Goal: Task Accomplishment & Management: Manage account settings

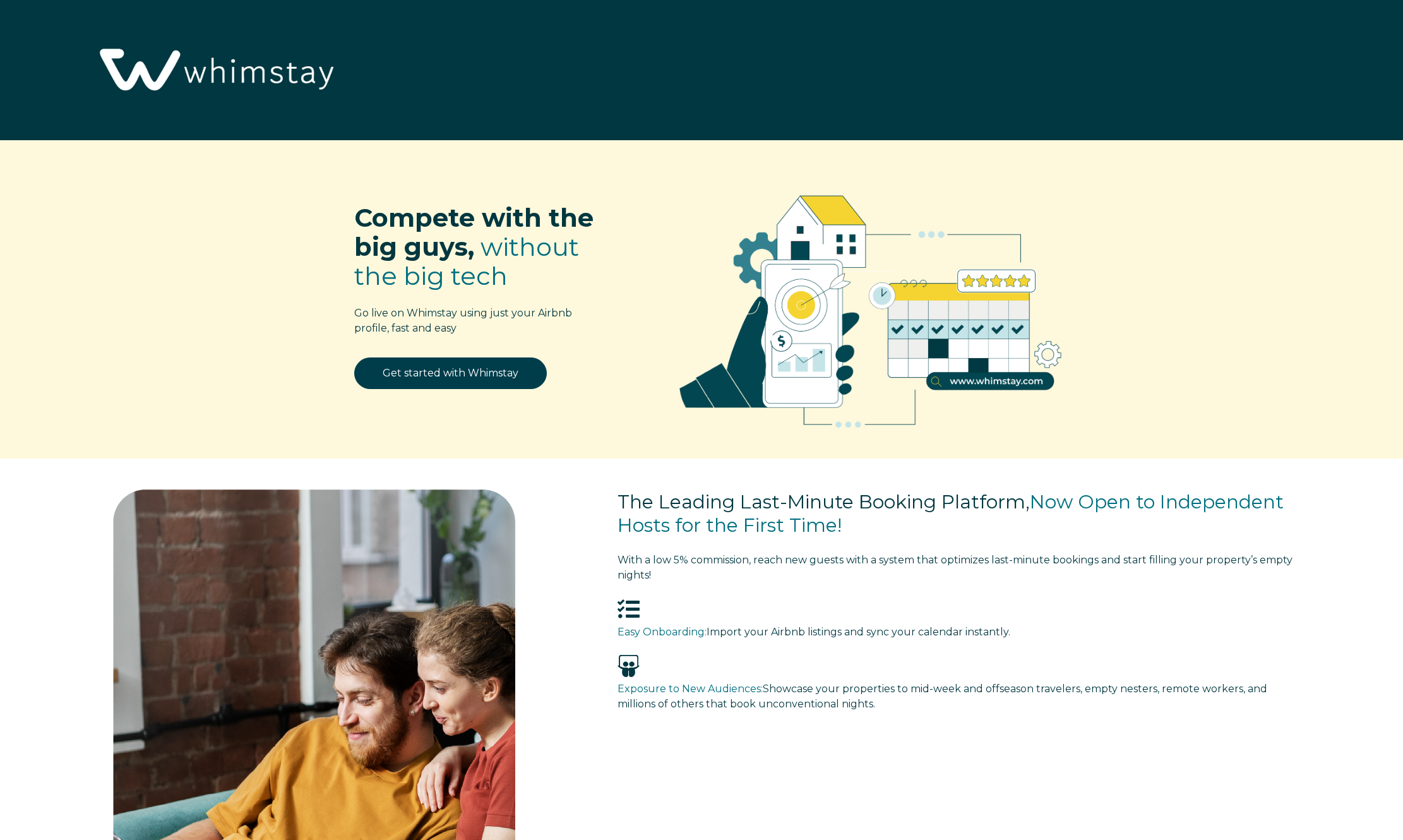
select select "US"
click at [480, 382] on link "Get started with Whimstay" at bounding box center [450, 372] width 192 height 31
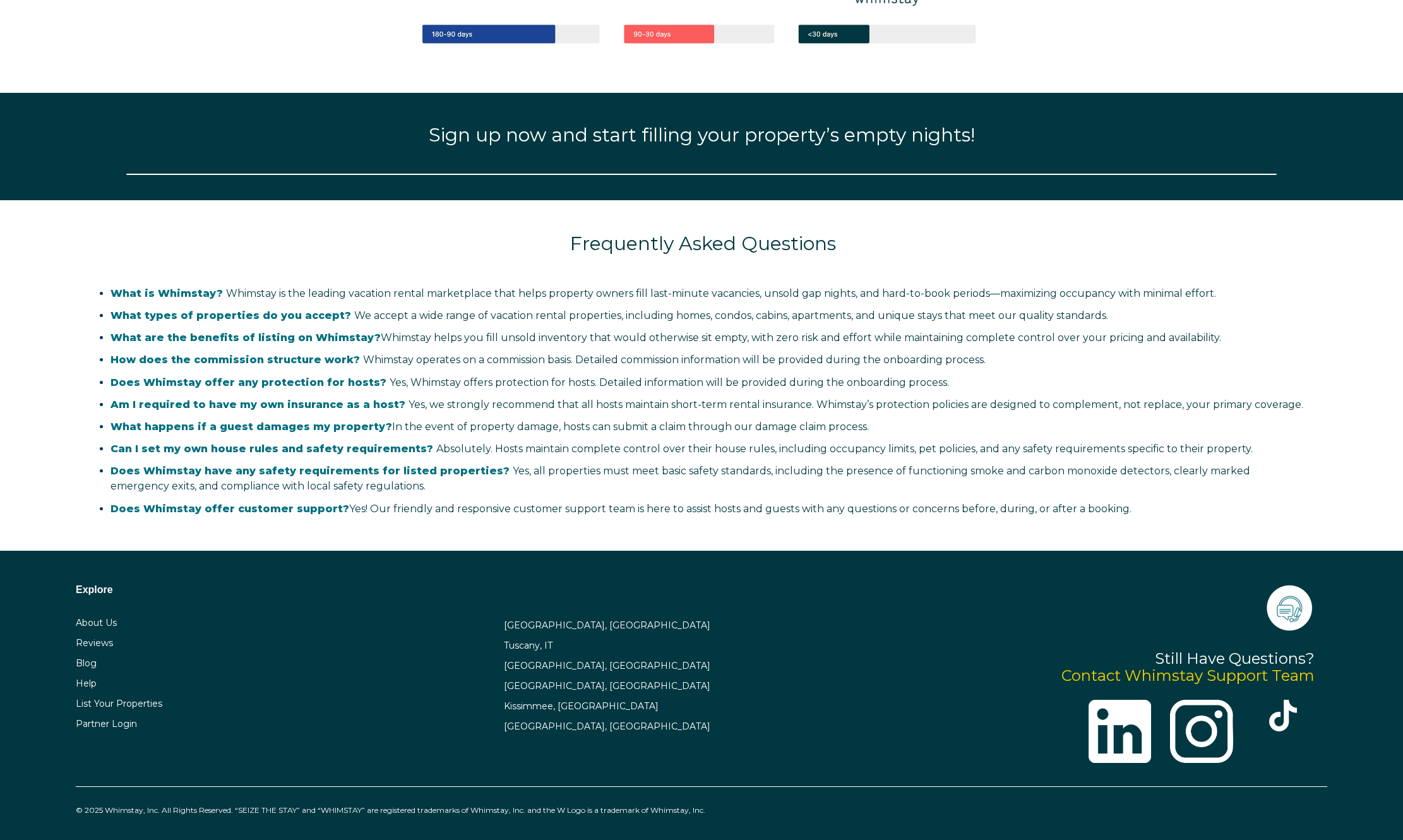
select select "US"
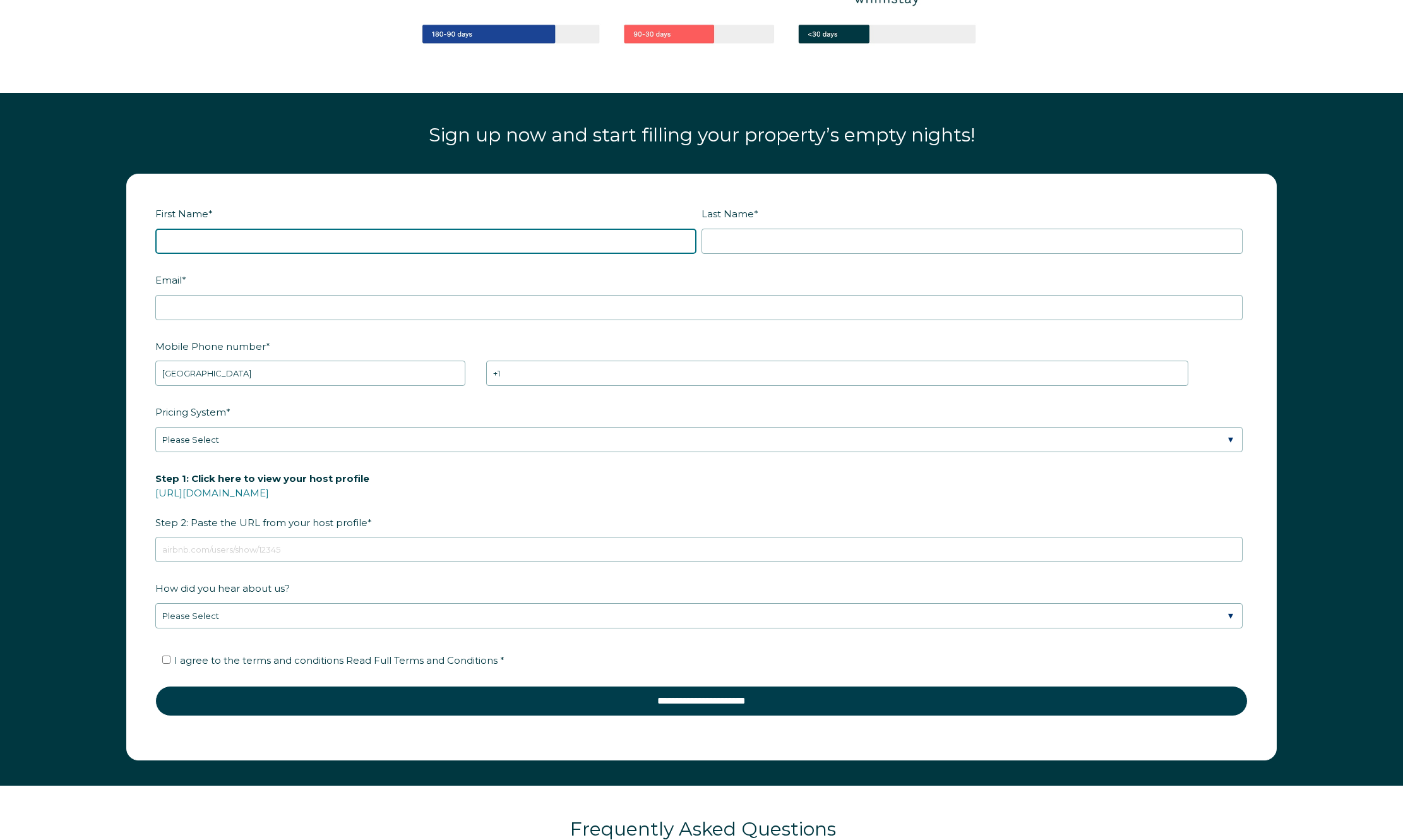
click at [217, 236] on input "First Name *" at bounding box center [426, 242] width 541 height 25
type input "Davi"
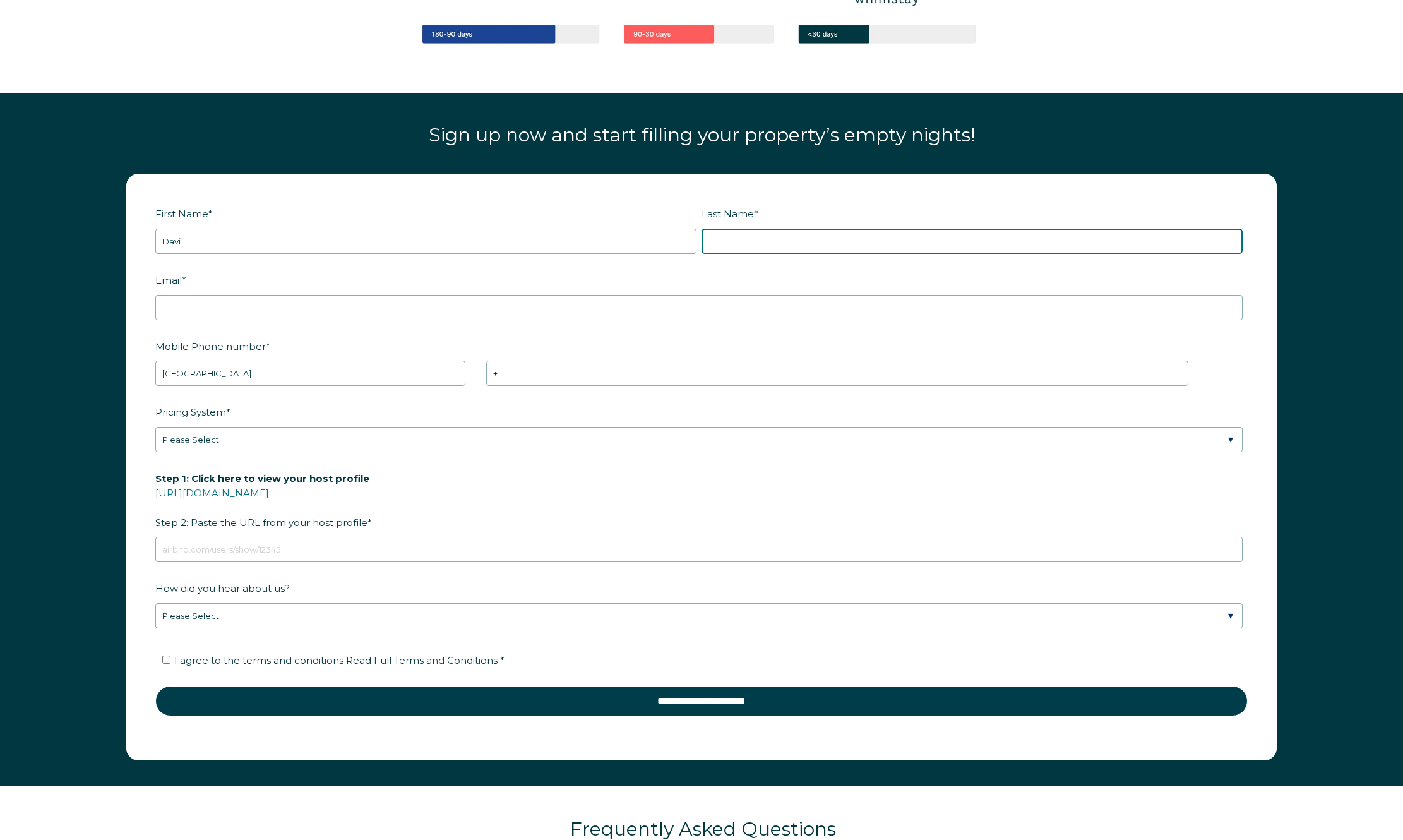
type input "Nogueira"
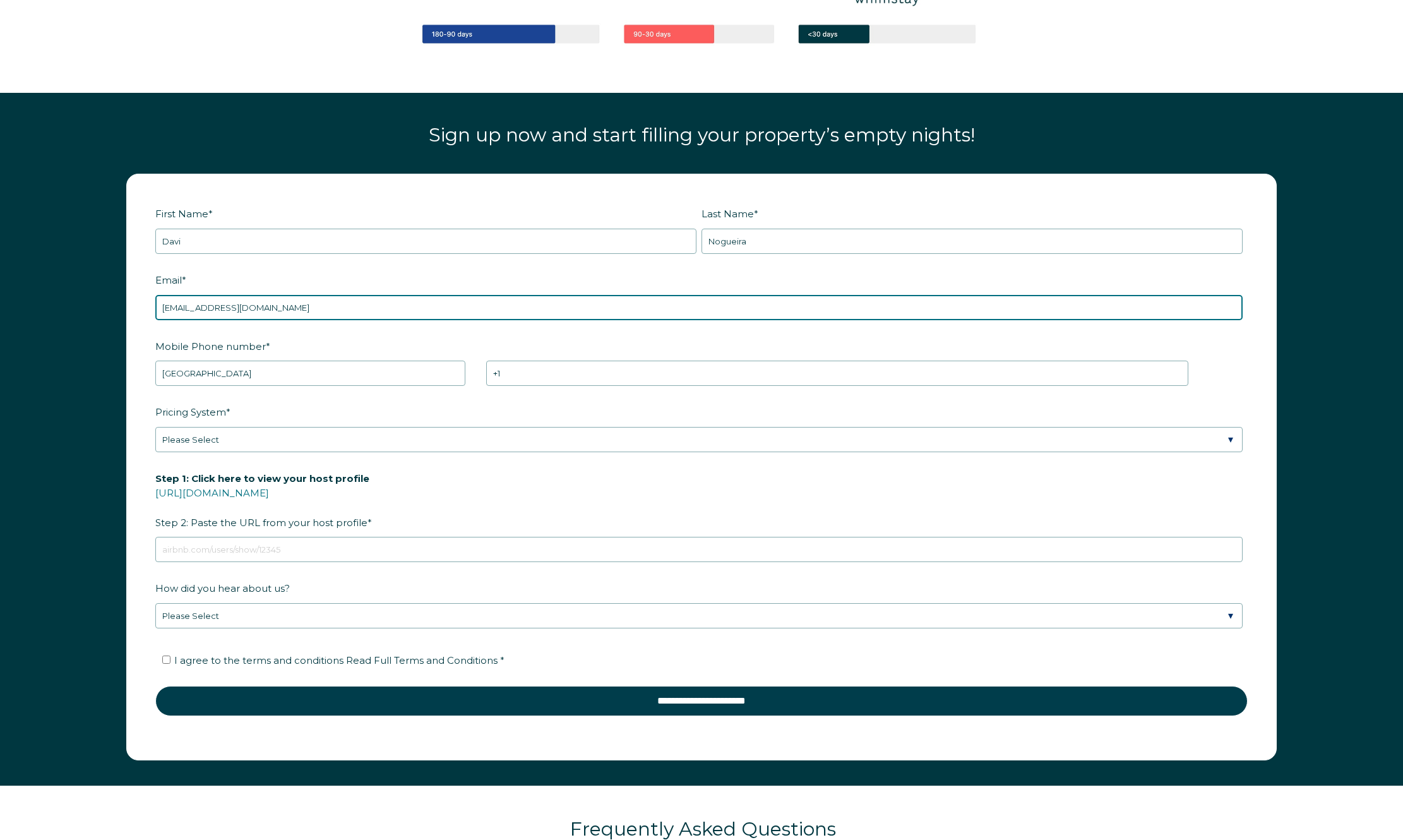
click at [271, 312] on input "[EMAIL_ADDRESS][DOMAIN_NAME]" at bounding box center [699, 308] width 1087 height 25
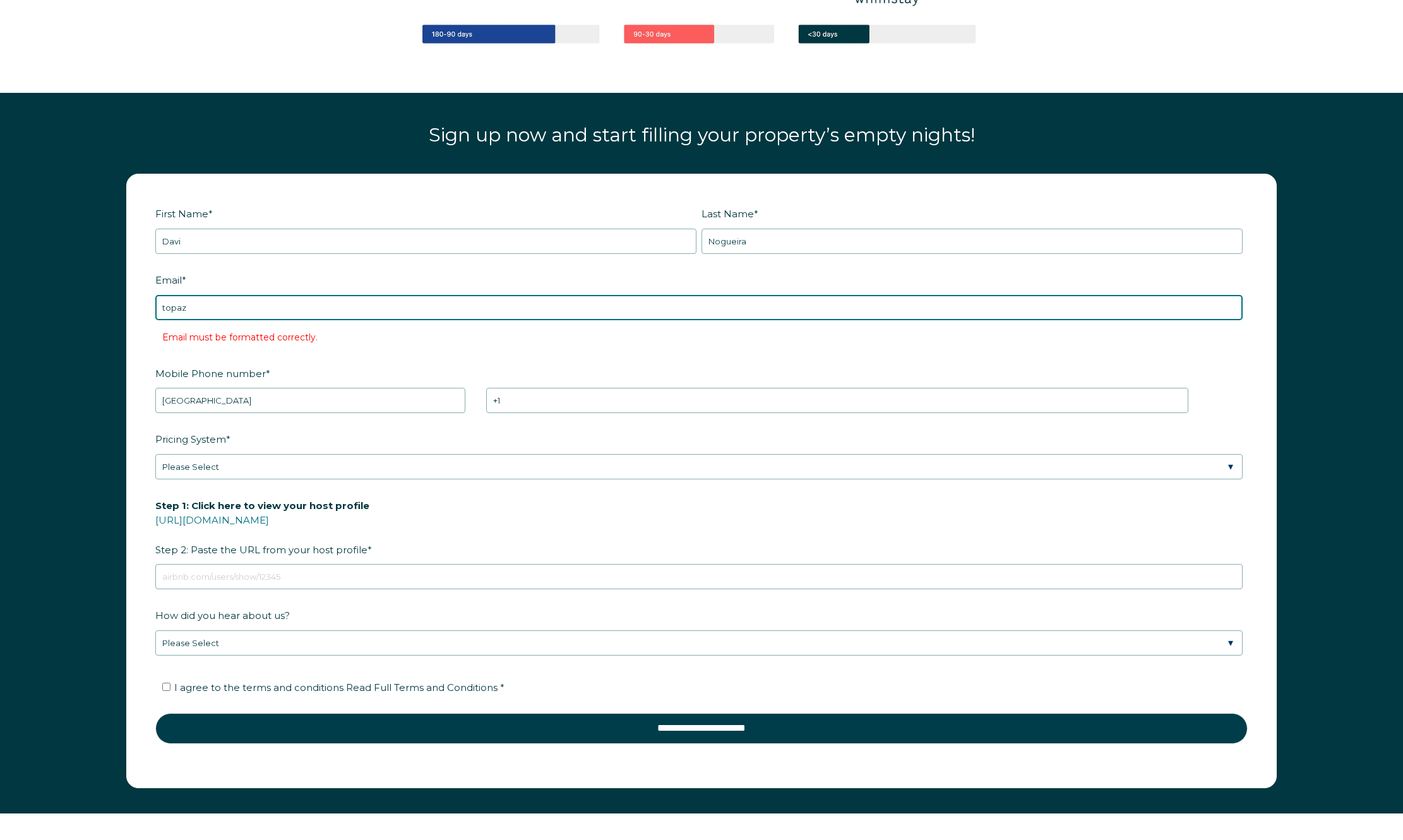
type input "[EMAIL_ADDRESS][DOMAIN_NAME]"
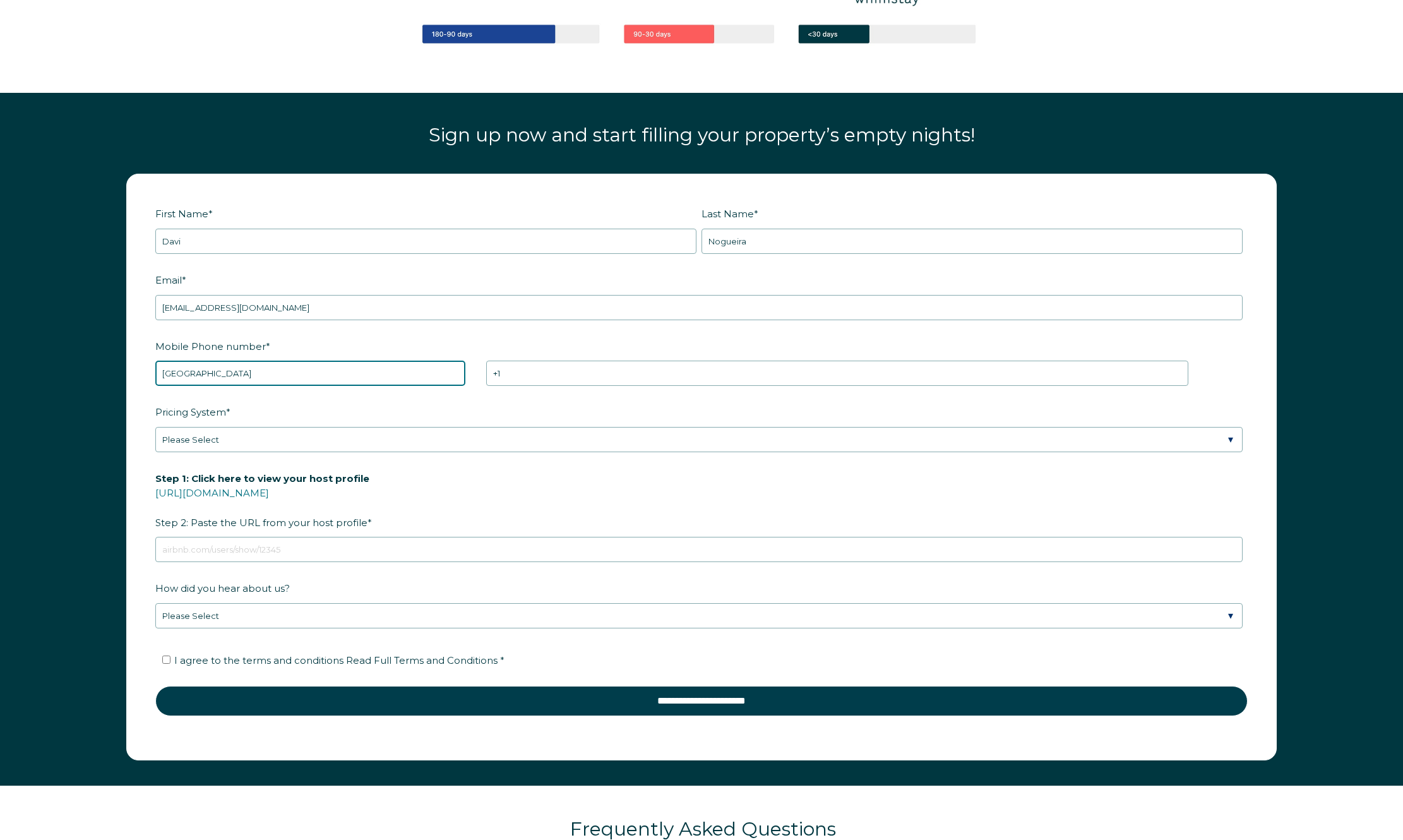
click at [297, 378] on select "* [GEOGRAPHIC_DATA] (‫[GEOGRAPHIC_DATA]‬‎) [GEOGRAPHIC_DATA] ([GEOGRAPHIC_DATA]…" at bounding box center [310, 373] width 310 height 25
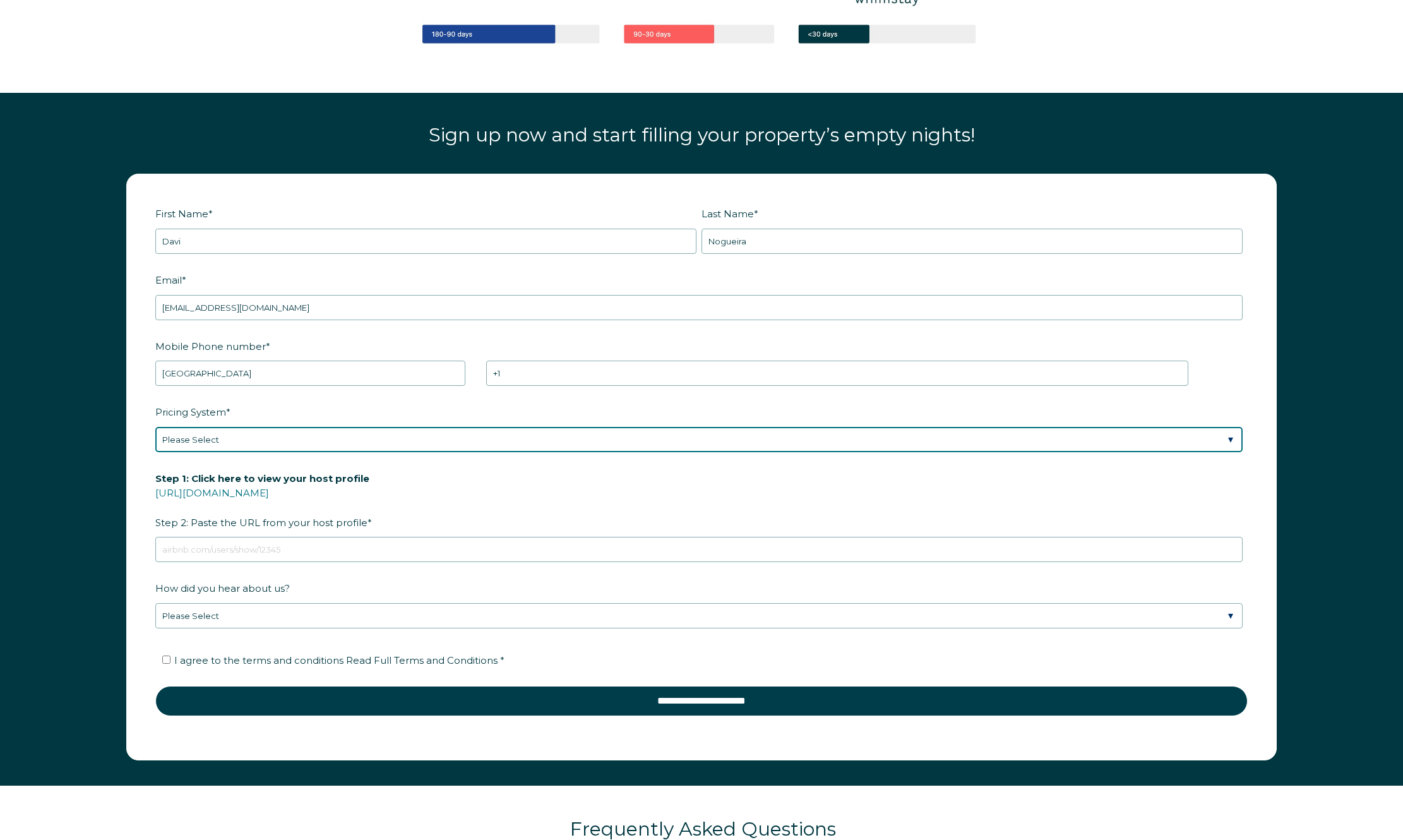
click at [269, 437] on select "Please Select Manual Airbnb Smart Pricing PriceLabs Wheelhouse Beyond Pricing 3…" at bounding box center [699, 439] width 1087 height 25
select select "Manual"
click at [156, 427] on select "Please Select Manual Airbnb Smart Pricing PriceLabs Wheelhouse Beyond Pricing 3…" at bounding box center [699, 439] width 1087 height 25
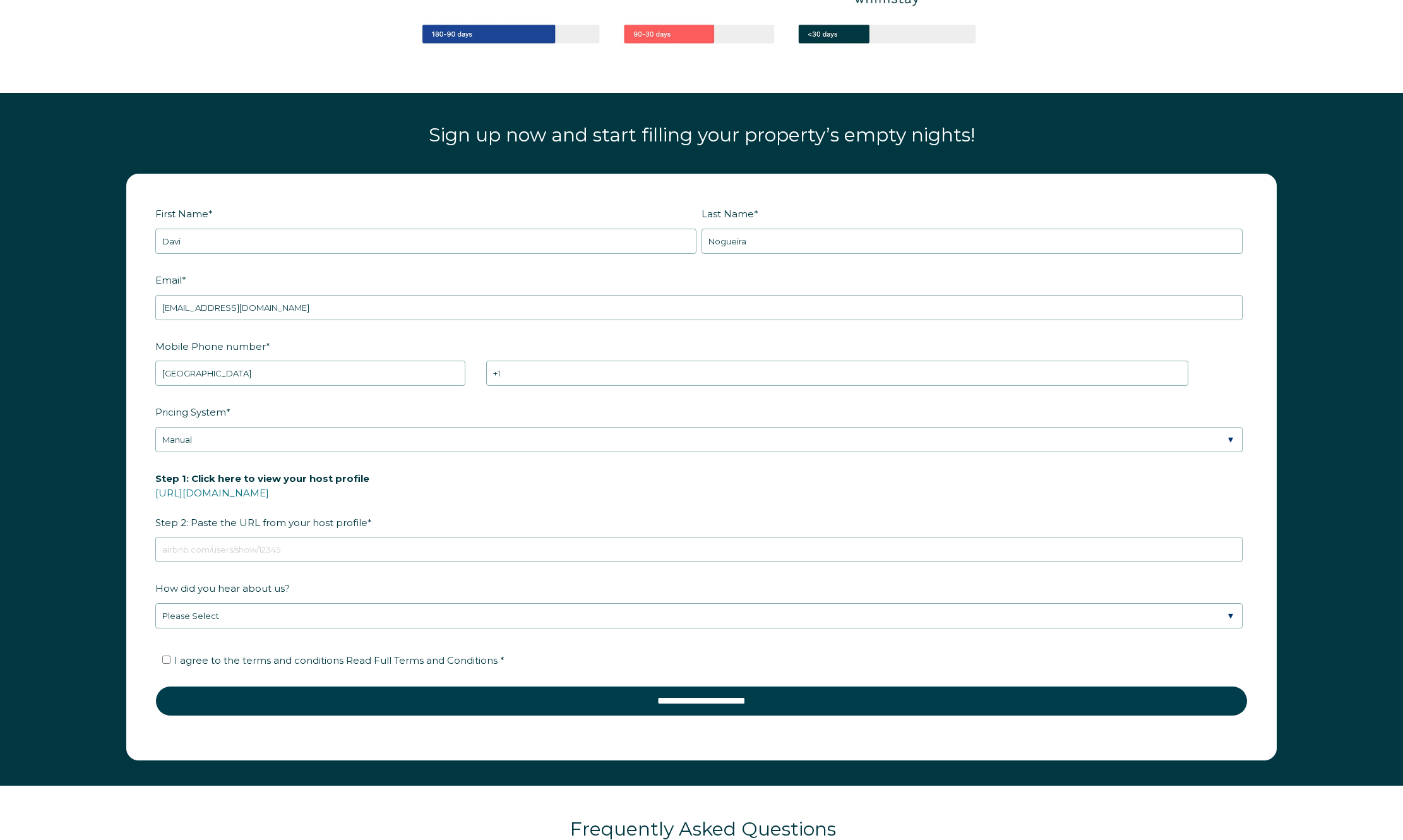
click at [259, 469] on span "Step 1: Click here to view your host profile" at bounding box center [262, 479] width 214 height 20
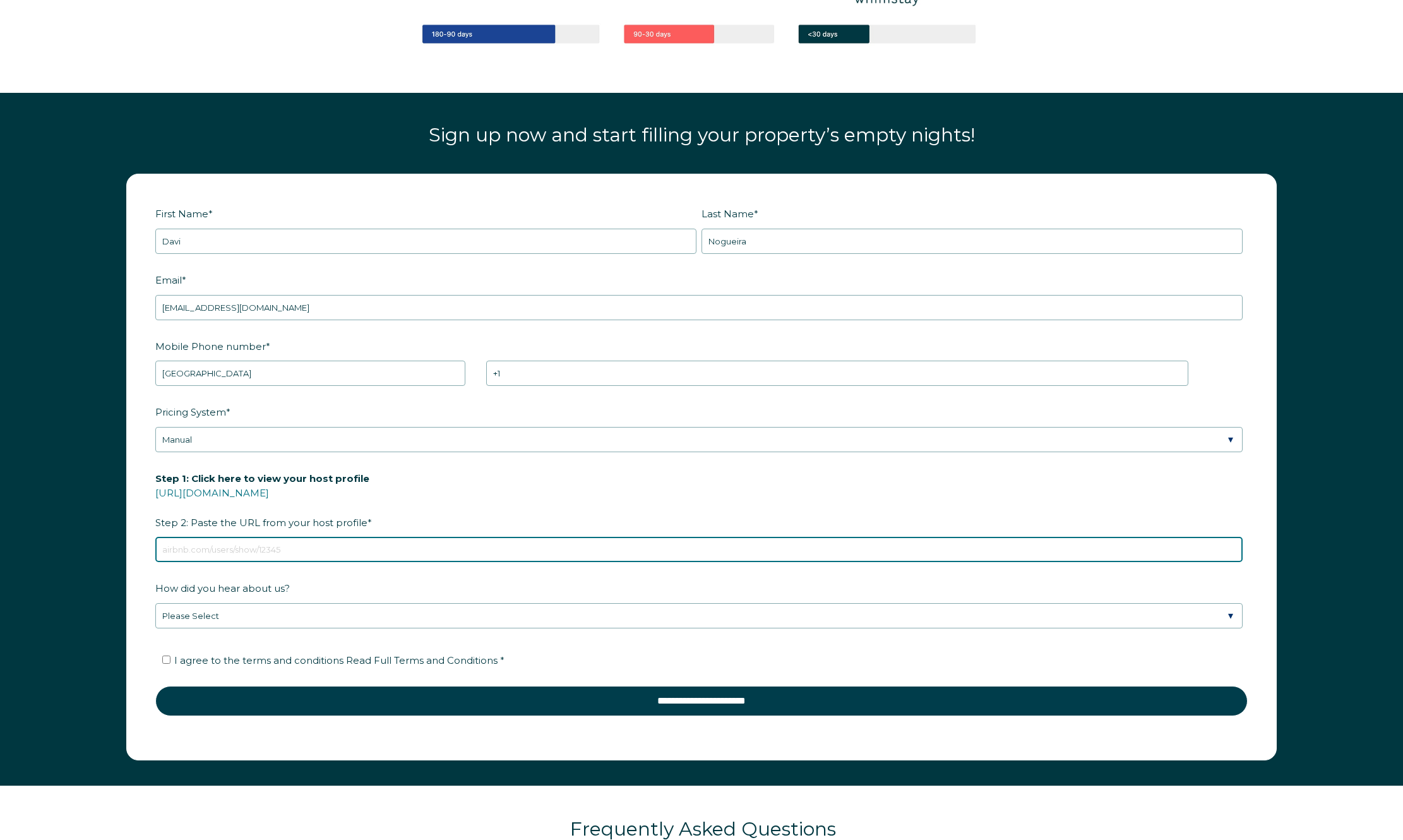
click at [259, 537] on input "Step 1: Click here to view your host profile [URL][DOMAIN_NAME] Step 2: Paste t…" at bounding box center [699, 549] width 1087 height 25
paste input "[DOMAIN_NAME][URL]"
type input "[DOMAIN_NAME][URL]"
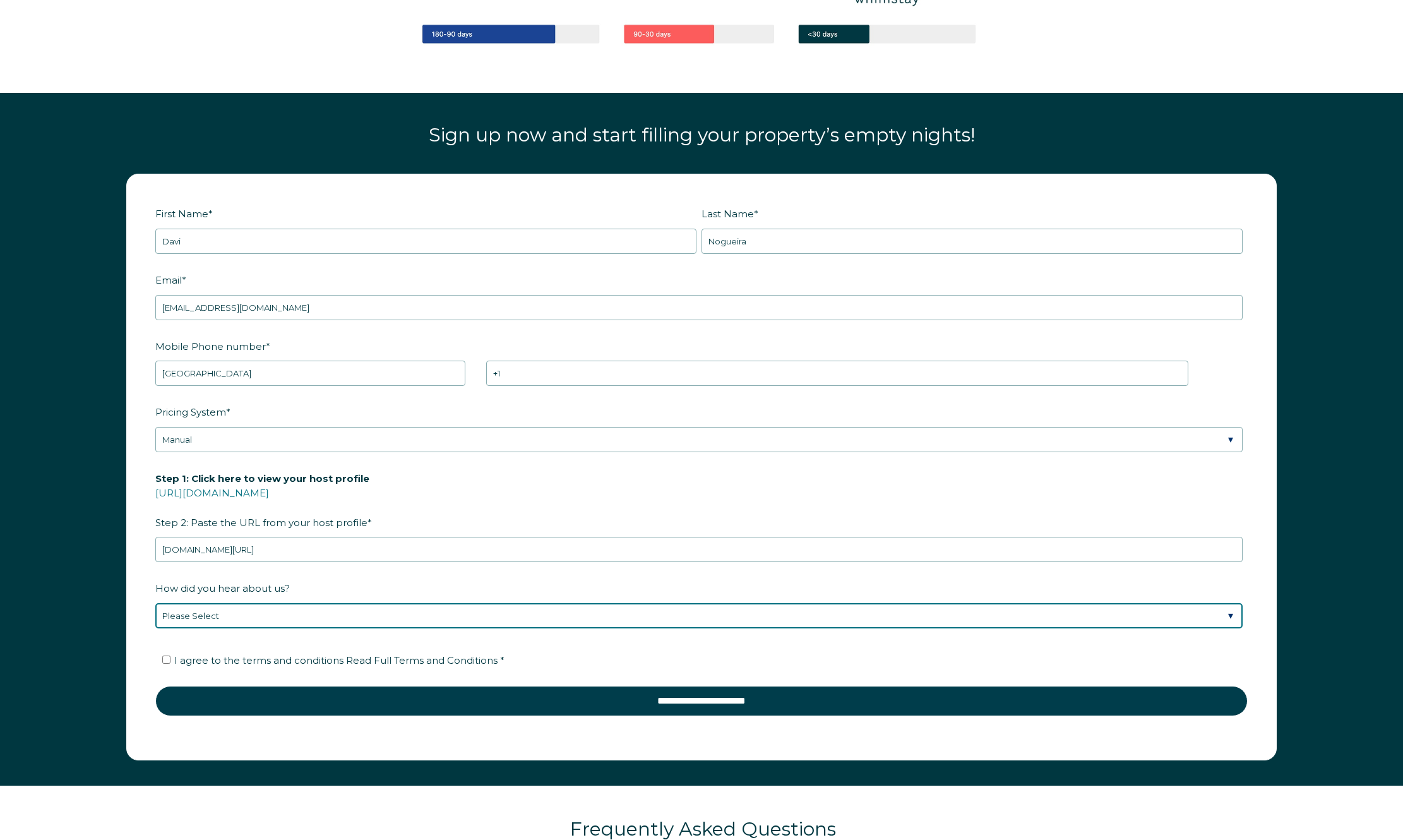
click at [249, 612] on select "Please Select Found Whimstay through a Google search Direct outreach from a Whi…" at bounding box center [699, 615] width 1087 height 25
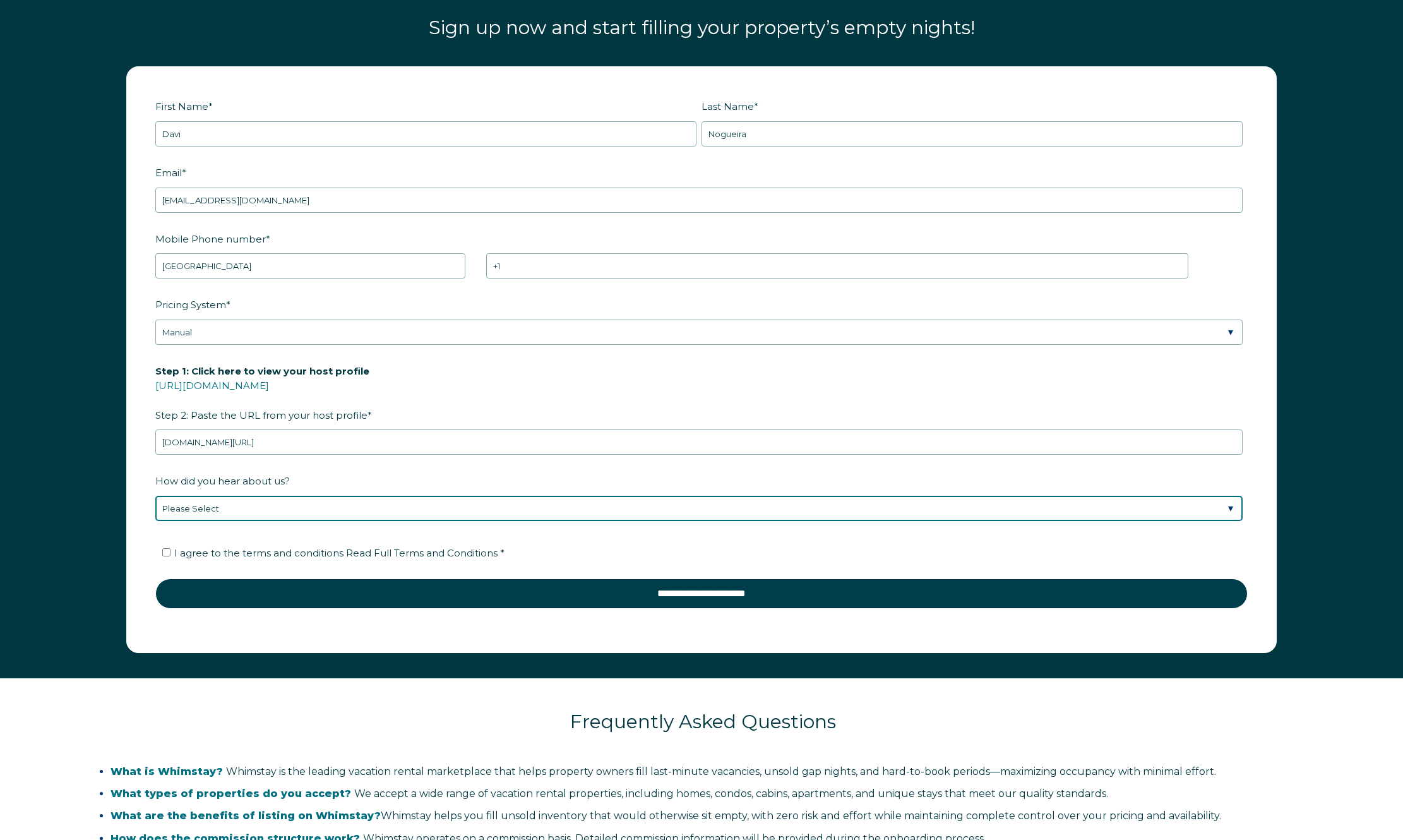
scroll to position [1979, 0]
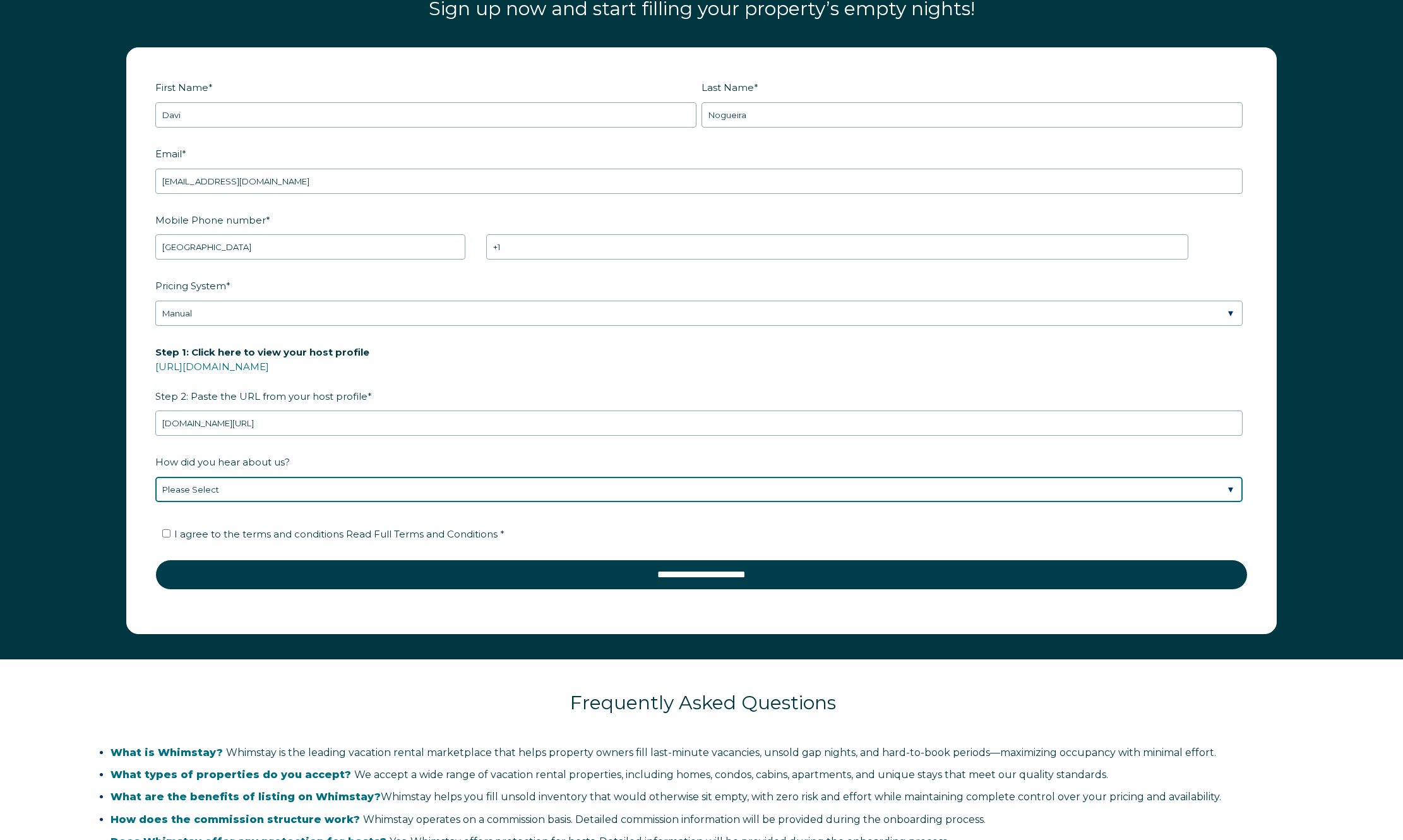
click at [266, 499] on select "Please Select Found Whimstay through a Google search Direct outreach from a Whi…" at bounding box center [699, 489] width 1087 height 25
select select "Other"
click at [156, 477] on select "Please Select Found Whimstay through a Google search Direct outreach from a Whi…" at bounding box center [699, 489] width 1087 height 25
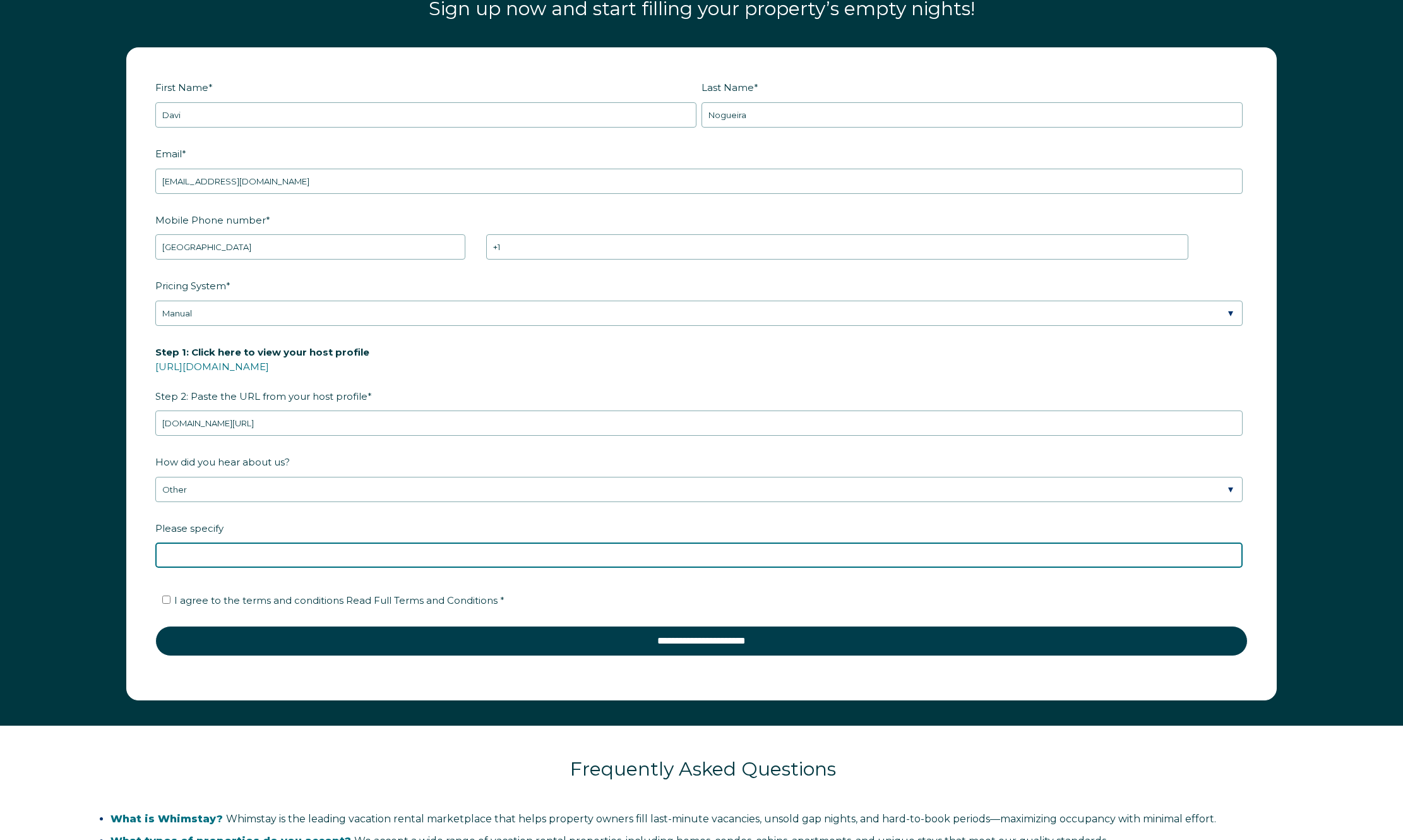
click at [196, 555] on input "Please specify" at bounding box center [699, 555] width 1087 height 25
type input "Email"
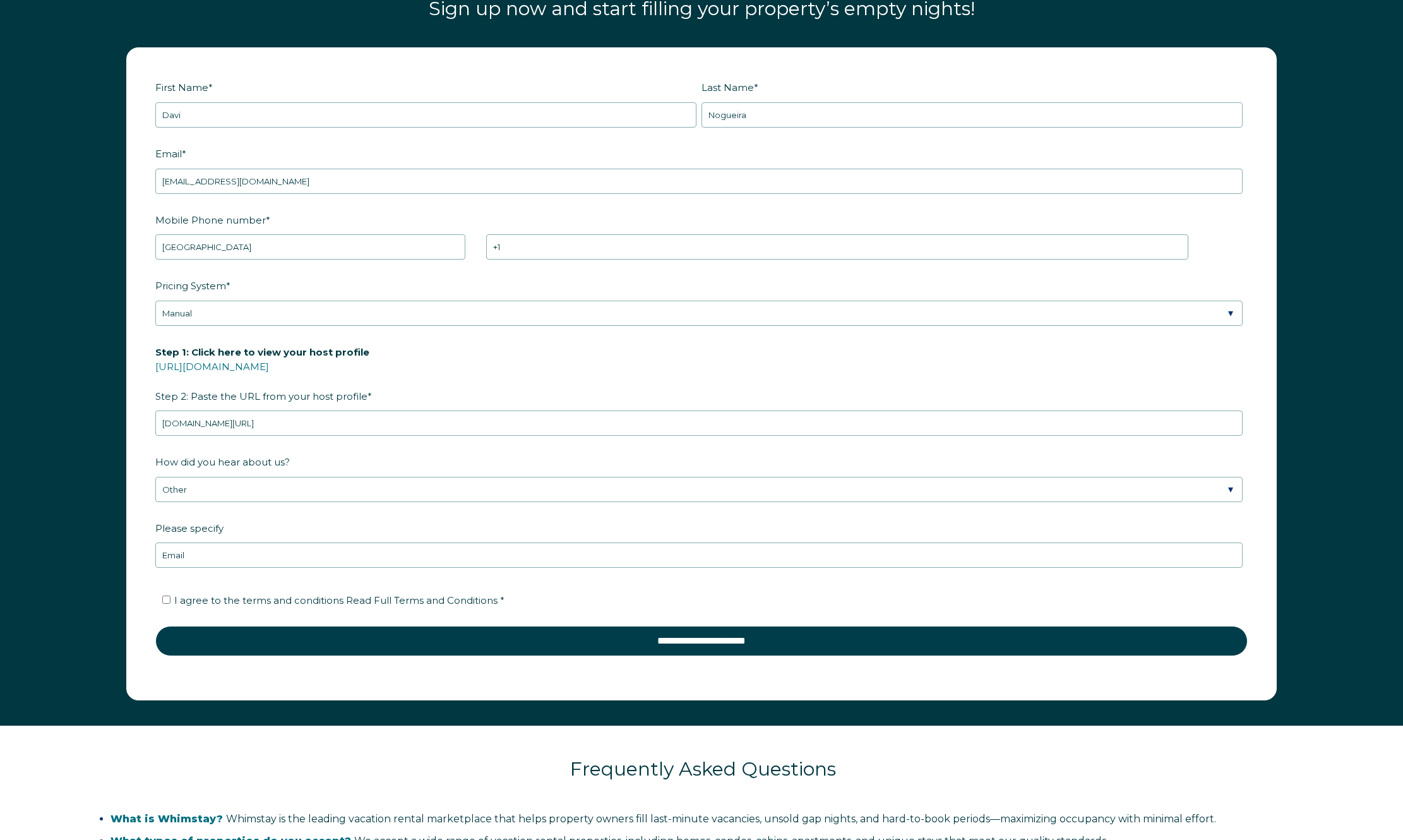
click at [220, 594] on span "I agree to the terms and conditions Read Full Terms and Conditions *" at bounding box center [339, 599] width 330 height 12
click at [171, 596] on input "I agree to the terms and conditions Read Full Terms and Conditions *" at bounding box center [166, 599] width 8 height 8
checkbox input "true"
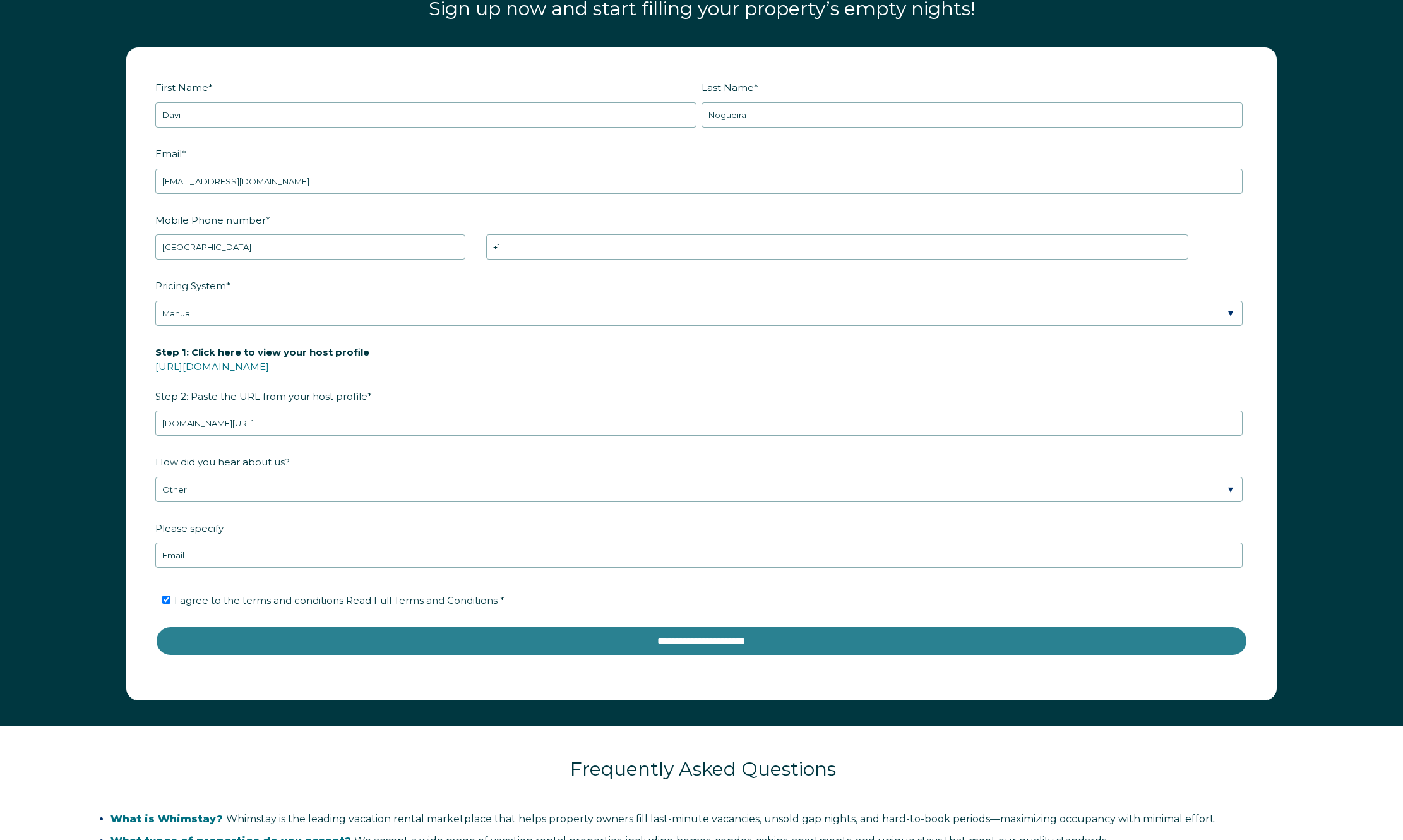
click at [730, 632] on input "**********" at bounding box center [702, 641] width 1093 height 30
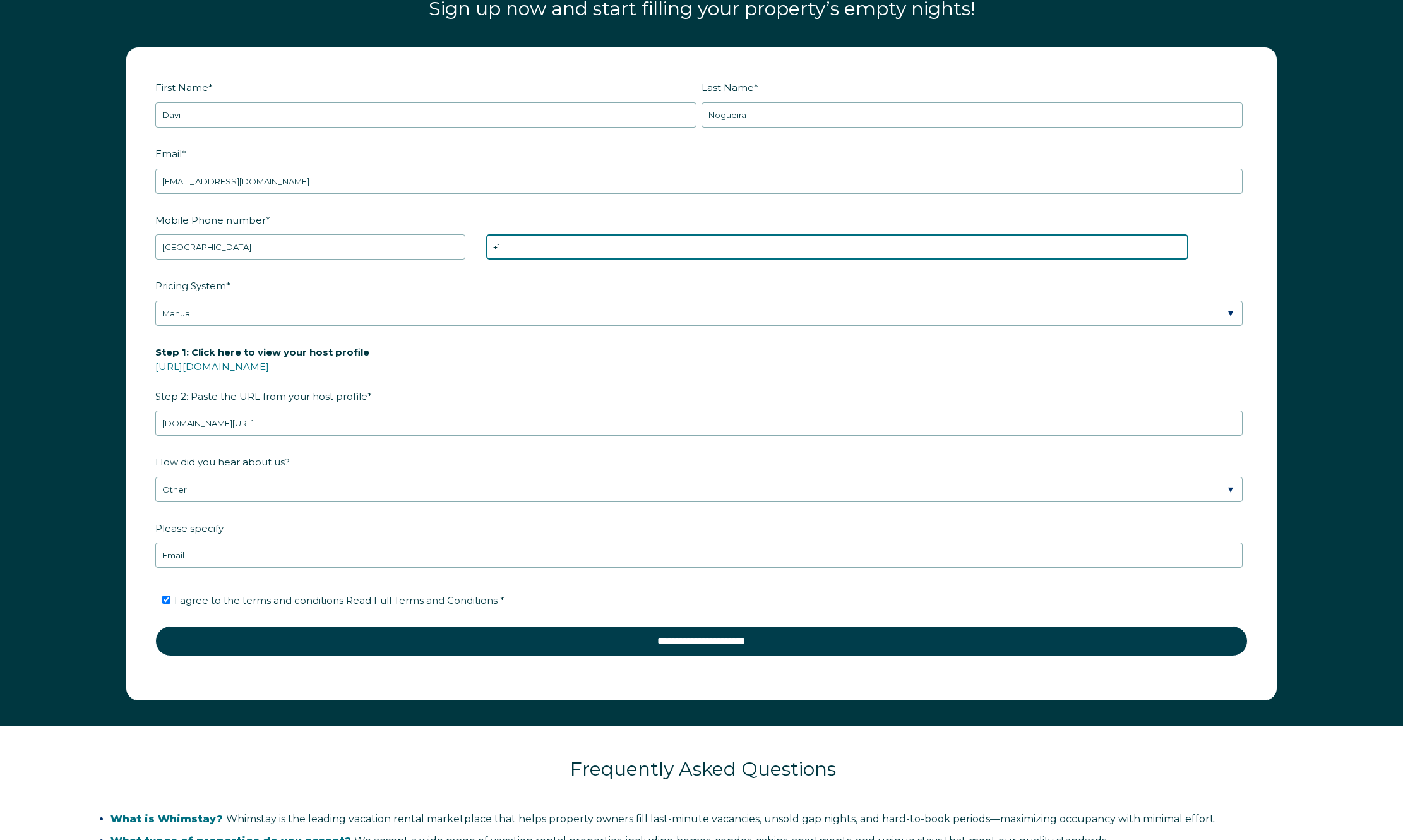
click at [542, 243] on input "+1" at bounding box center [837, 247] width 702 height 25
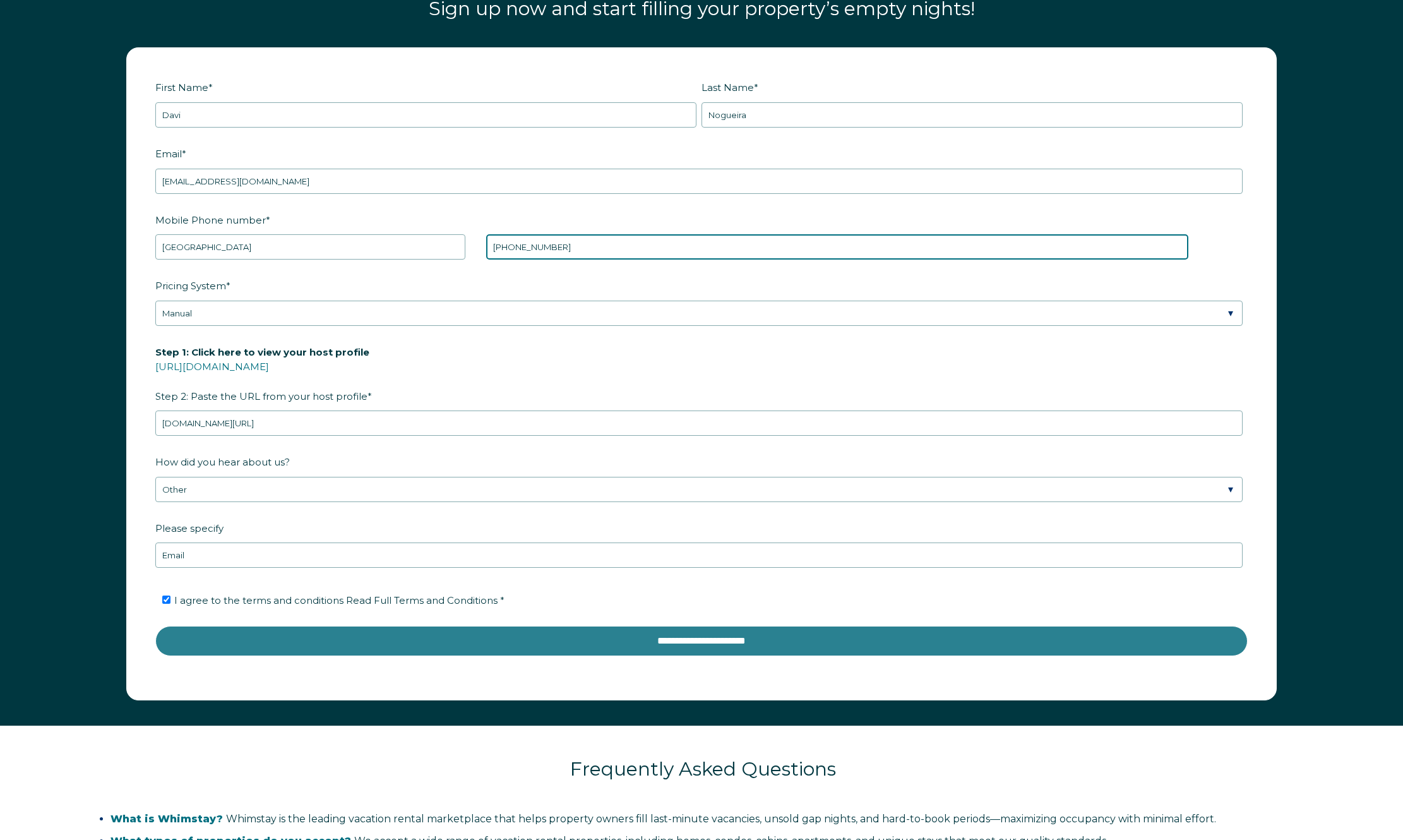
type input "[PHONE_NUMBER]"
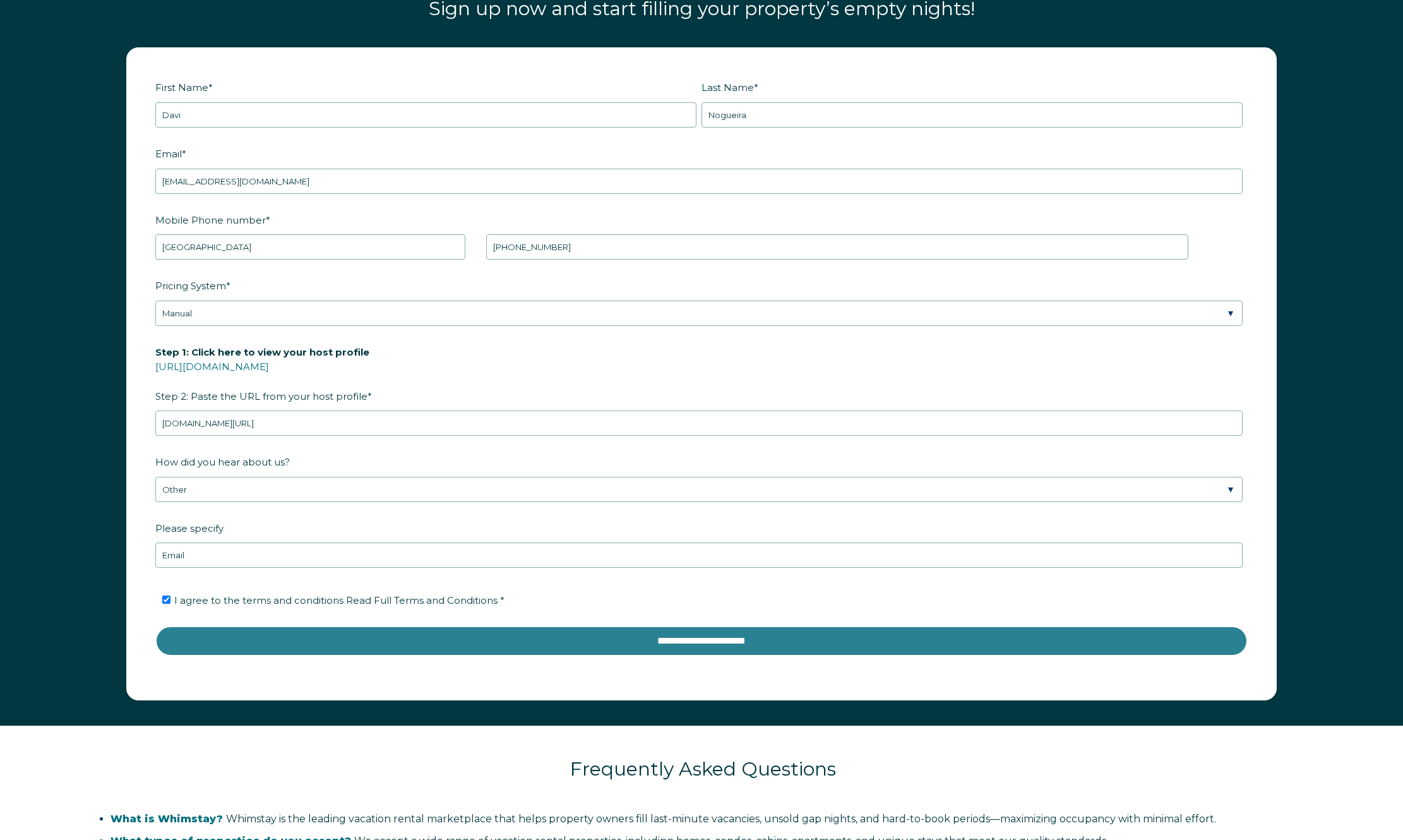
click at [235, 641] on input "**********" at bounding box center [702, 641] width 1093 height 30
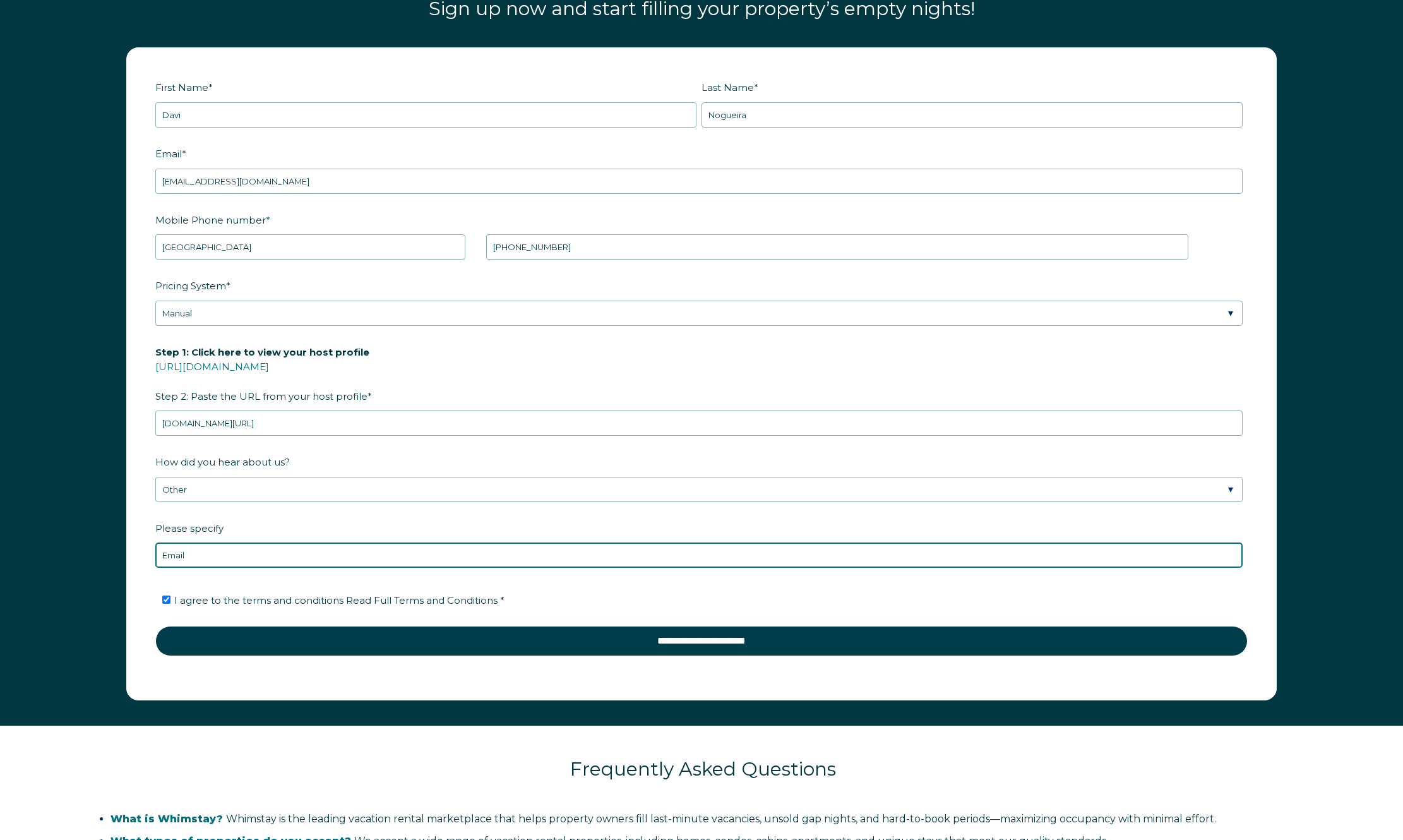
click at [202, 548] on input "Email" at bounding box center [699, 555] width 1087 height 25
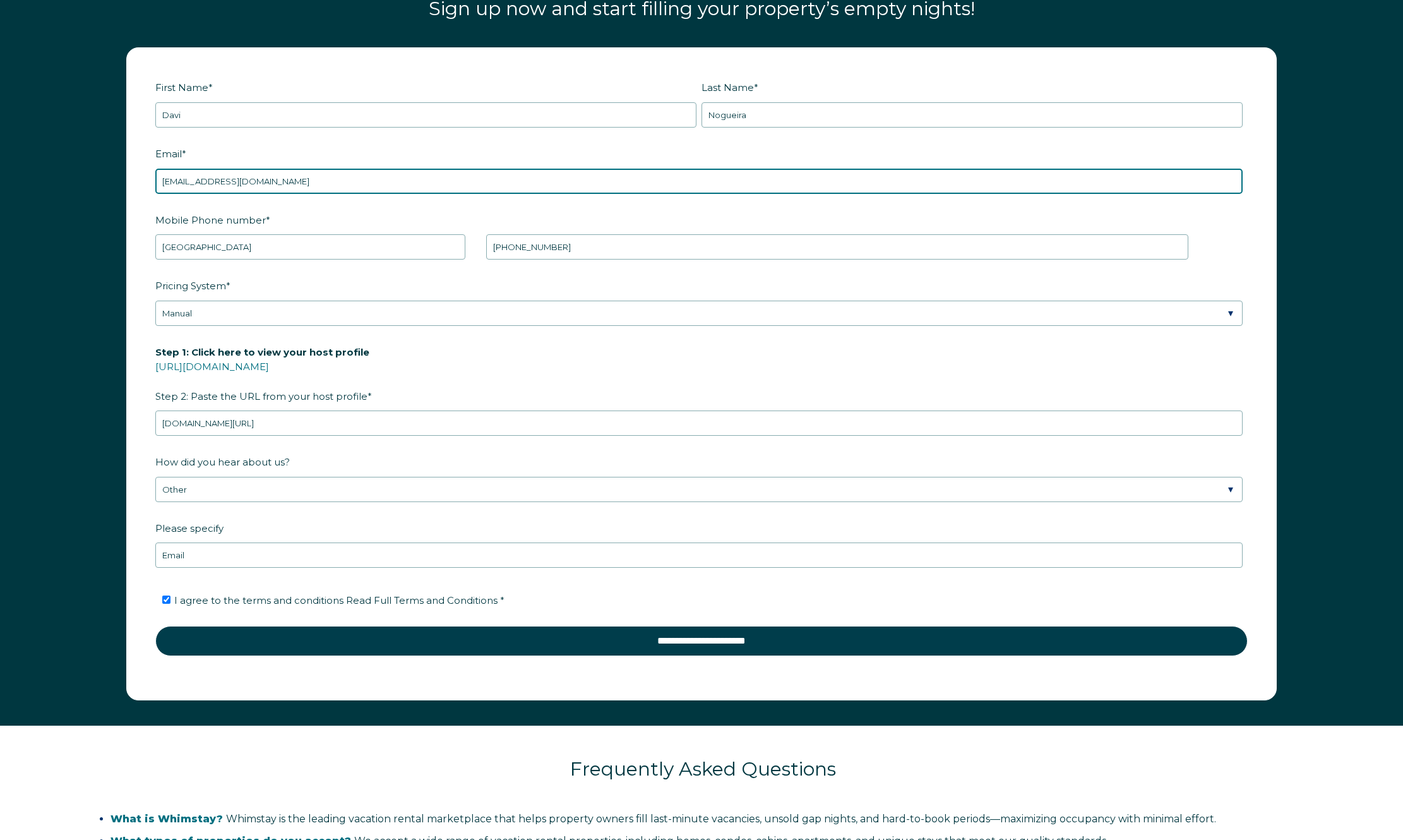
click at [510, 178] on input "[EMAIL_ADDRESS][DOMAIN_NAME]" at bounding box center [699, 181] width 1087 height 25
type input "[EMAIL_ADDRESS][DOMAIN_NAME]"
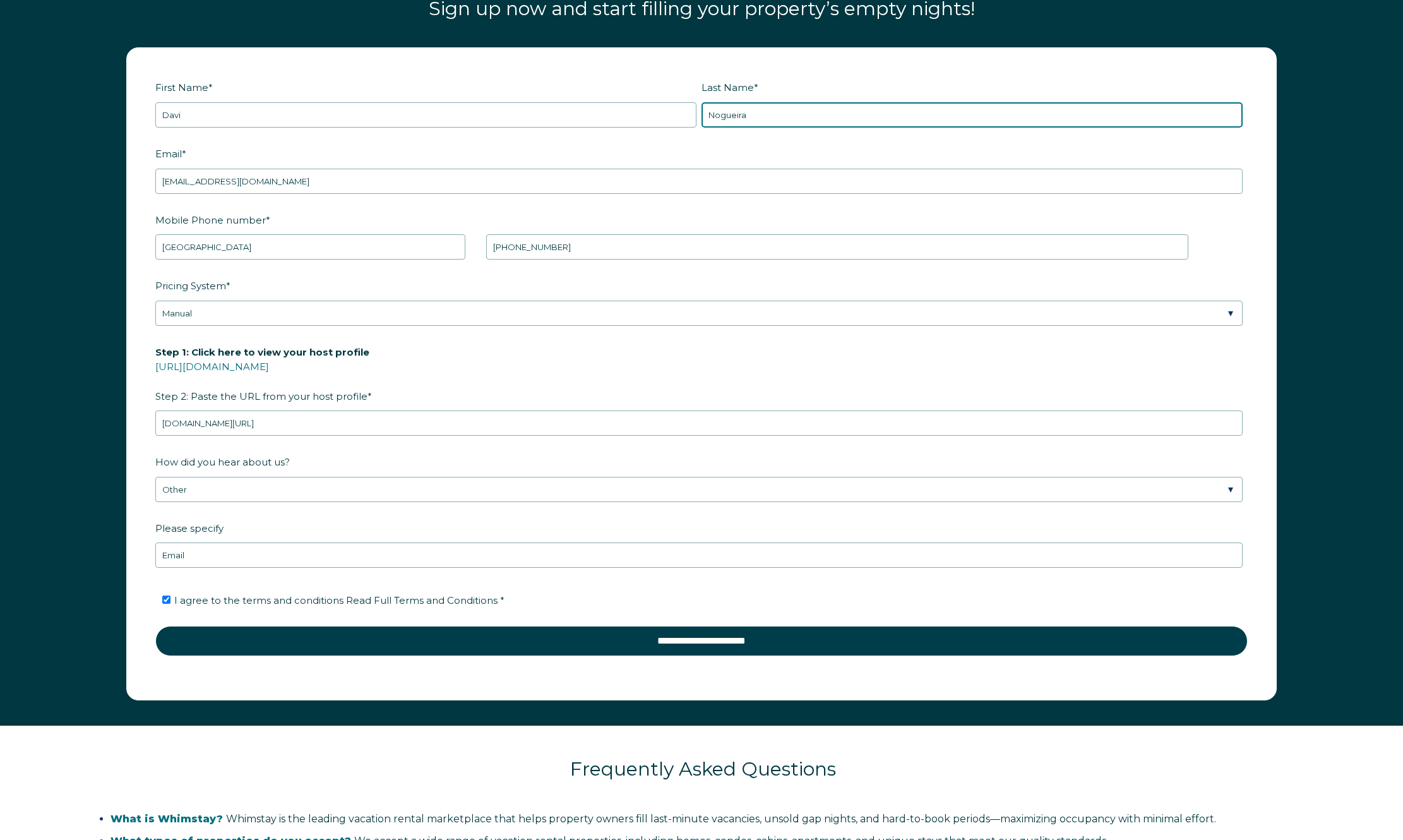
click at [761, 115] on input "Nogueira" at bounding box center [972, 115] width 541 height 25
type input "Nogueira"
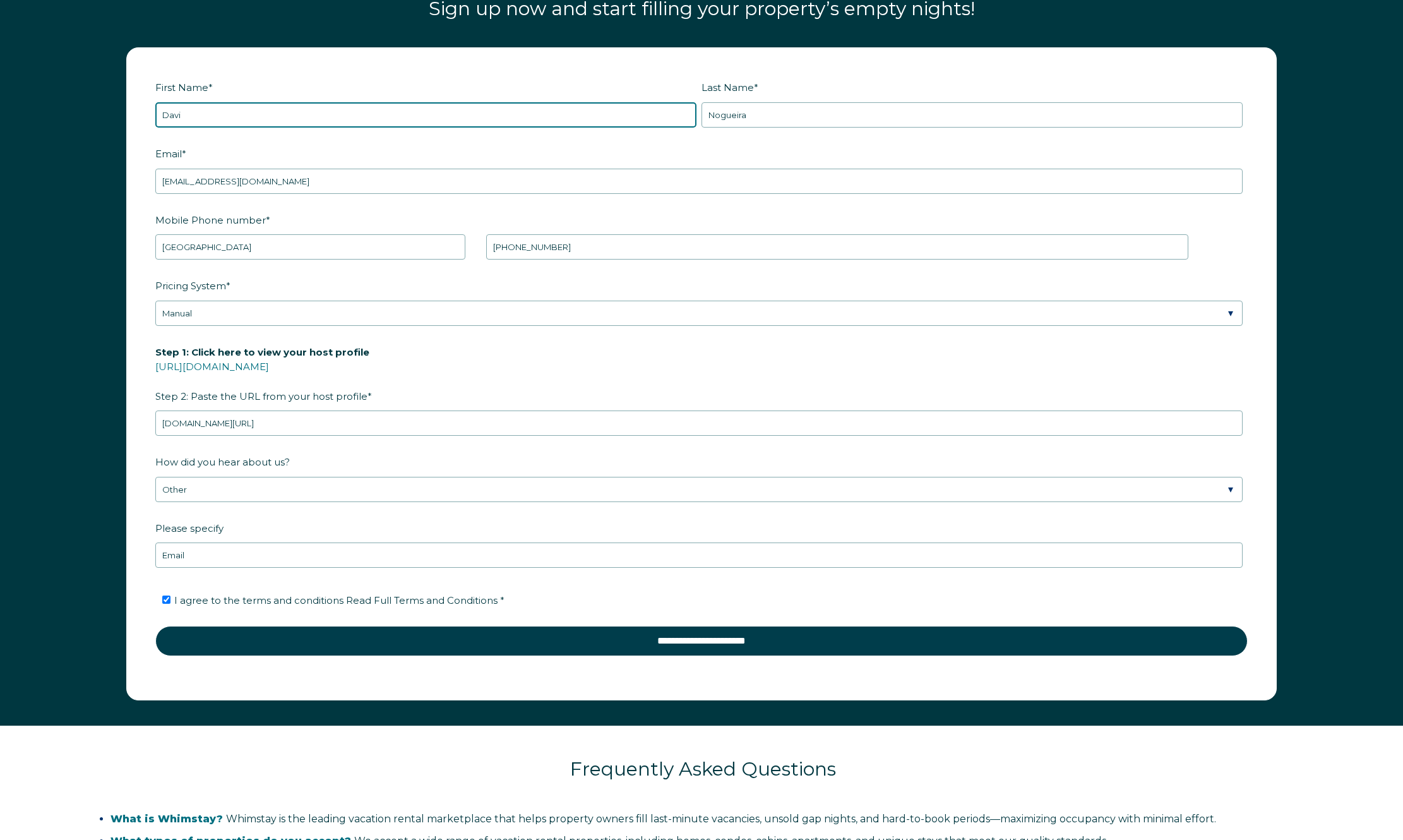
click at [272, 115] on input "Davi" at bounding box center [426, 115] width 541 height 25
type input "Davi"
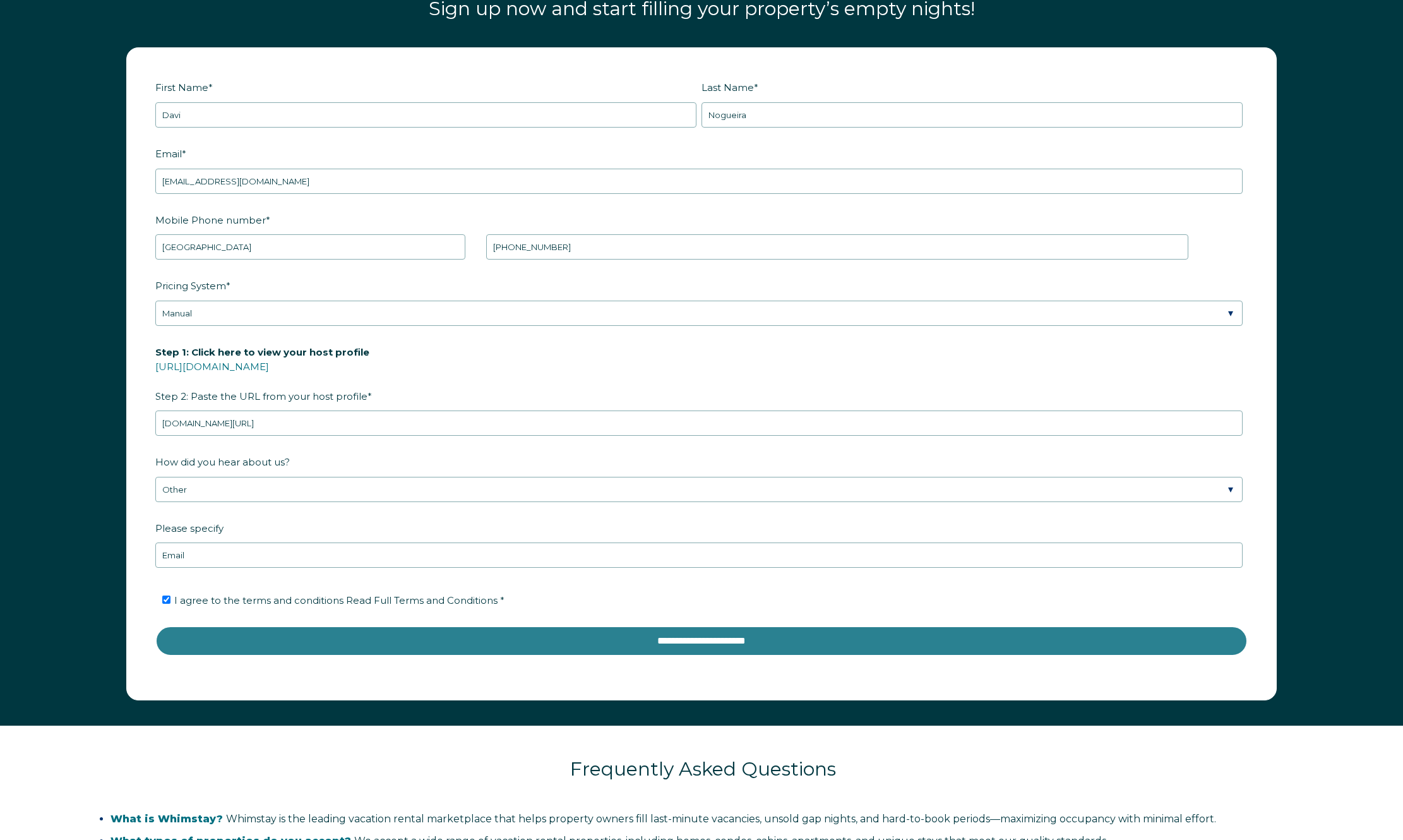
click at [426, 628] on input "**********" at bounding box center [702, 641] width 1093 height 30
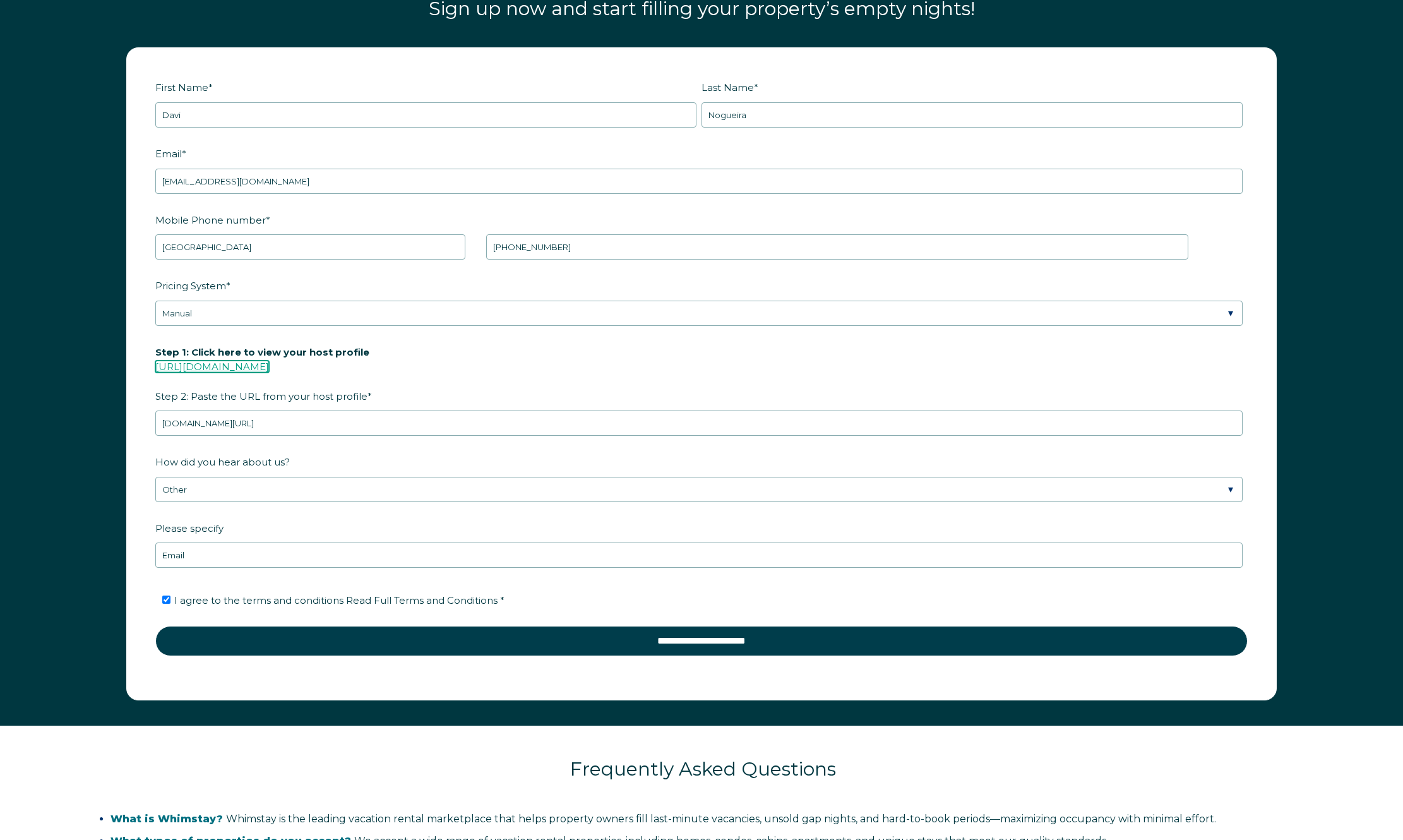
click at [269, 363] on link "[URL][DOMAIN_NAME]" at bounding box center [212, 366] width 114 height 12
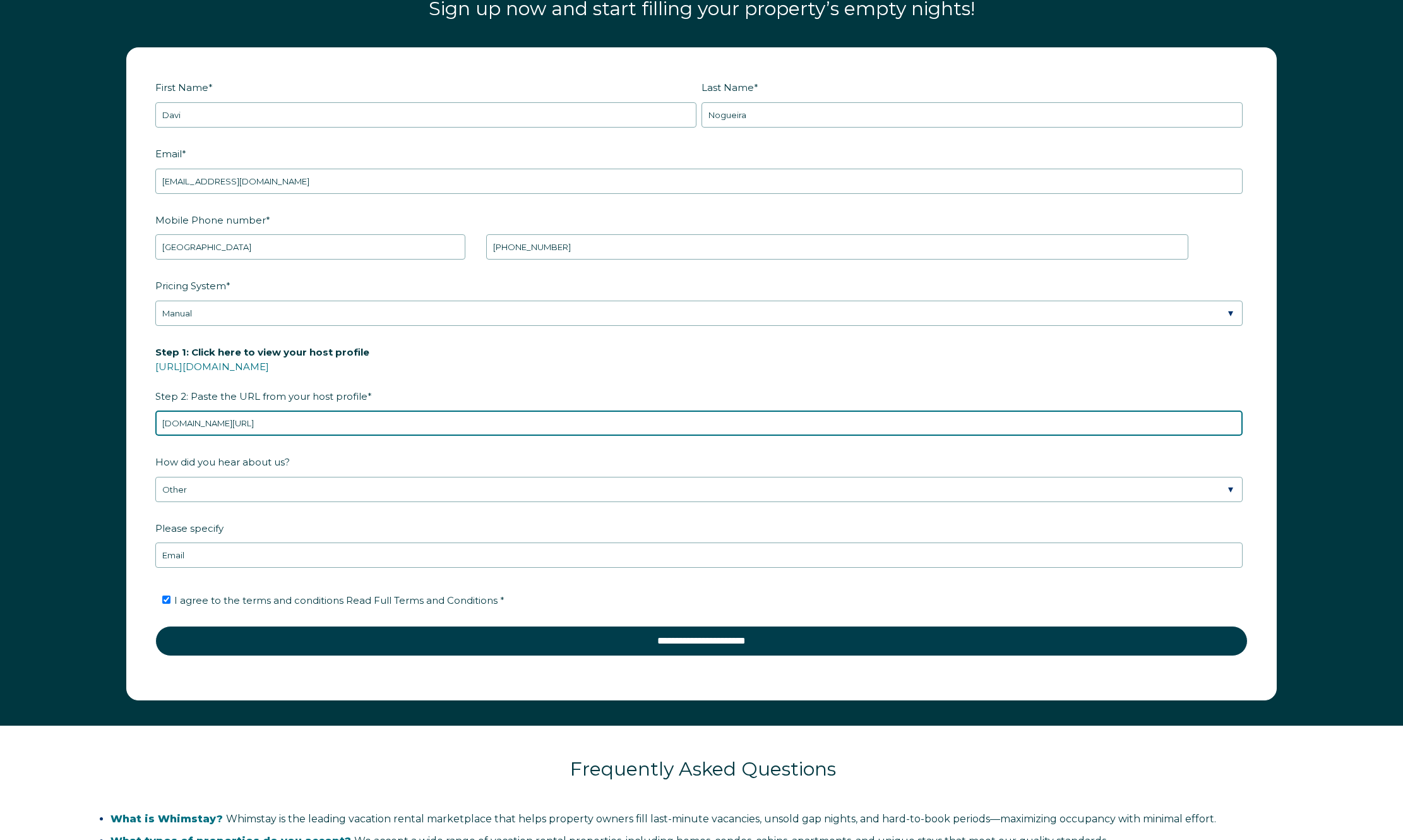
click at [301, 428] on input "[DOMAIN_NAME][URL]" at bounding box center [699, 423] width 1087 height 25
paste input "[URL]."
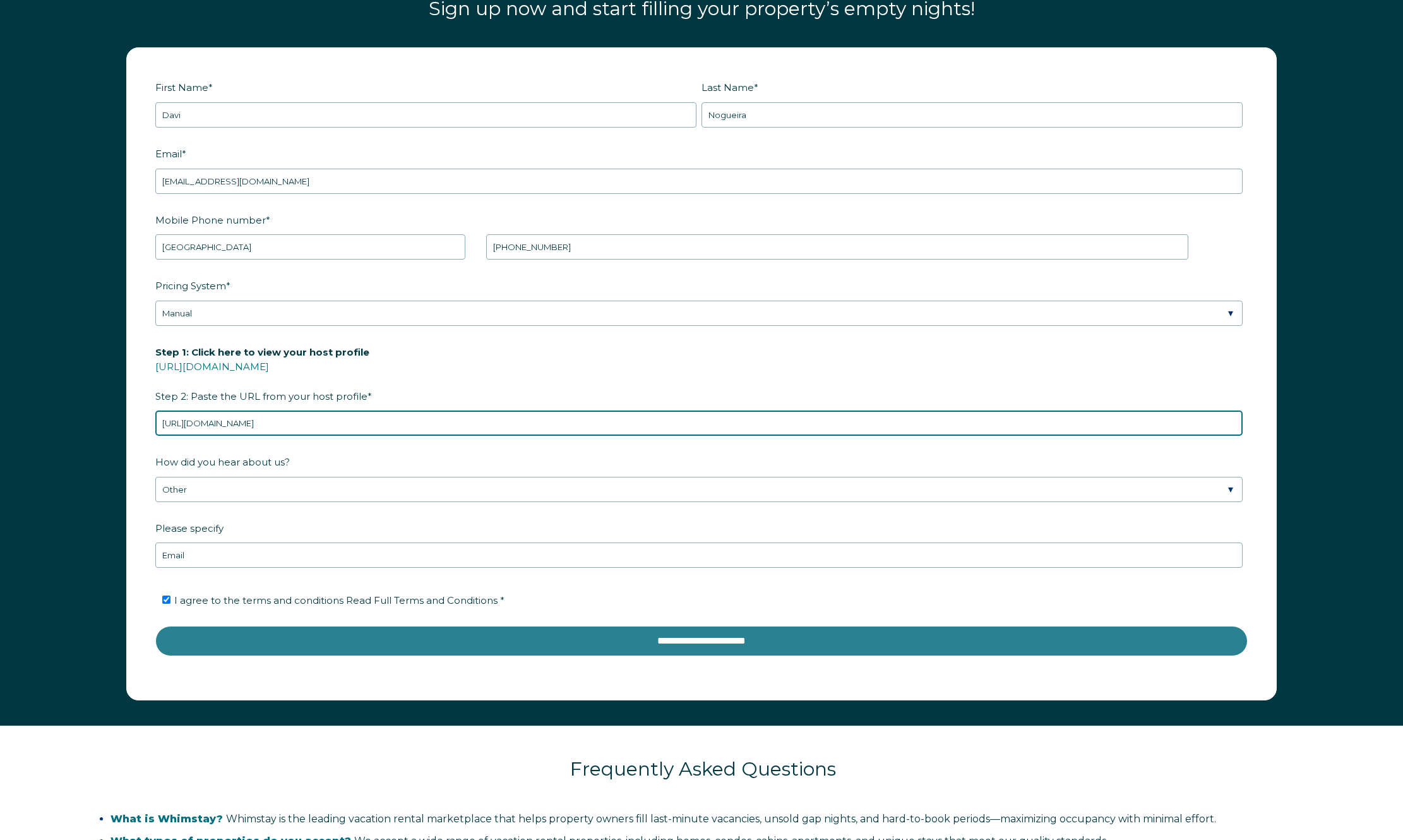
type input "[URL][DOMAIN_NAME]"
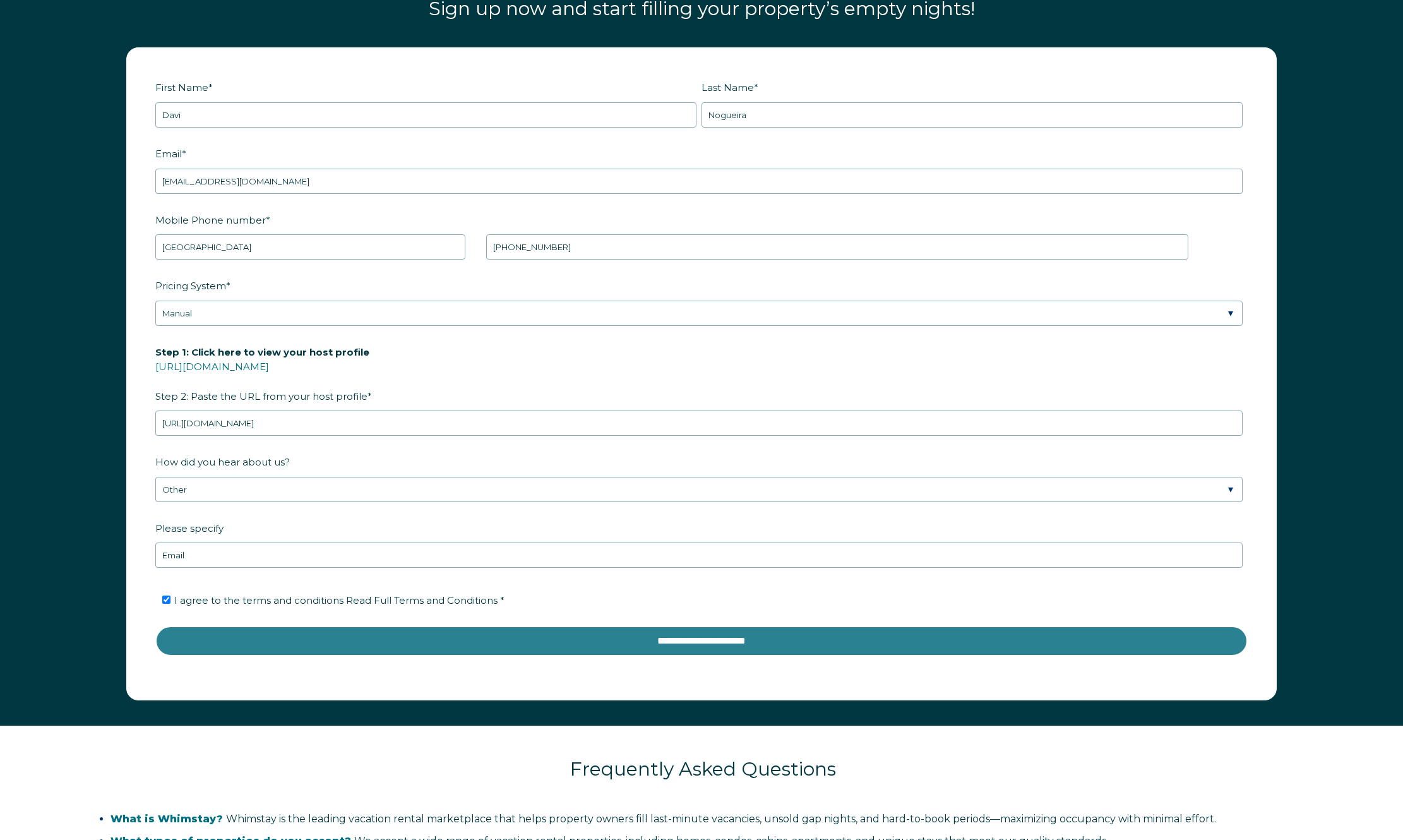
click at [529, 640] on input "**********" at bounding box center [702, 641] width 1093 height 30
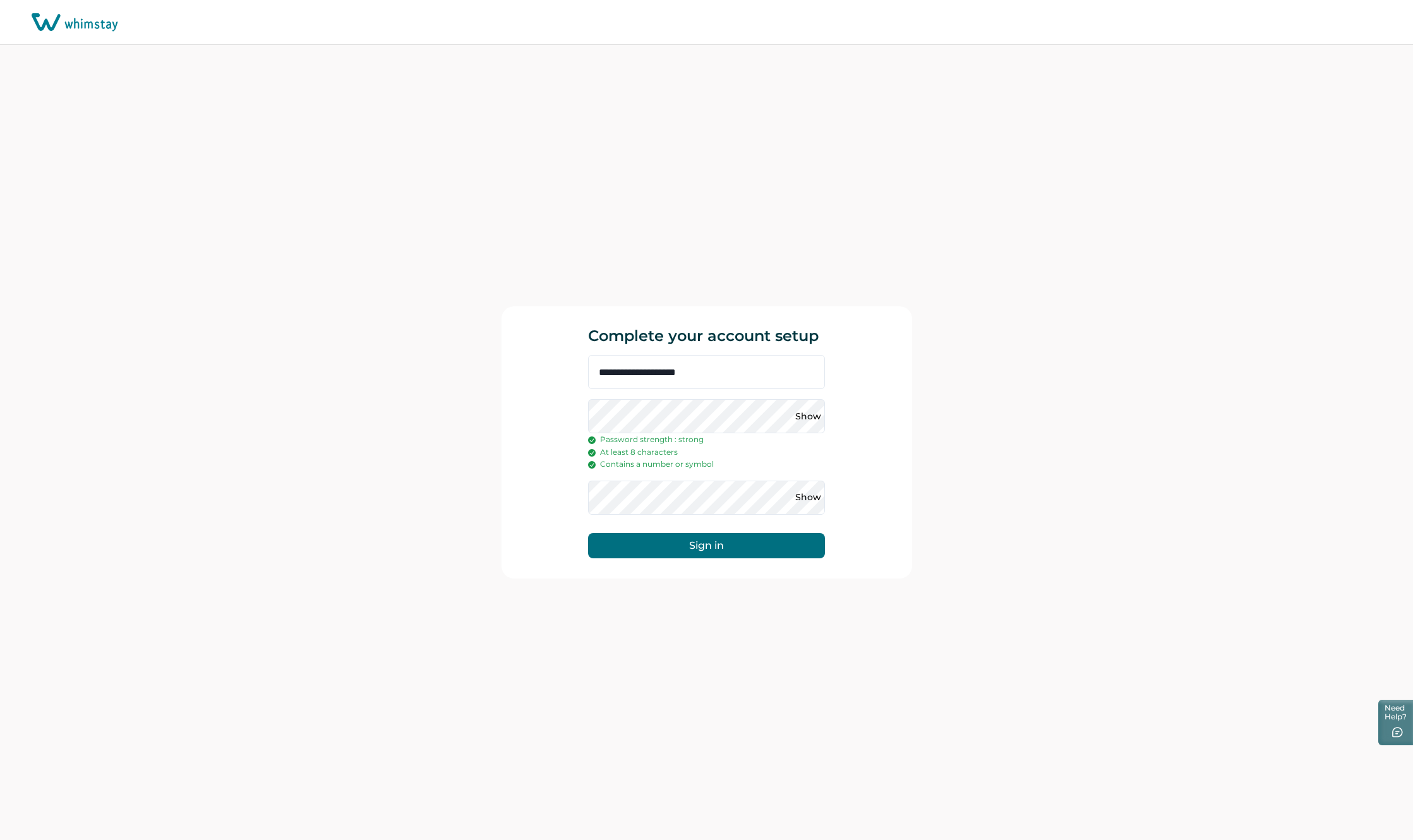
click at [714, 543] on button "Sign in" at bounding box center [706, 546] width 237 height 25
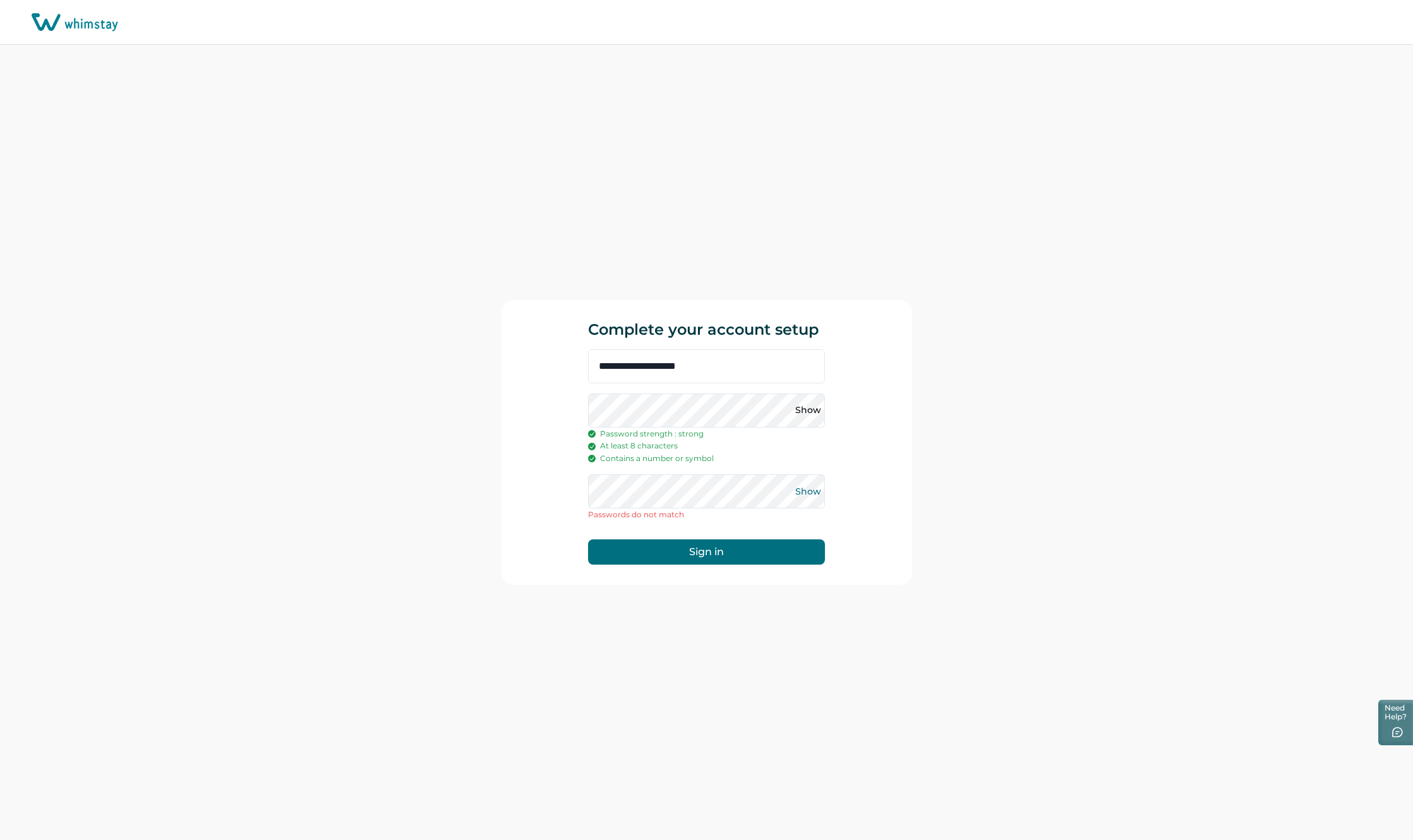
click at [800, 492] on button "Show" at bounding box center [807, 491] width 21 height 21
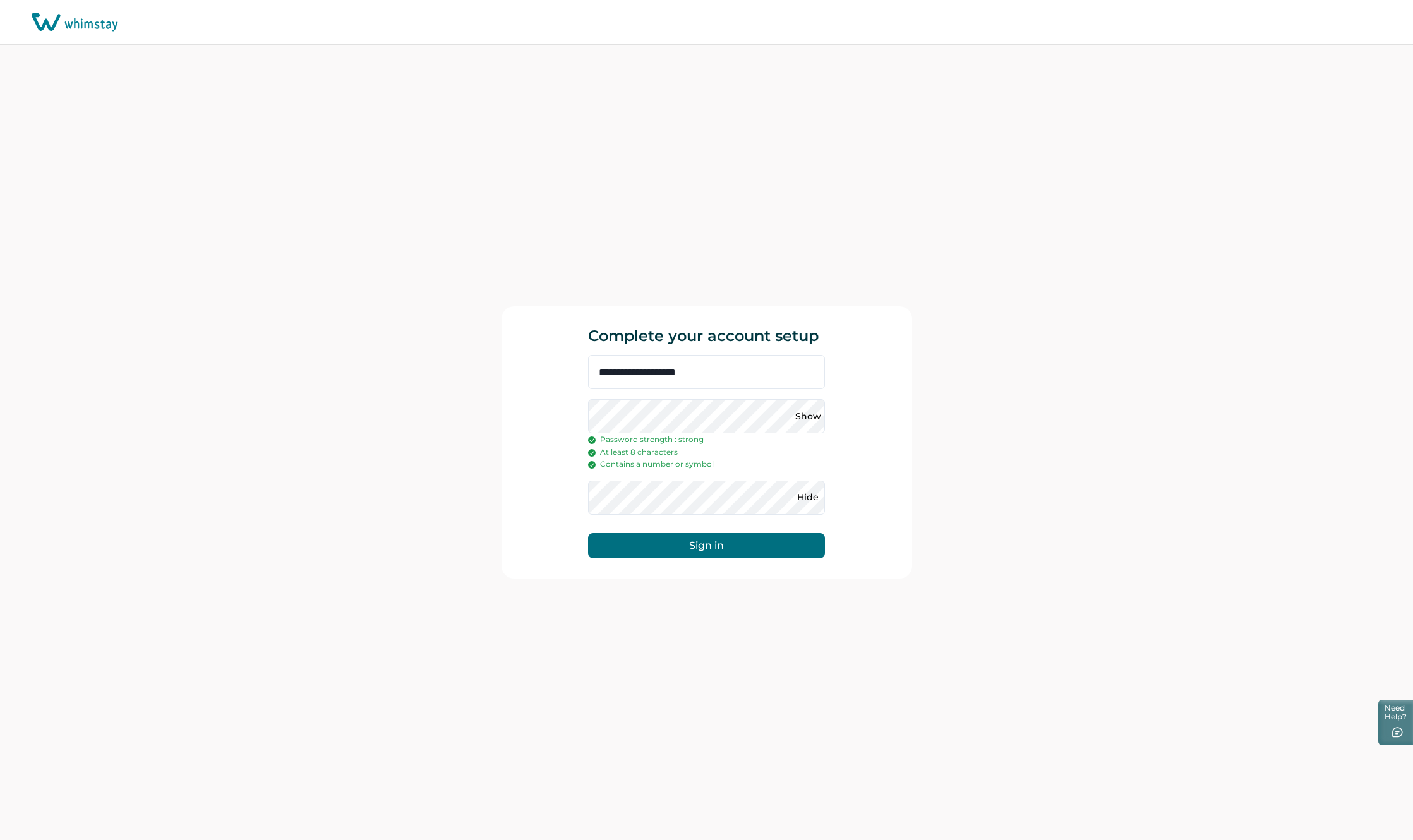
click at [715, 543] on button "Sign in" at bounding box center [706, 546] width 237 height 25
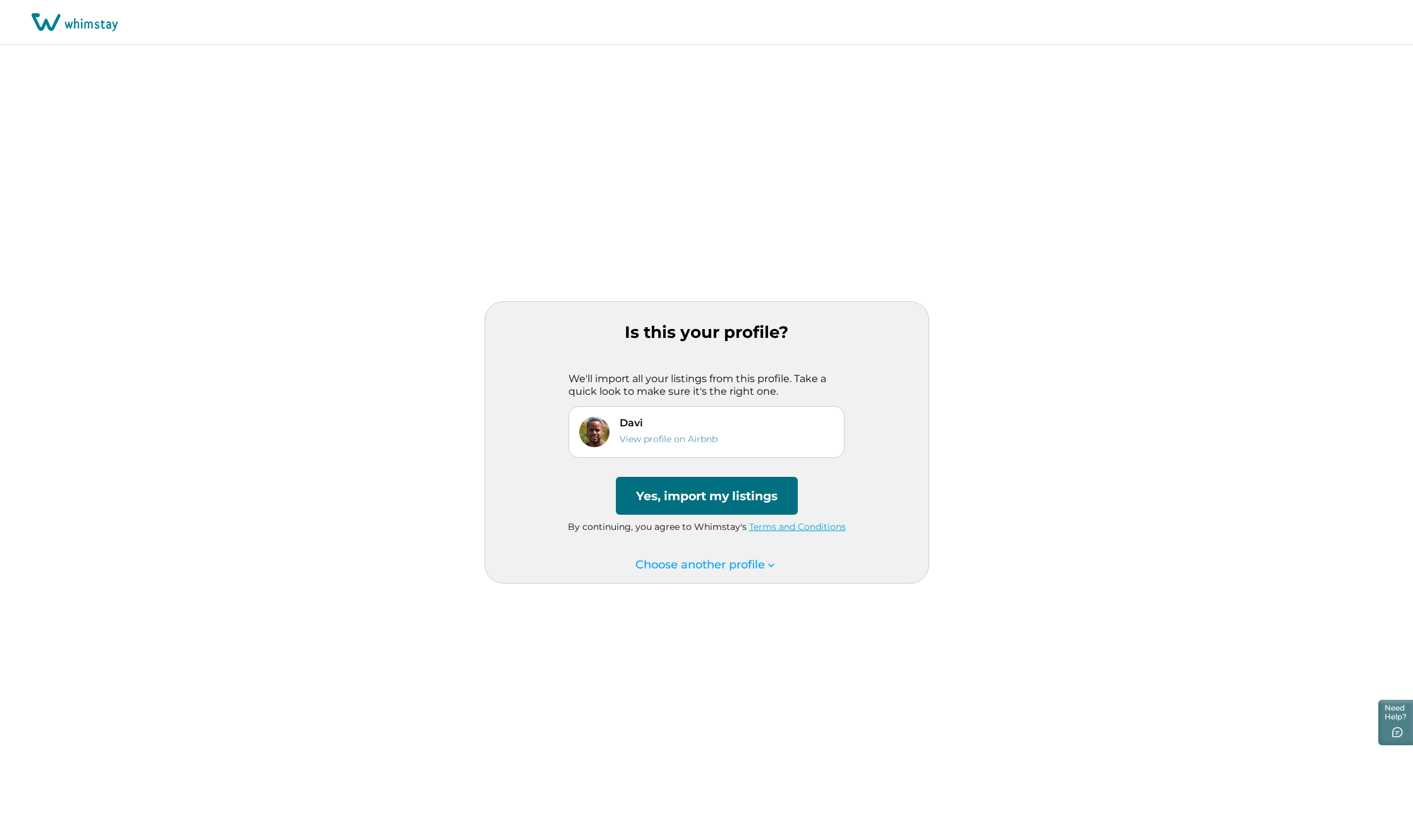
click at [729, 501] on button "Yes, import my listings" at bounding box center [706, 496] width 182 height 38
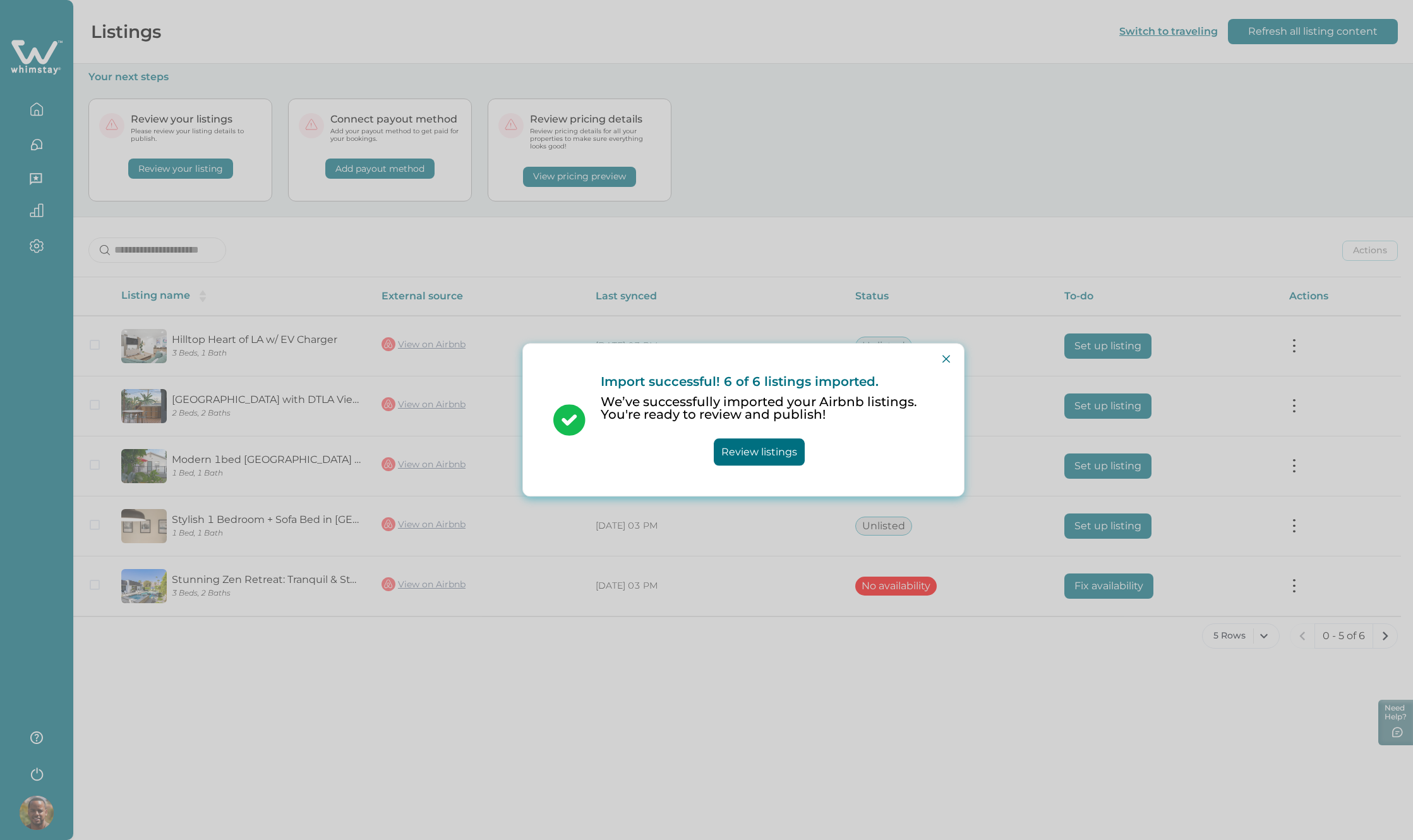
click at [766, 446] on button "Review listings" at bounding box center [760, 453] width 91 height 27
click at [947, 360] on icon "Close" at bounding box center [946, 359] width 7 height 7
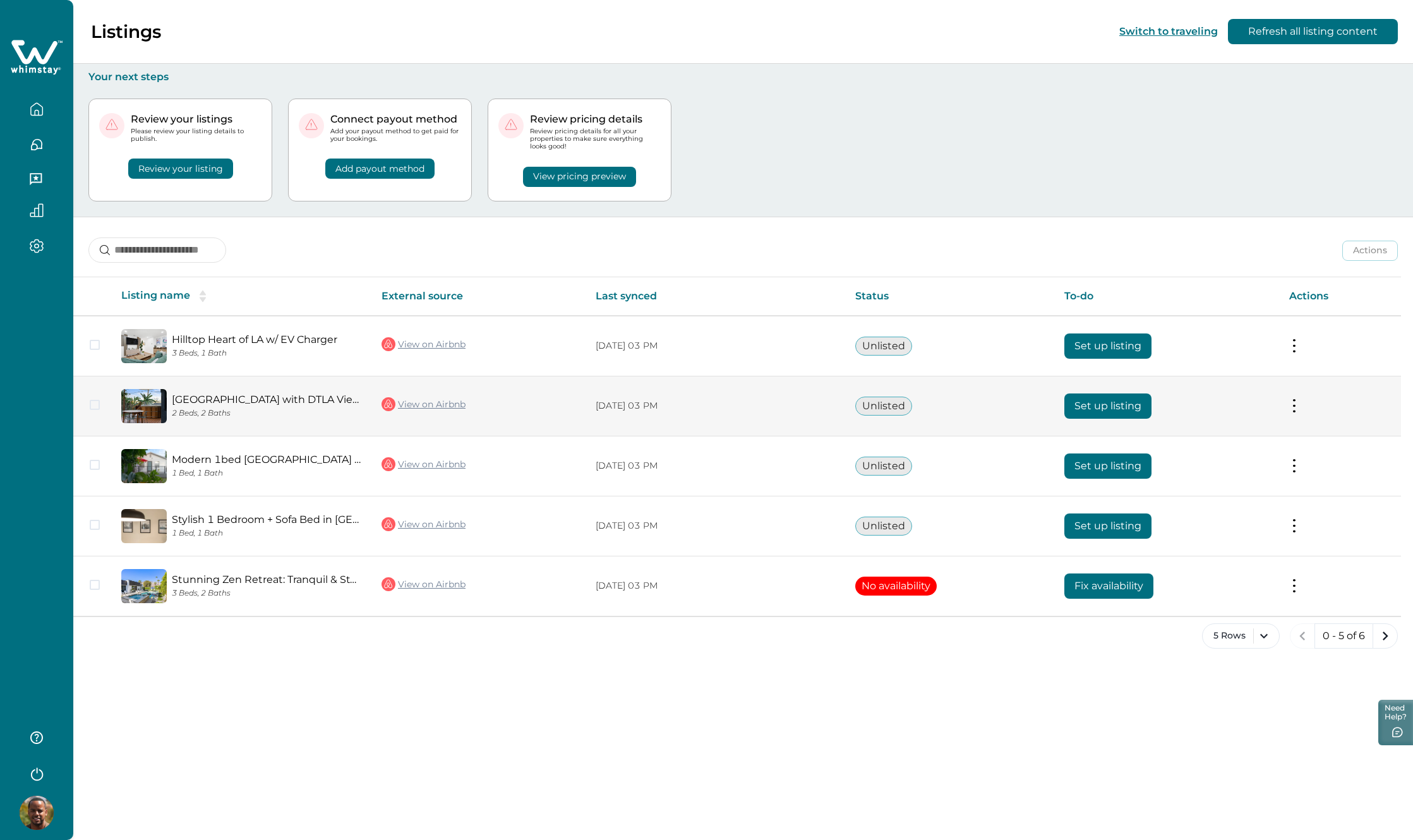
click at [1122, 403] on button "Set up listing" at bounding box center [1107, 406] width 87 height 25
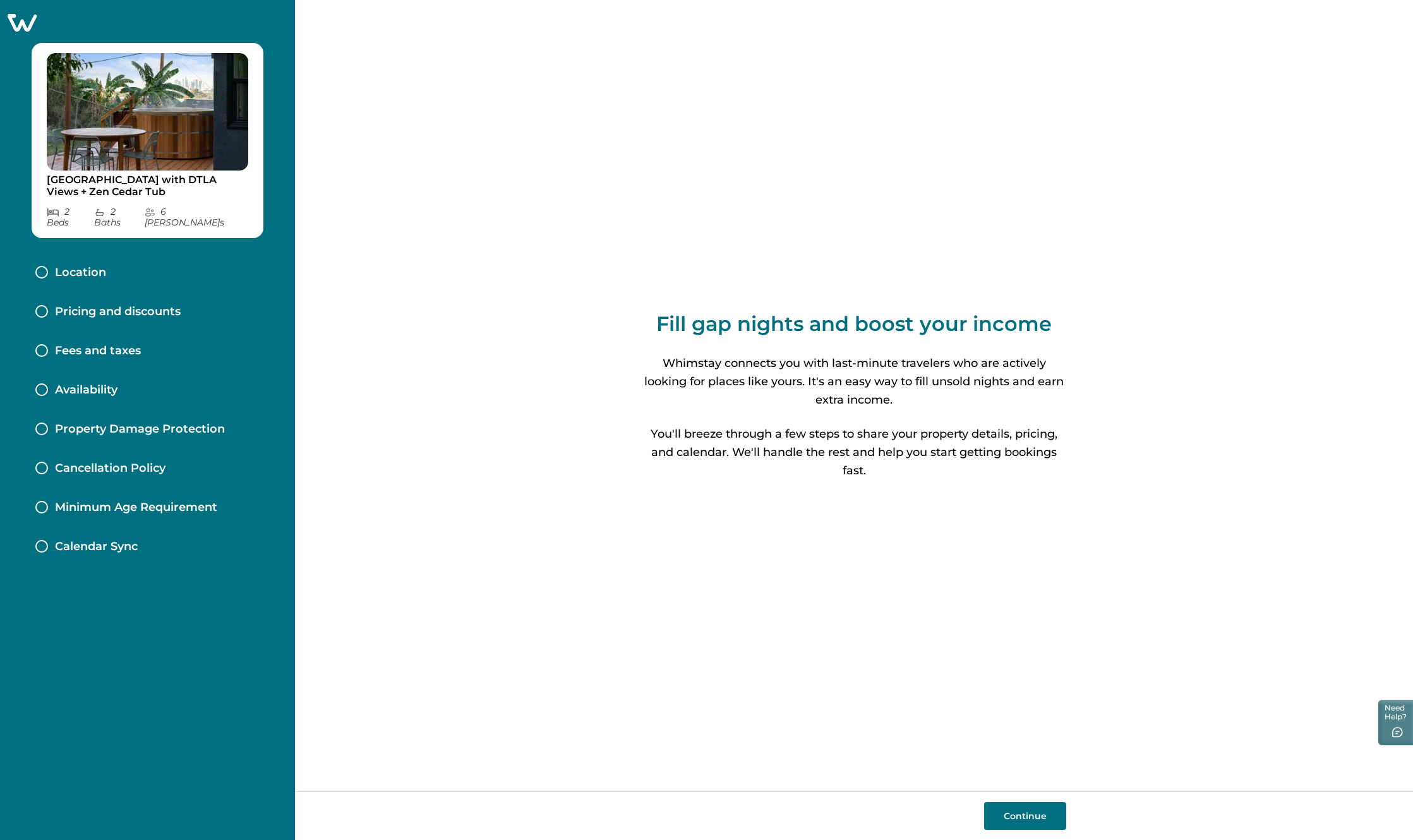
click at [1025, 810] on button "Continue" at bounding box center [1026, 815] width 82 height 28
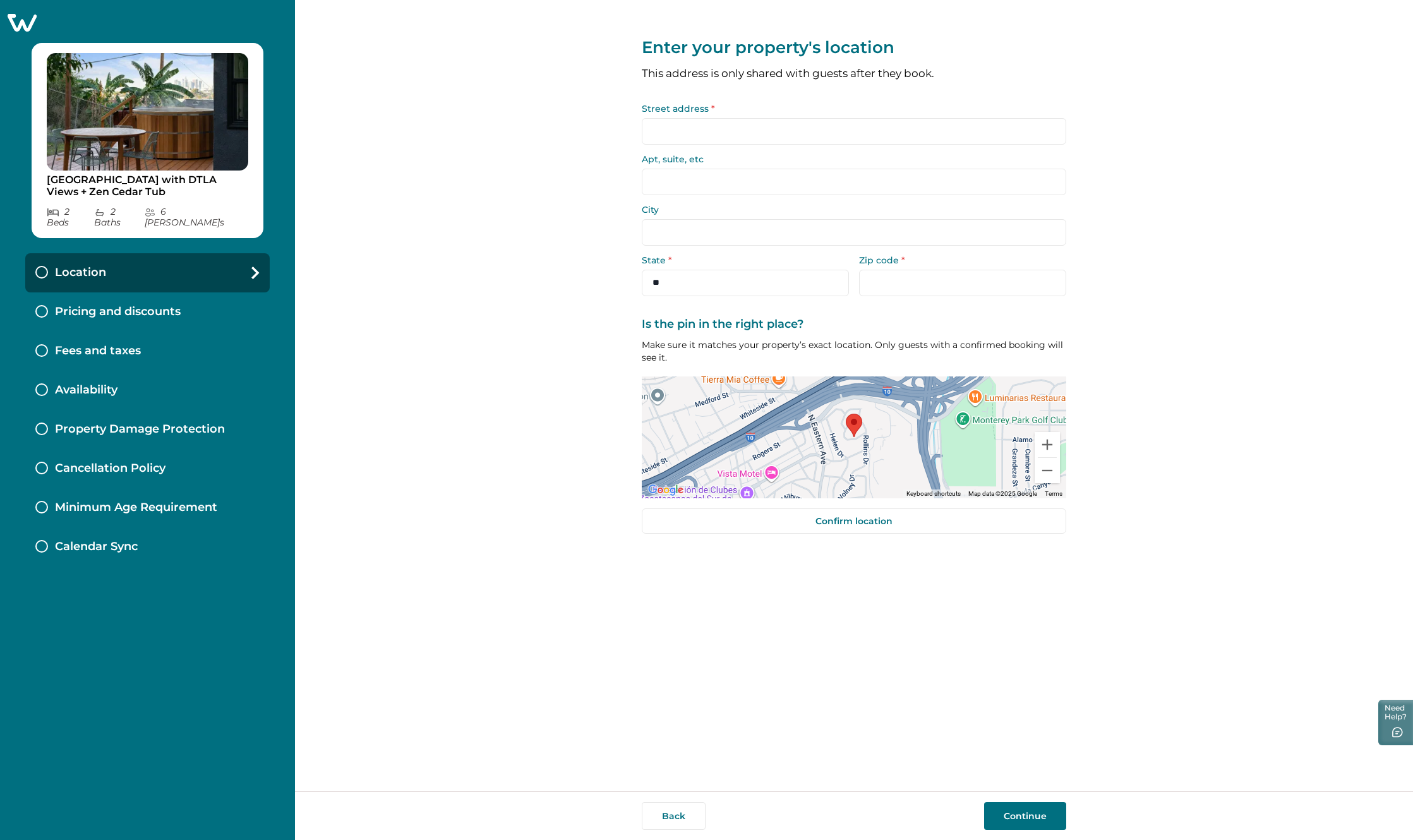
click at [707, 127] on input "Street address *" at bounding box center [854, 132] width 424 height 27
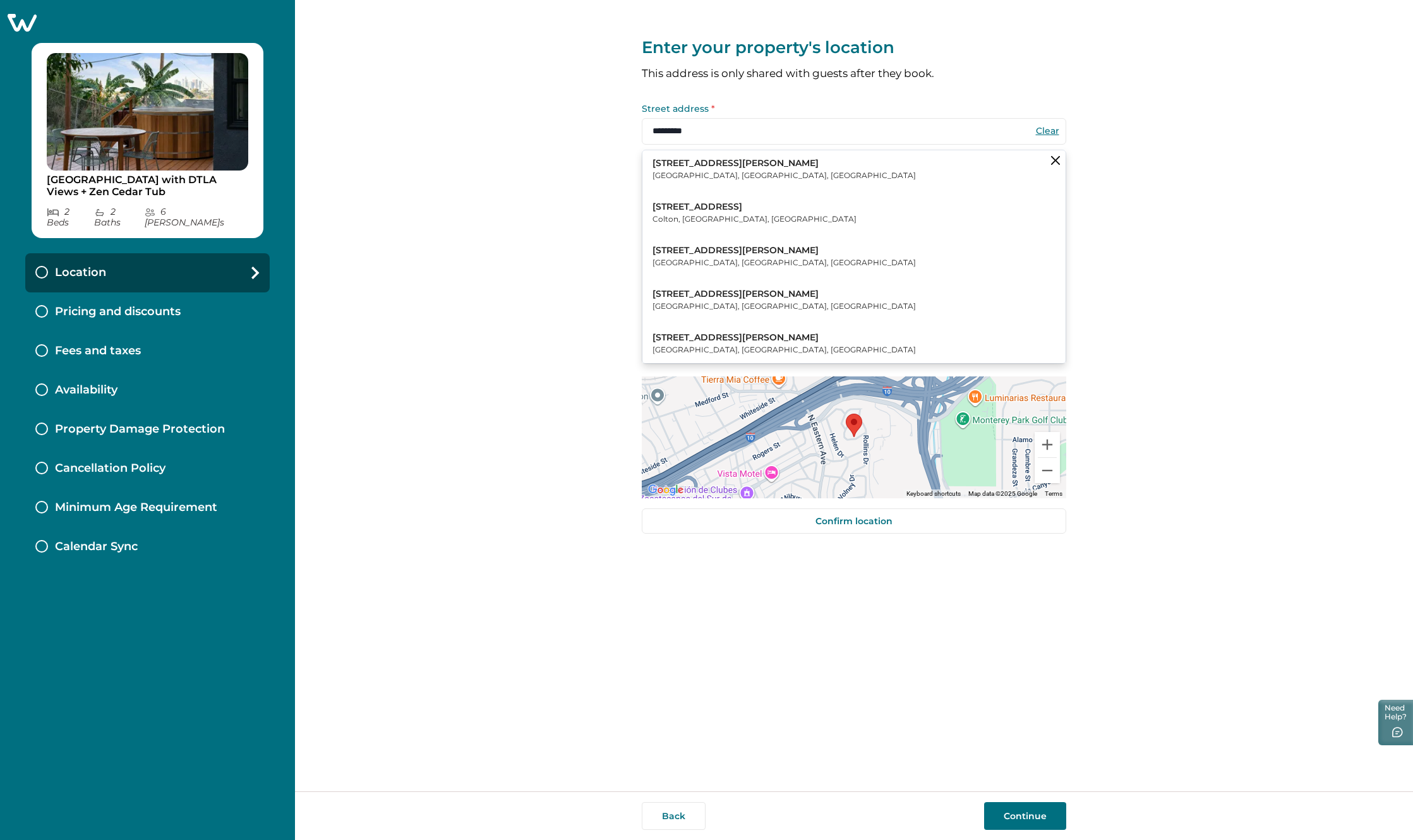
click at [735, 162] on p "1601 Steele Avenue" at bounding box center [784, 164] width 263 height 13
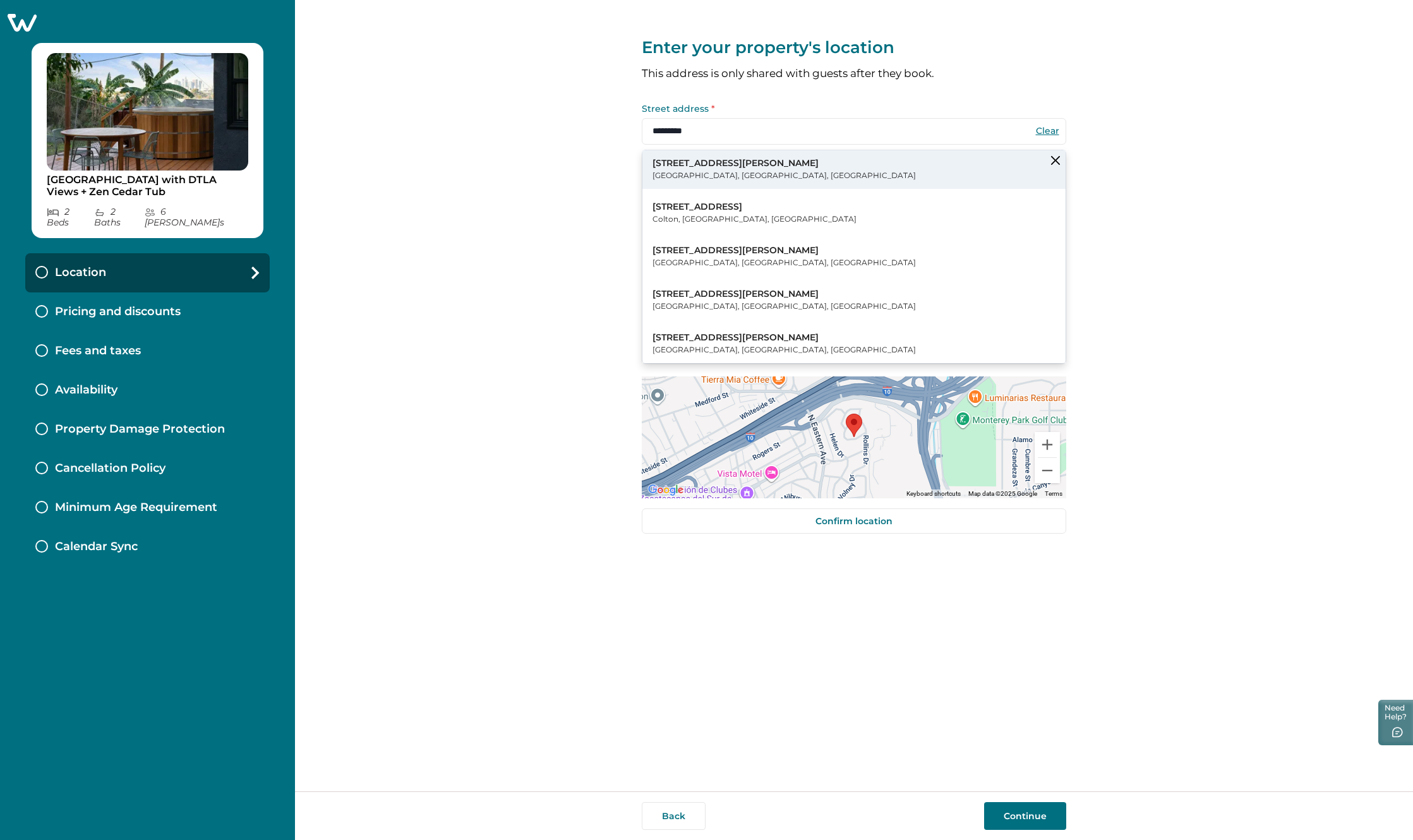
type input "**********"
select select "**"
type input "*****"
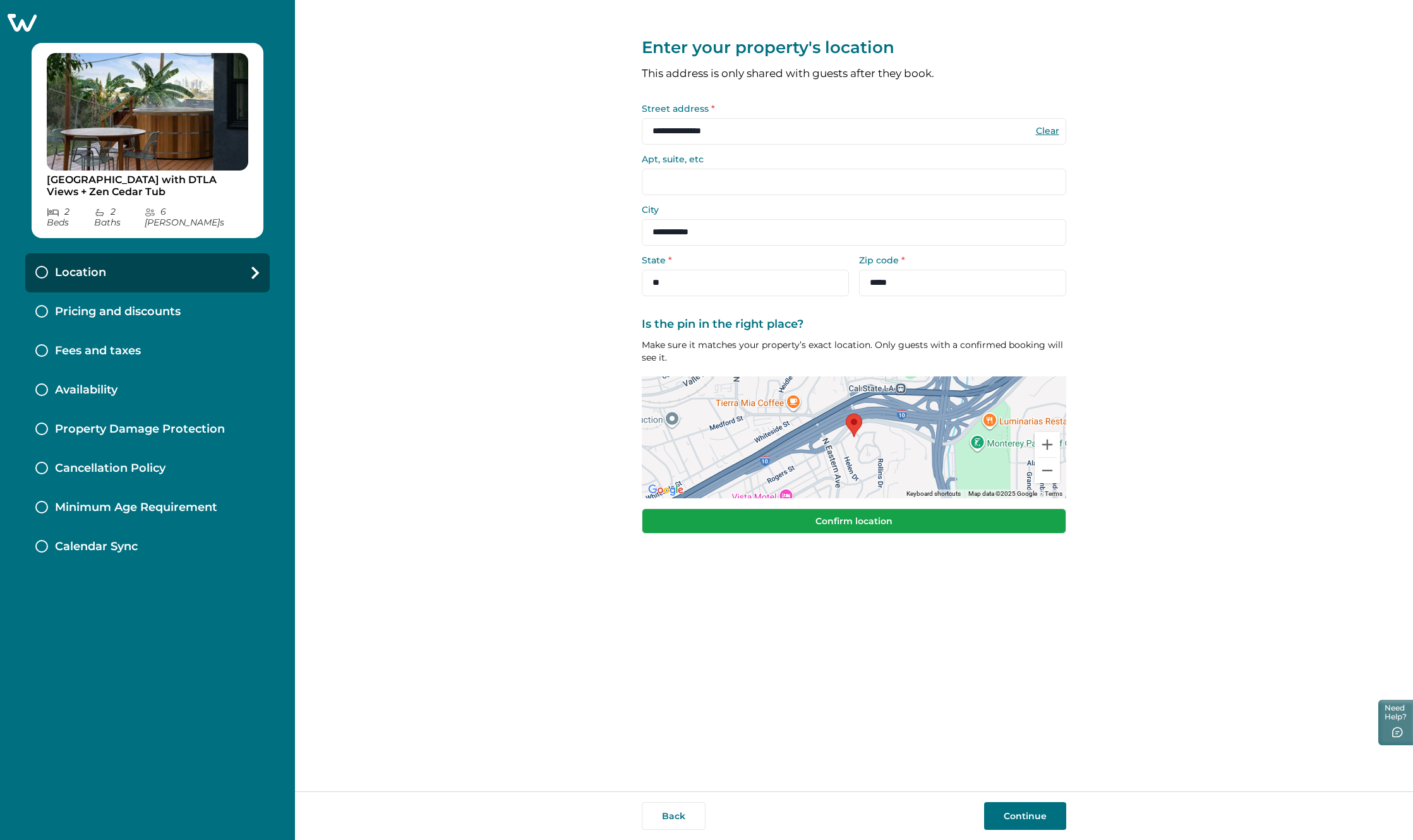
click at [897, 519] on button "Confirm location" at bounding box center [854, 521] width 424 height 25
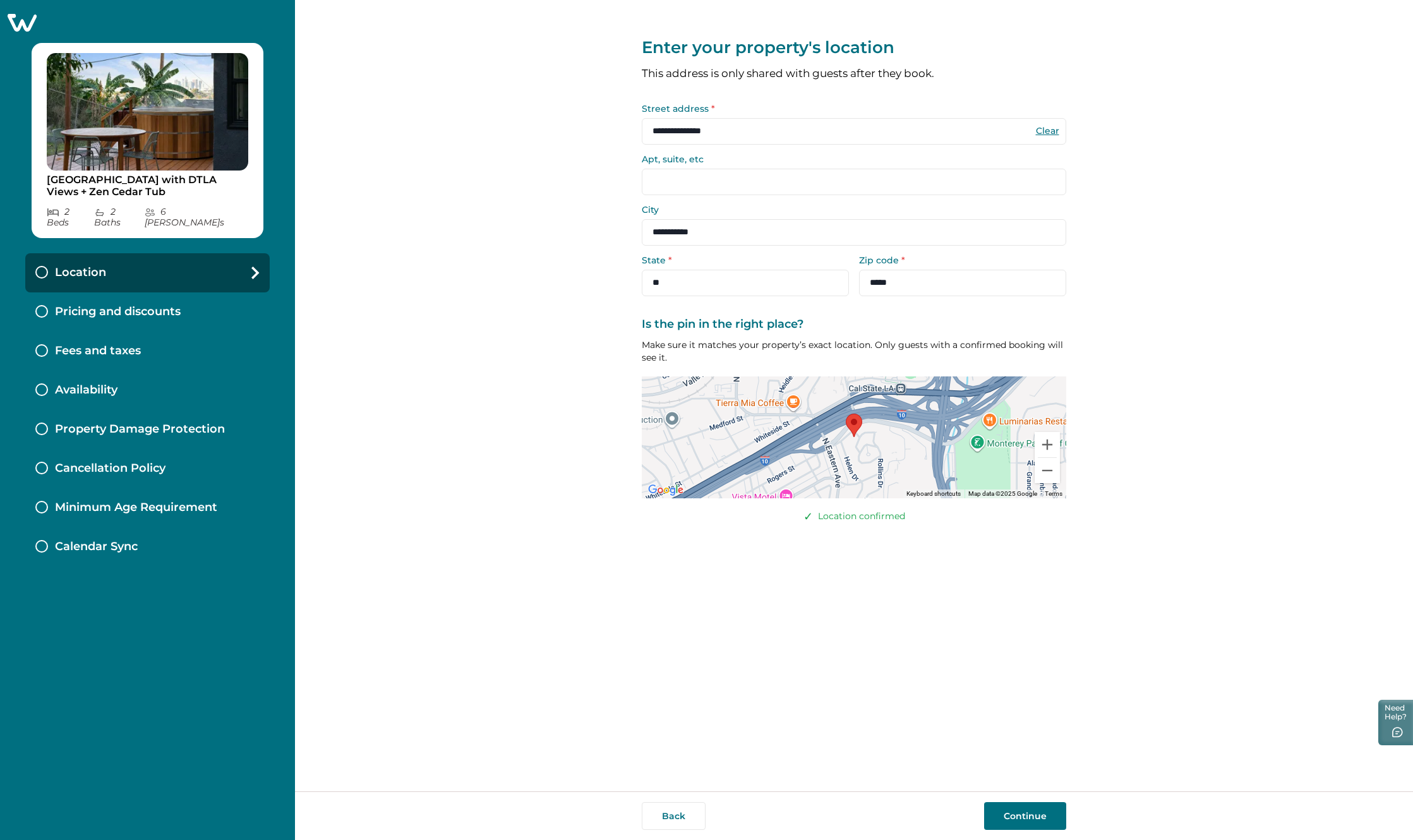
click at [1029, 814] on button "Continue" at bounding box center [1026, 815] width 82 height 28
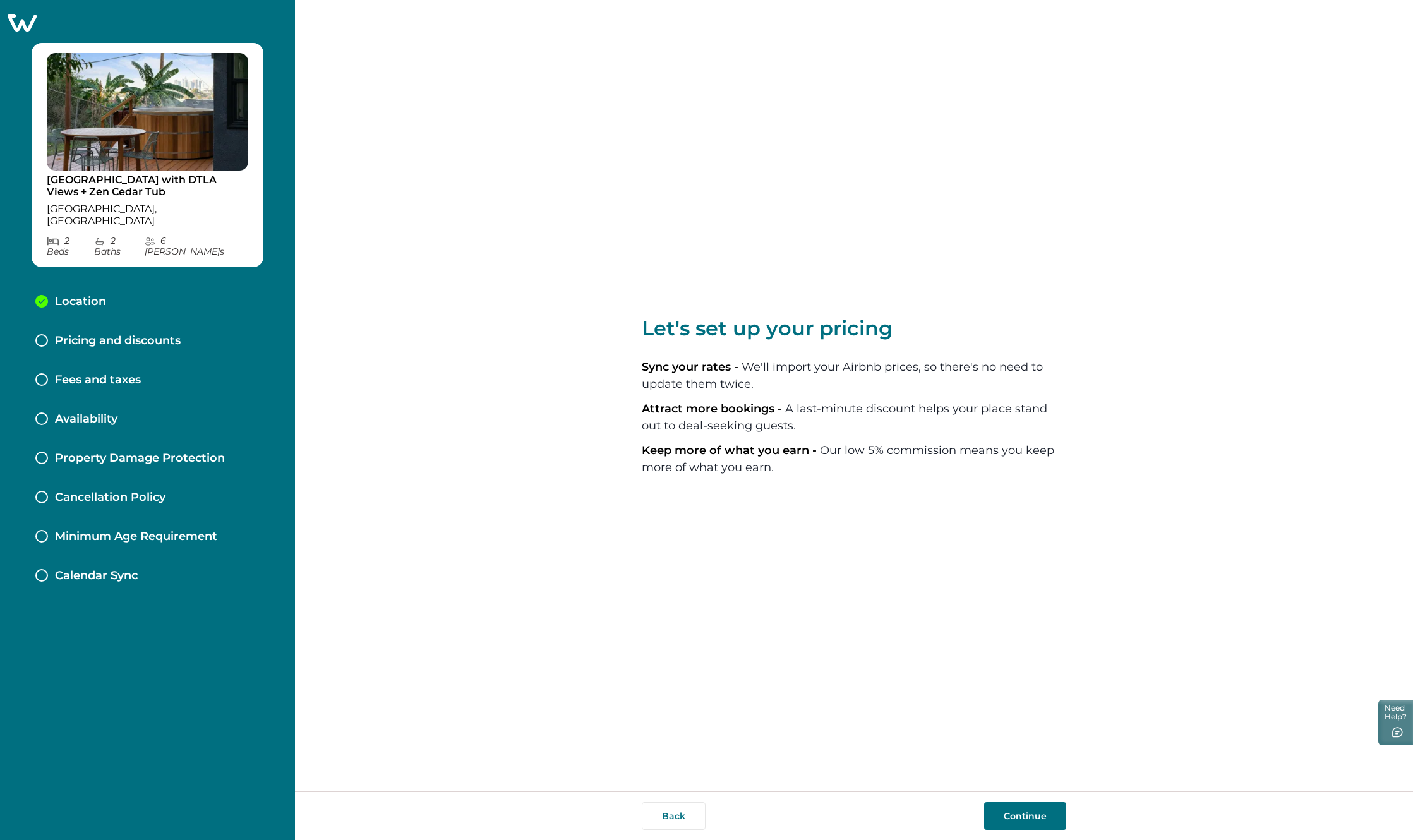
click at [1027, 813] on button "Continue" at bounding box center [1026, 815] width 82 height 28
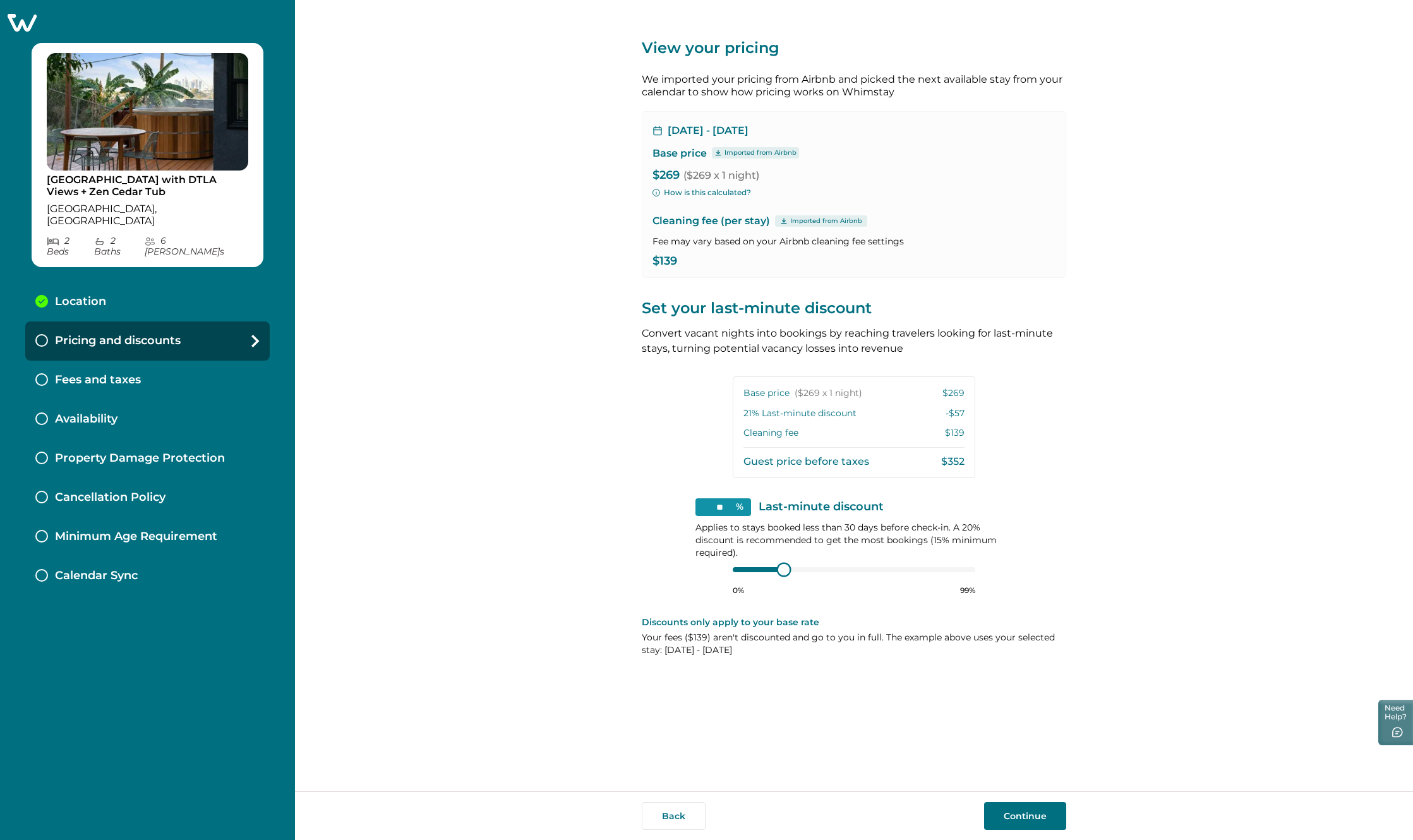
type input "**"
click at [783, 570] on div at bounding box center [781, 569] width 12 height 12
click at [1026, 821] on button "Continue" at bounding box center [1026, 815] width 82 height 28
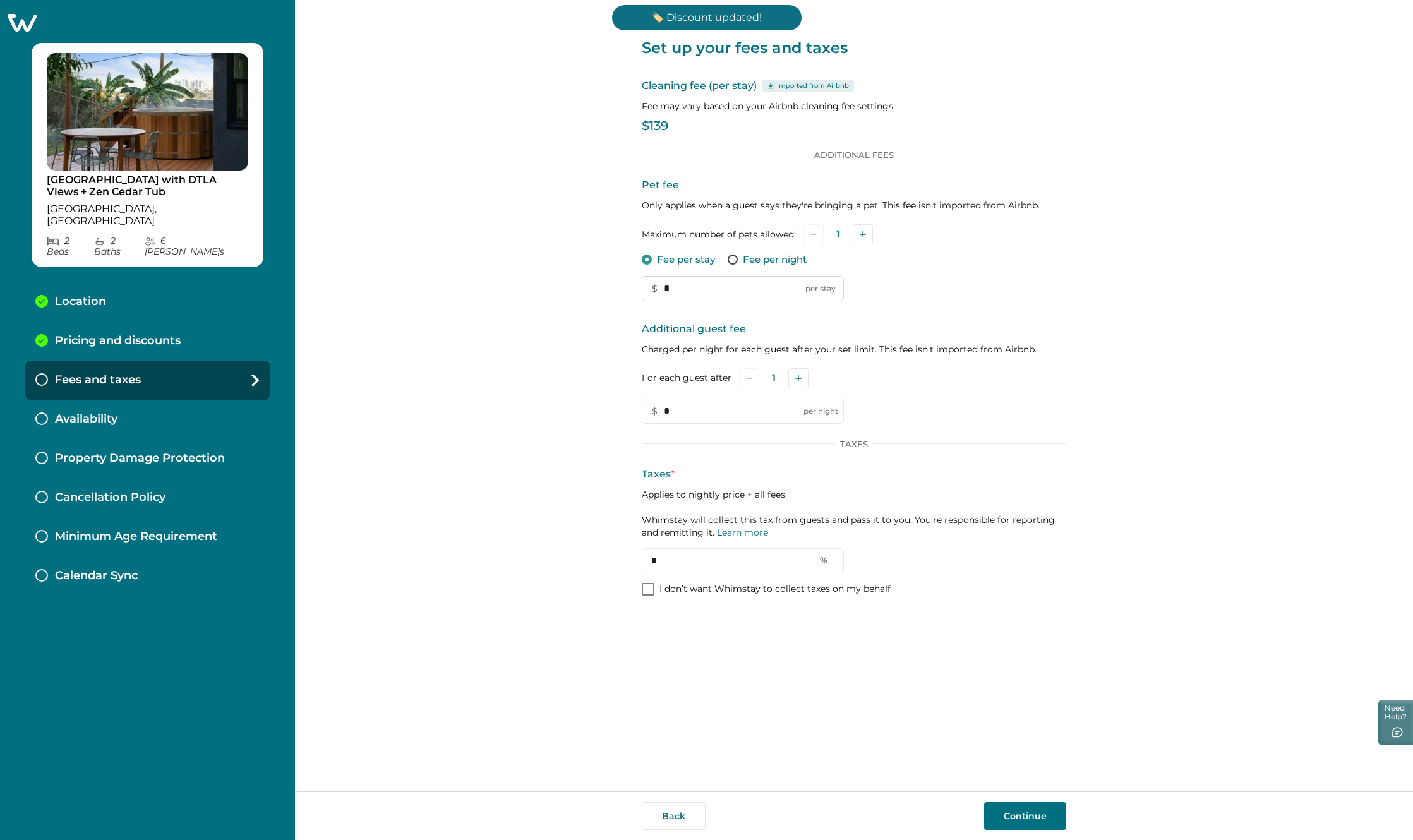
click at [673, 287] on input "*" at bounding box center [743, 288] width 202 height 25
type input "***"
click at [684, 418] on input "*" at bounding box center [743, 411] width 202 height 25
type input "**"
click at [801, 375] on button "Add" at bounding box center [798, 378] width 21 height 21
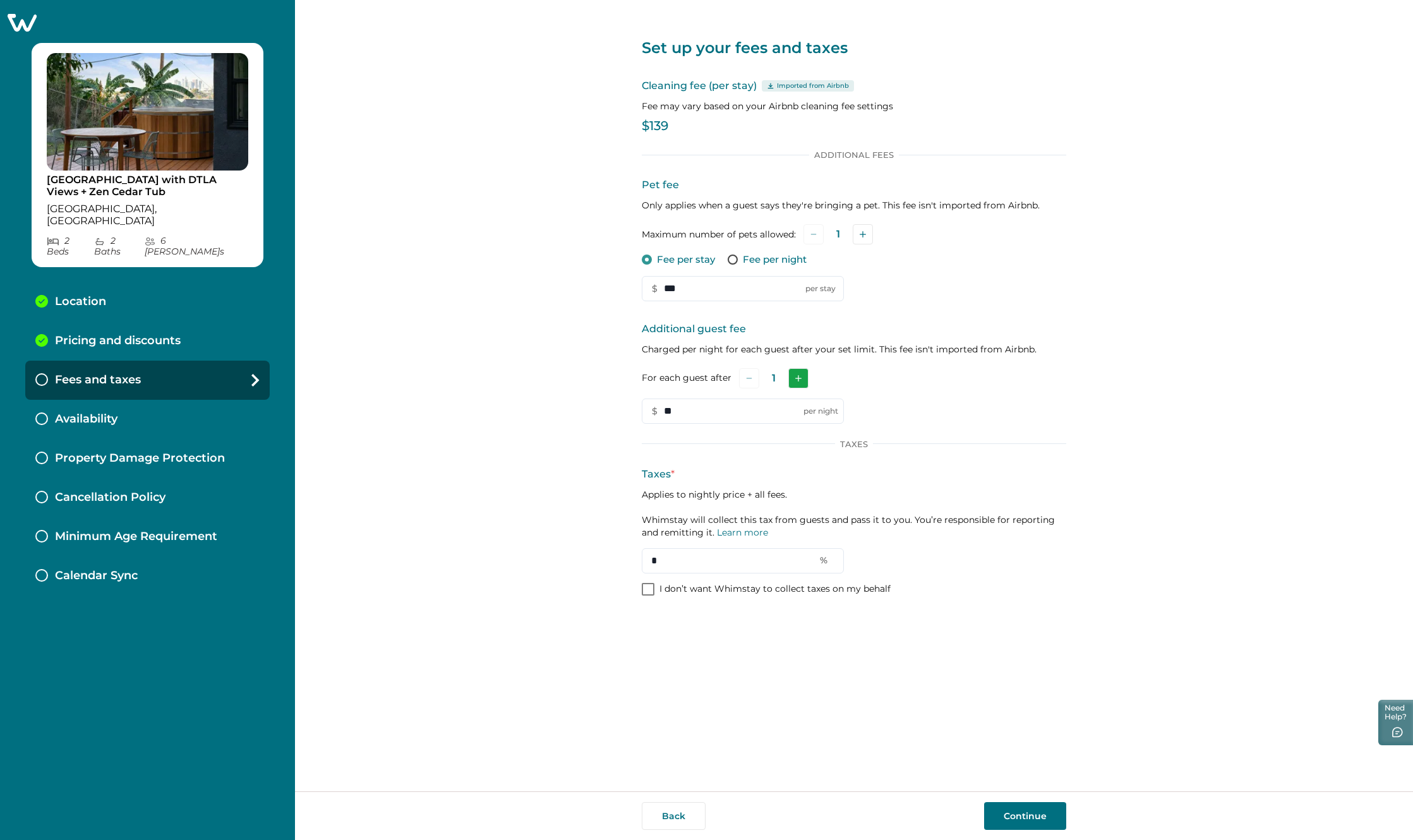
click at [801, 375] on icon "Add" at bounding box center [798, 378] width 6 height 6
click at [1026, 820] on button "Continue" at bounding box center [1026, 815] width 82 height 28
click at [648, 591] on span at bounding box center [648, 589] width 13 height 13
click at [1031, 817] on button "Continue" at bounding box center [1026, 815] width 82 height 28
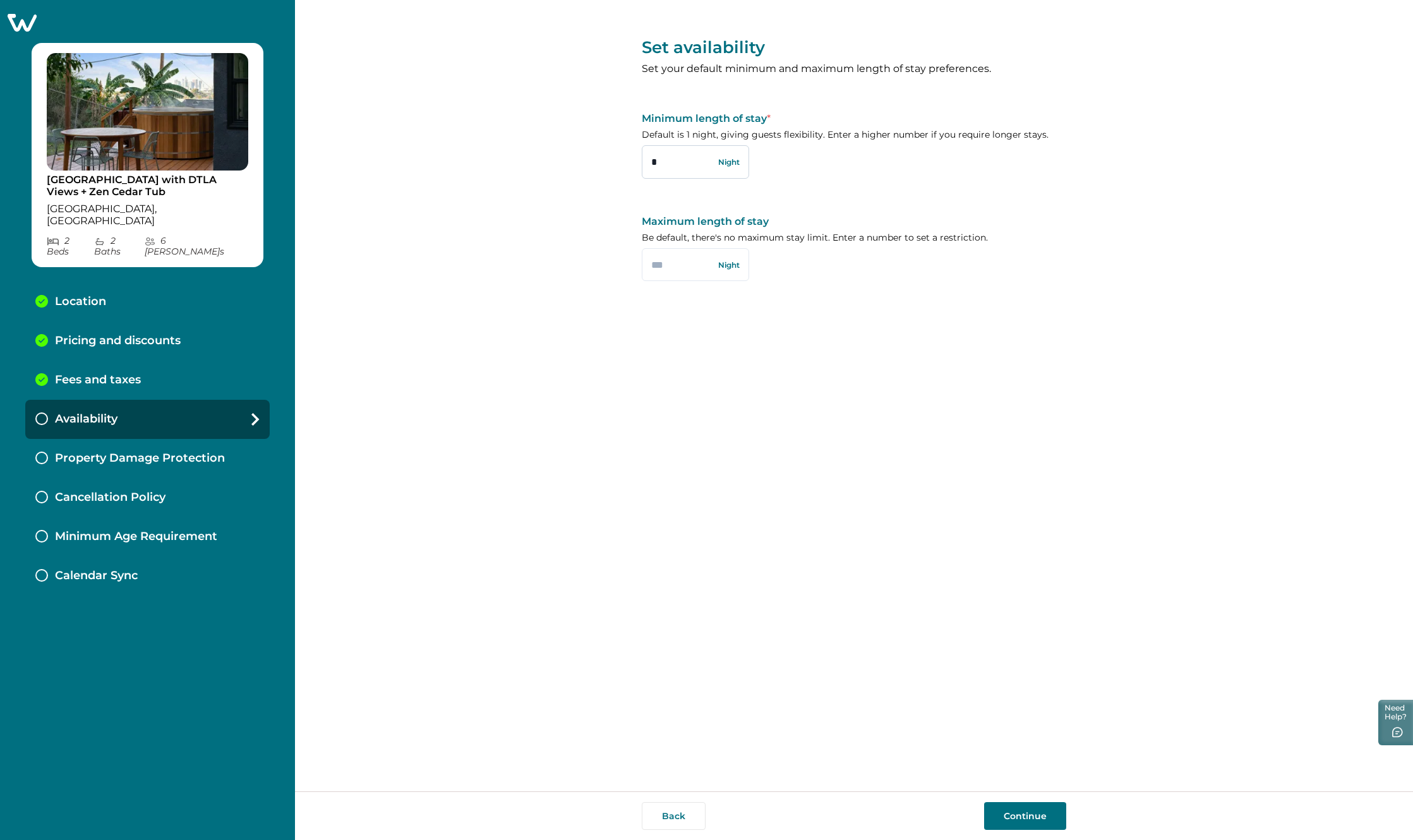
click at [683, 164] on input "*" at bounding box center [695, 161] width 107 height 33
click at [684, 268] on input "text" at bounding box center [695, 264] width 107 height 33
type input "**"
click at [733, 159] on input "*" at bounding box center [695, 161] width 107 height 33
click at [1029, 811] on button "Continue" at bounding box center [1026, 815] width 82 height 28
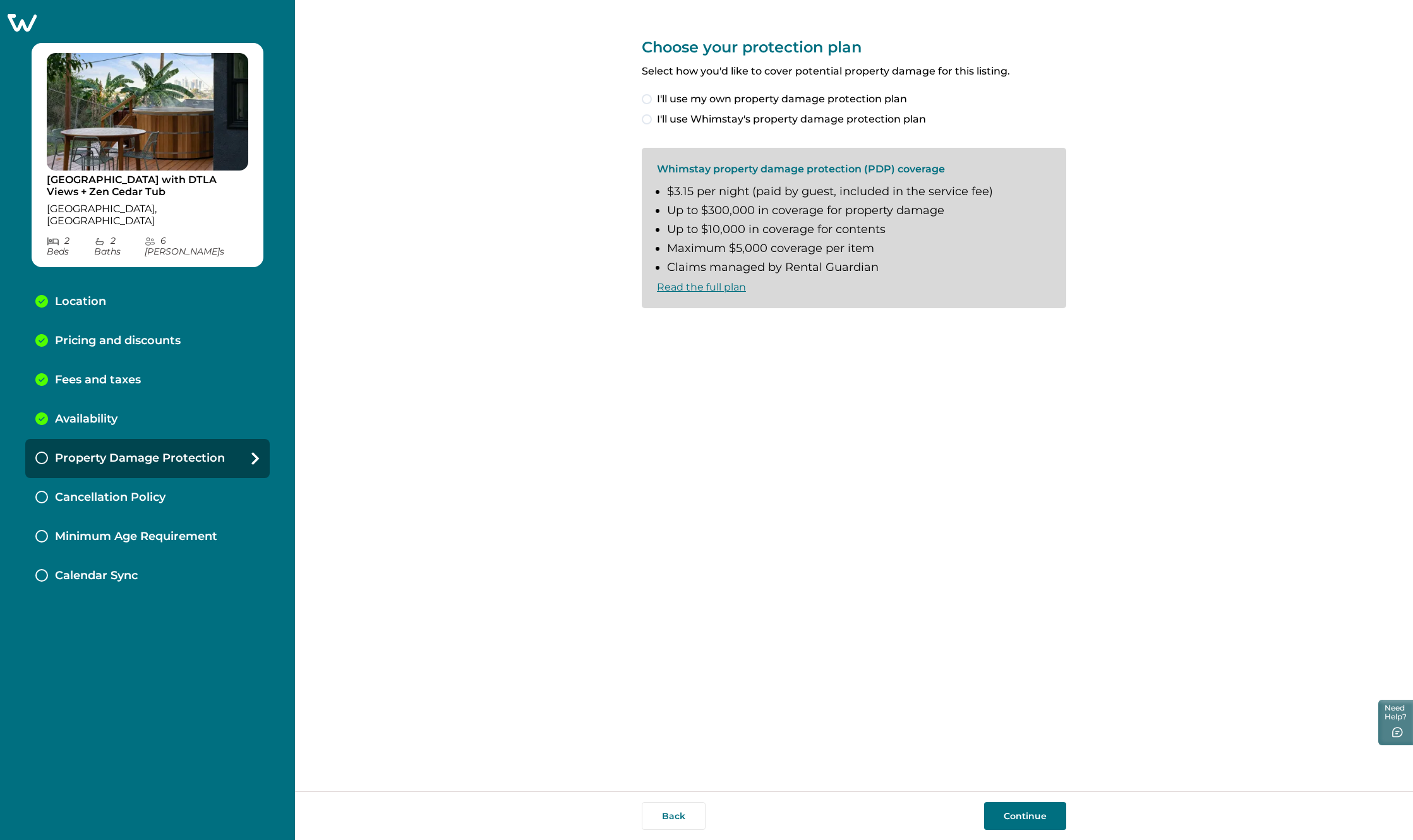
click at [663, 123] on span "I'll use Whimstay's property damage protection plan" at bounding box center [791, 119] width 269 height 15
click at [647, 327] on span at bounding box center [646, 328] width 10 height 10
click at [994, 817] on button "Continue" at bounding box center [1026, 815] width 82 height 28
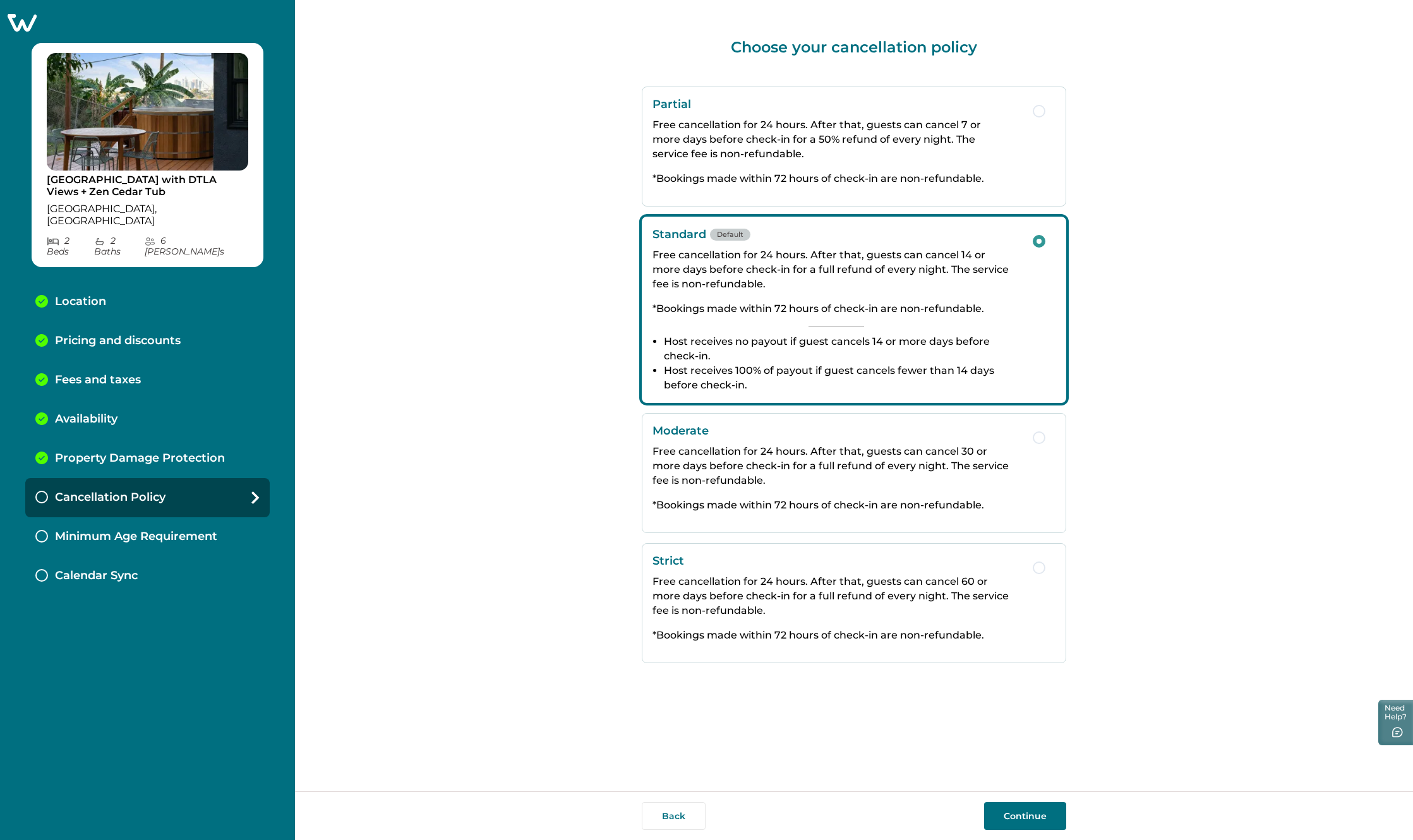
click at [1030, 822] on button "Continue" at bounding box center [1026, 815] width 82 height 28
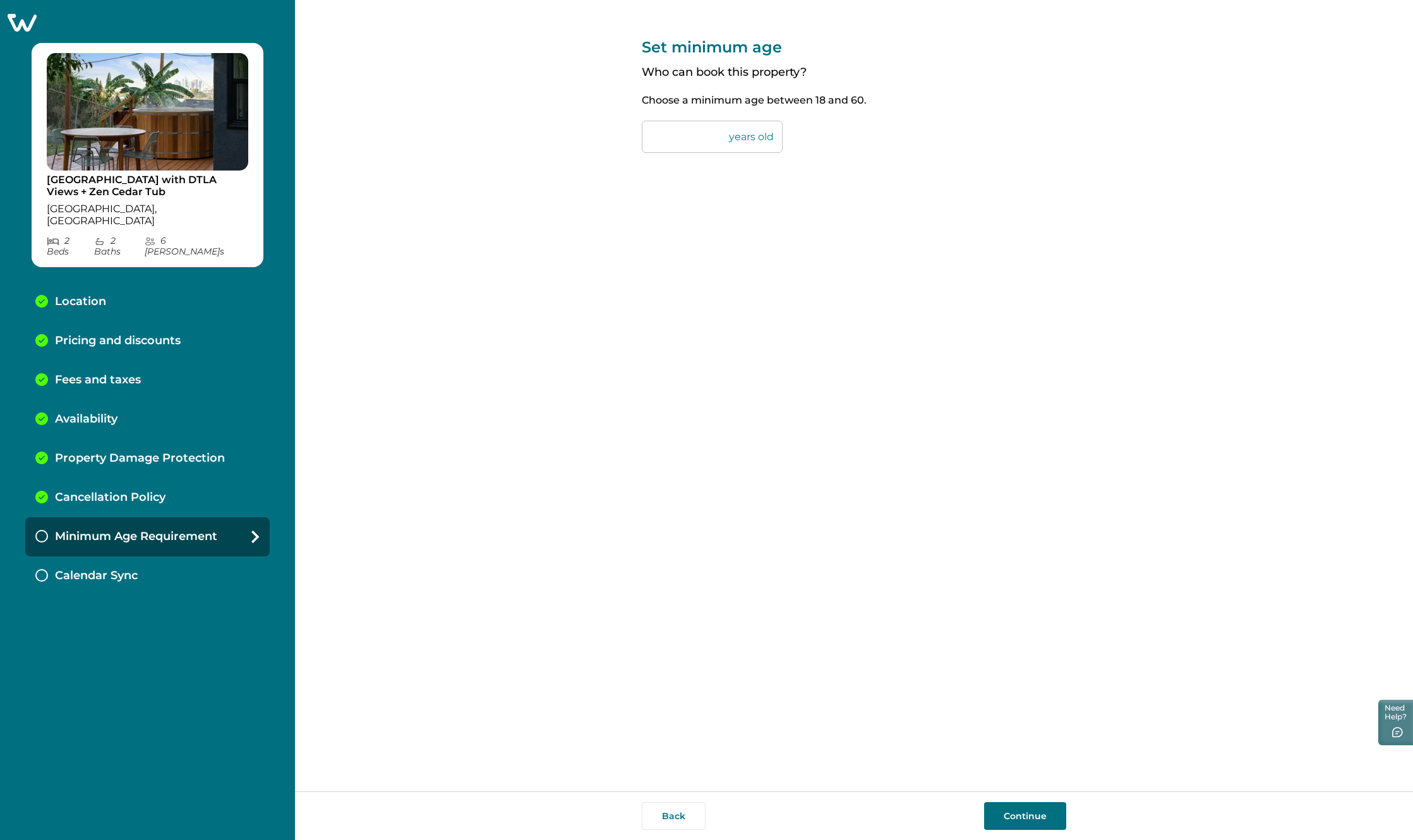
click at [657, 136] on input "**" at bounding box center [711, 137] width 140 height 32
type input "**"
click at [1057, 808] on button "Continue" at bounding box center [1026, 815] width 82 height 28
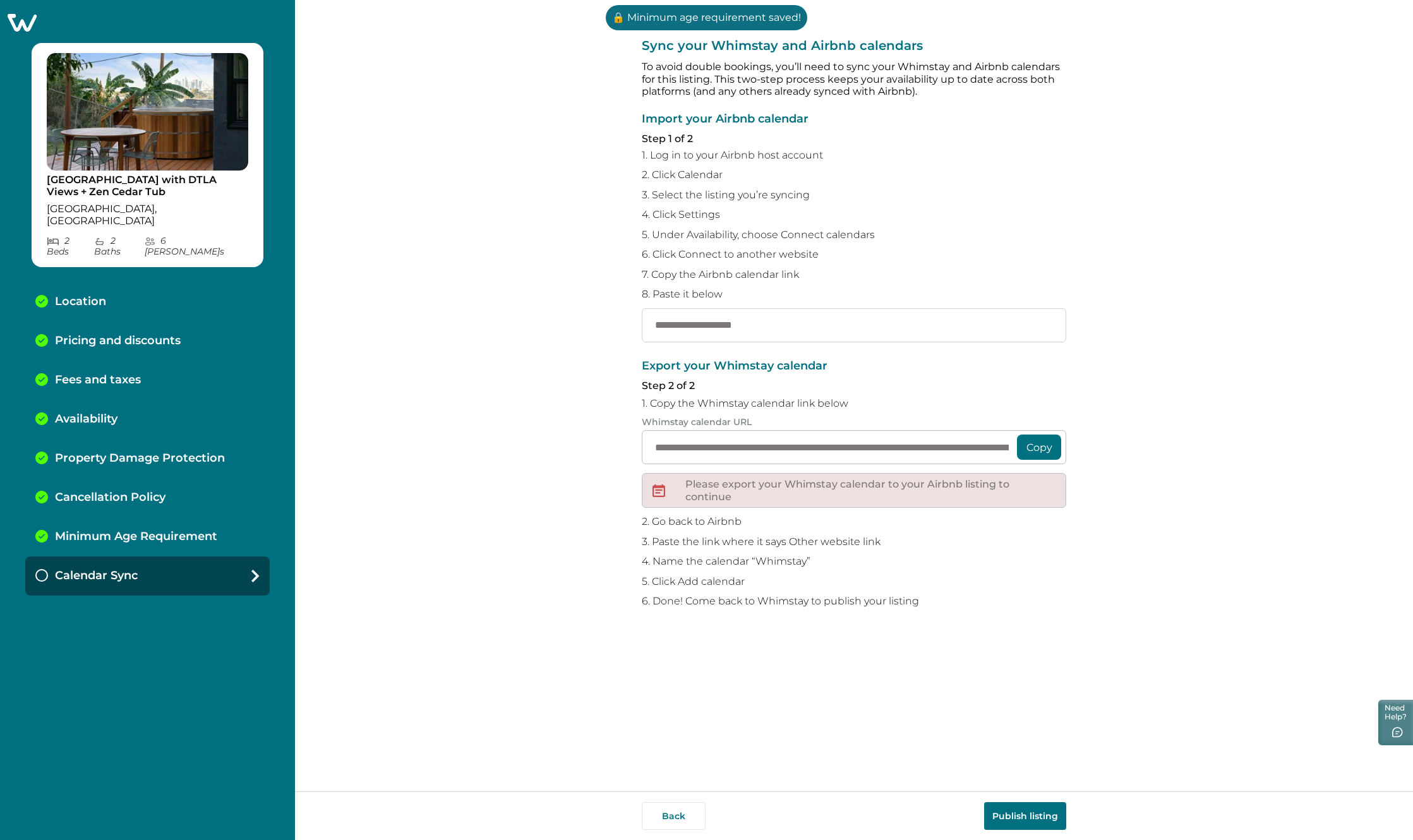
click at [740, 332] on input "text" at bounding box center [854, 325] width 424 height 34
click at [761, 329] on input "text" at bounding box center [854, 325] width 424 height 34
paste input "**********"
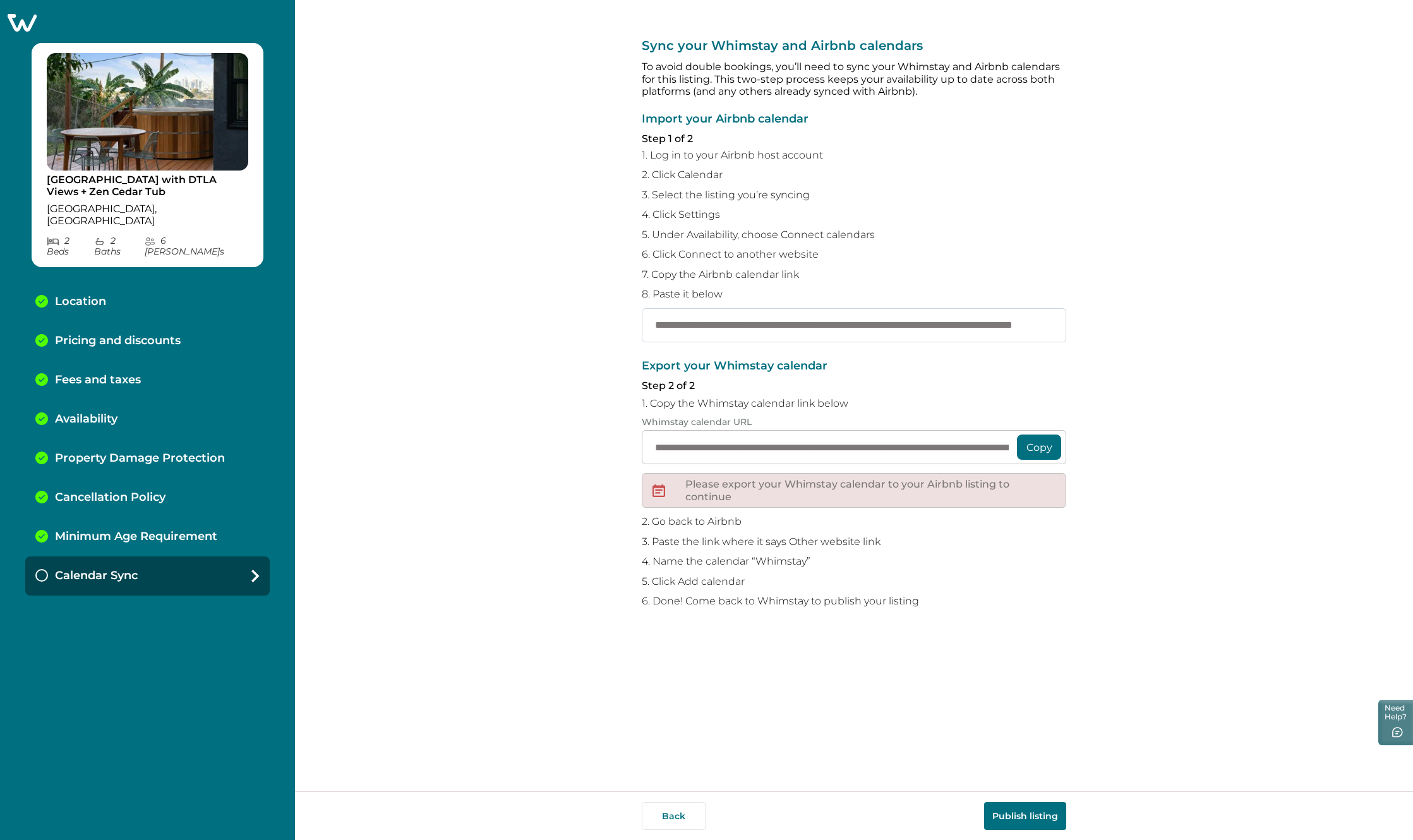
scroll to position [0, 132]
type input "**********"
click at [1037, 451] on button "Copy" at bounding box center [1038, 447] width 44 height 25
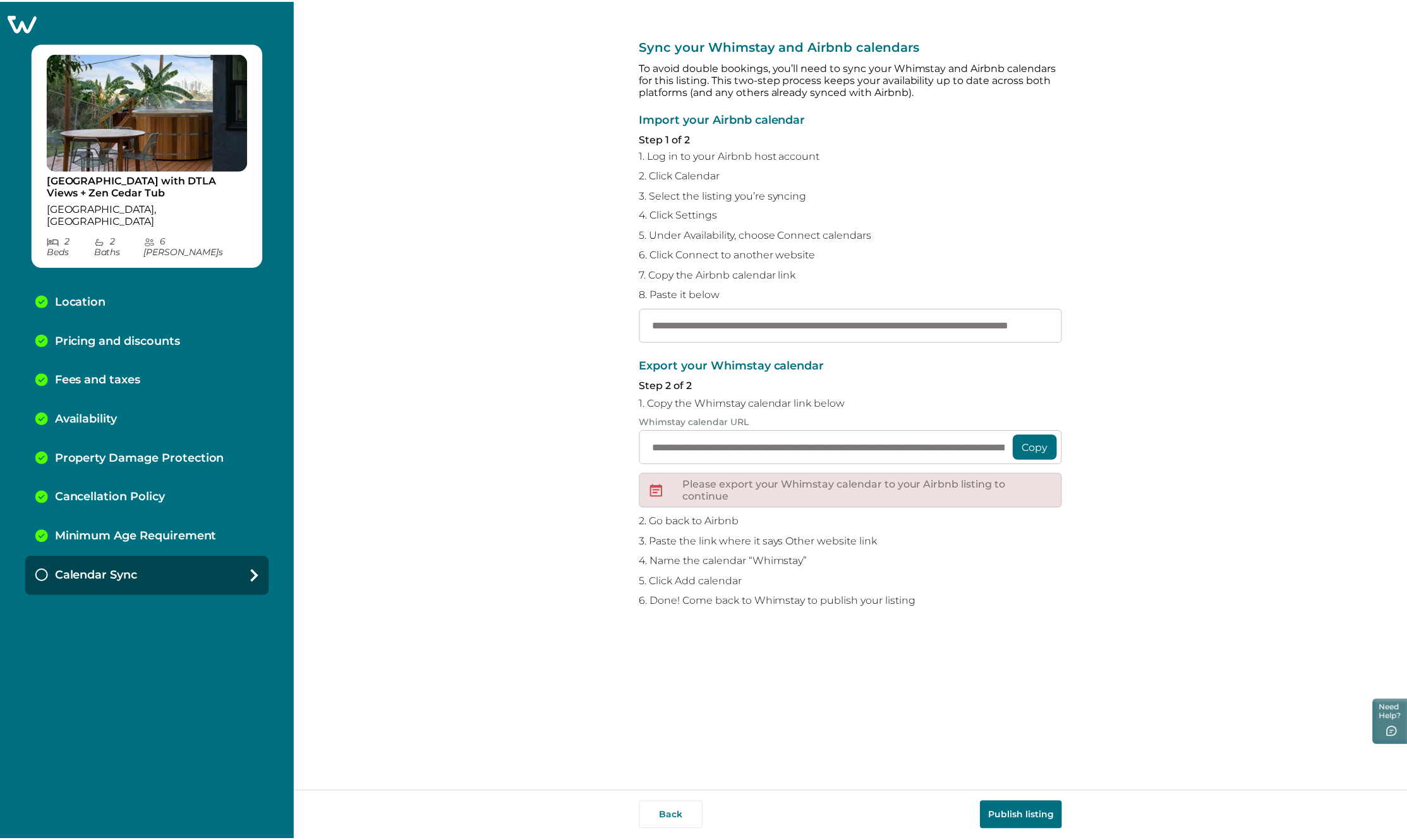
scroll to position [0, 0]
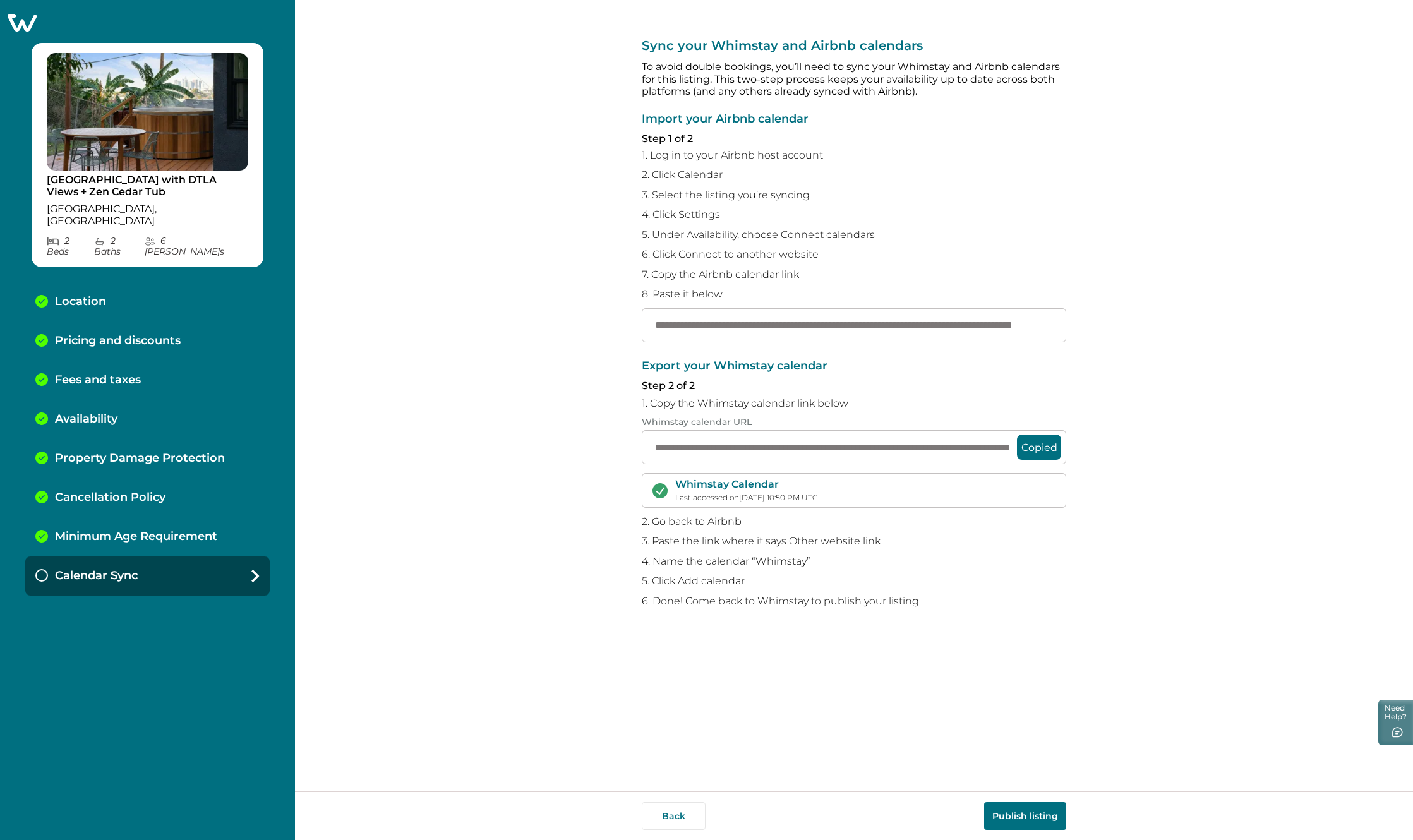
click at [1026, 811] on button "Publish listing" at bounding box center [1026, 815] width 82 height 28
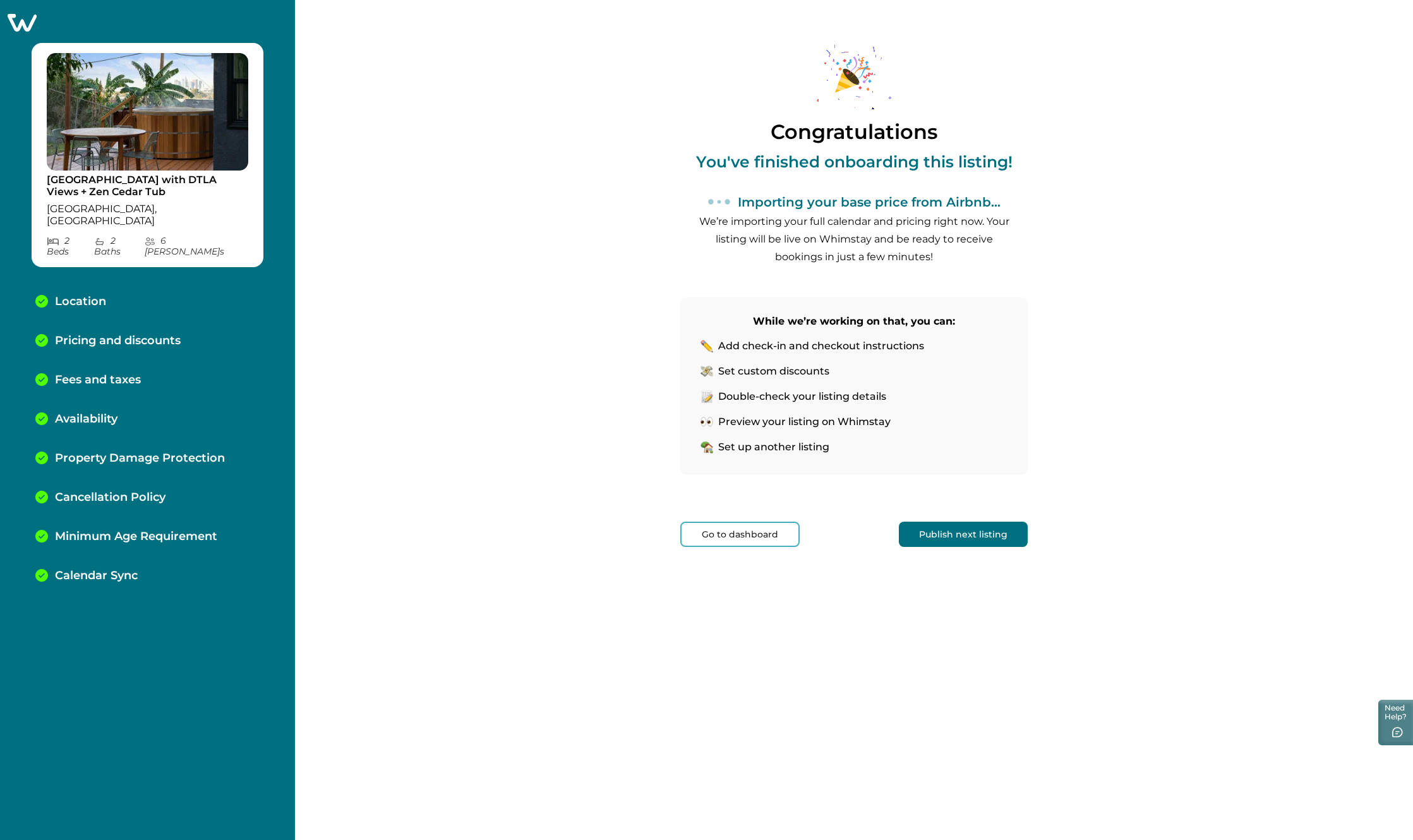
click at [774, 536] on button "Go to dashboard" at bounding box center [739, 534] width 119 height 25
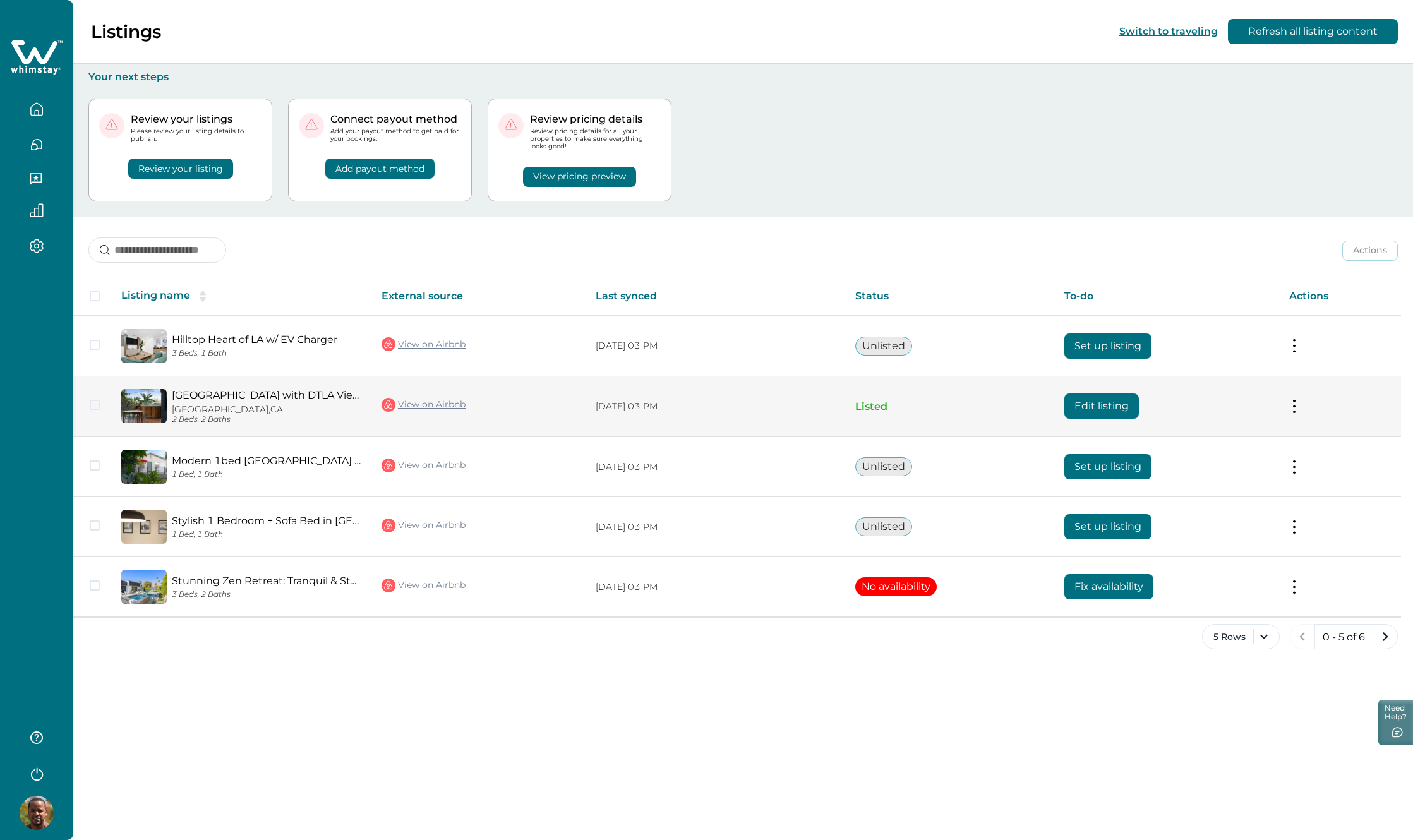
click at [770, 413] on td "08/27/2025, 03 PM" at bounding box center [715, 406] width 260 height 61
click at [1299, 409] on td "Actions View listing on Whimstay Unlist listing View listing details" at bounding box center [1340, 406] width 122 height 61
click at [795, 409] on p "08/27/2025, 03 PM" at bounding box center [716, 406] width 240 height 13
click at [1292, 401] on button at bounding box center [1294, 406] width 10 height 13
click at [1237, 469] on button "View listing on Whimstay" at bounding box center [1221, 463] width 145 height 23
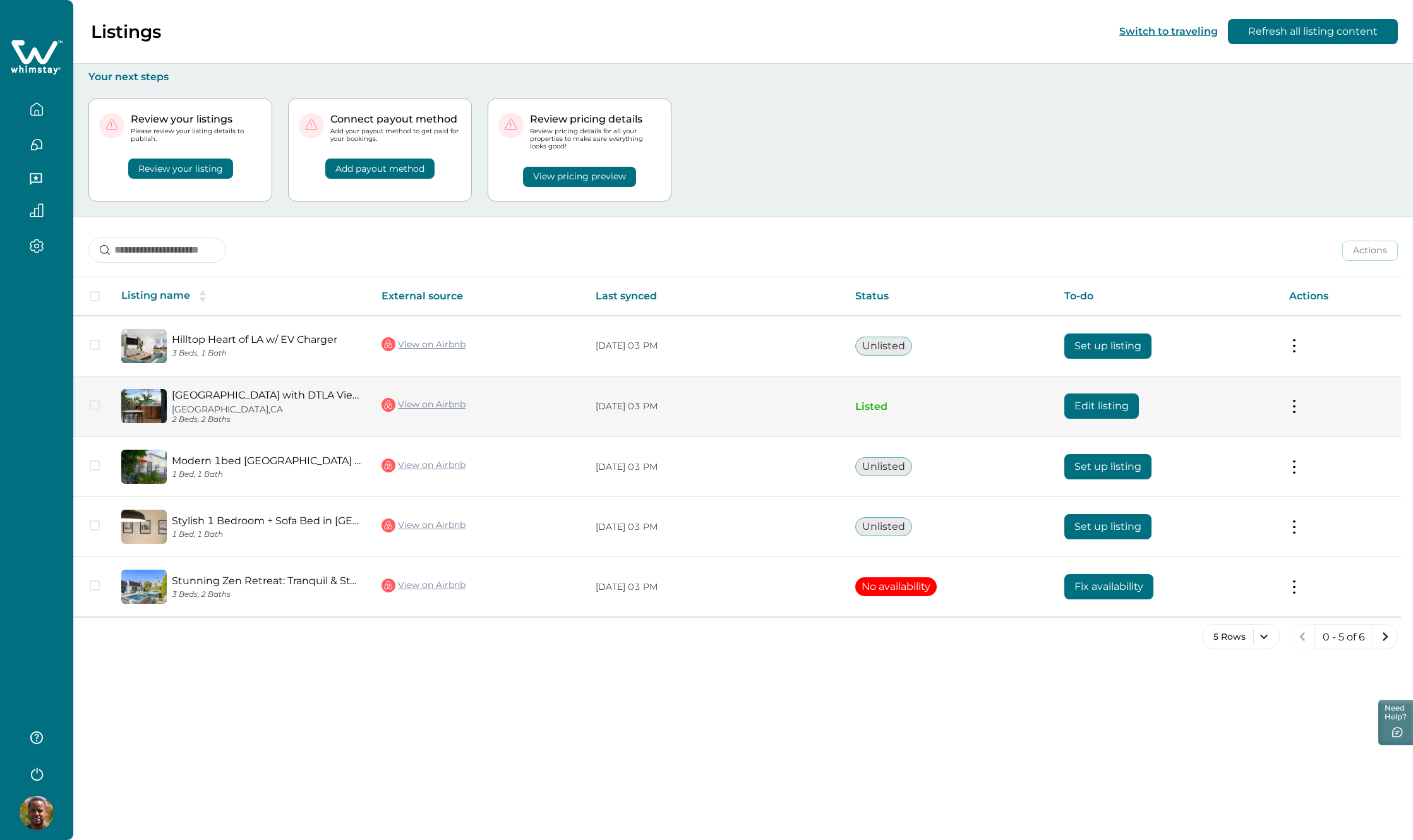
click at [1083, 396] on button "Edit listing" at bounding box center [1101, 406] width 74 height 25
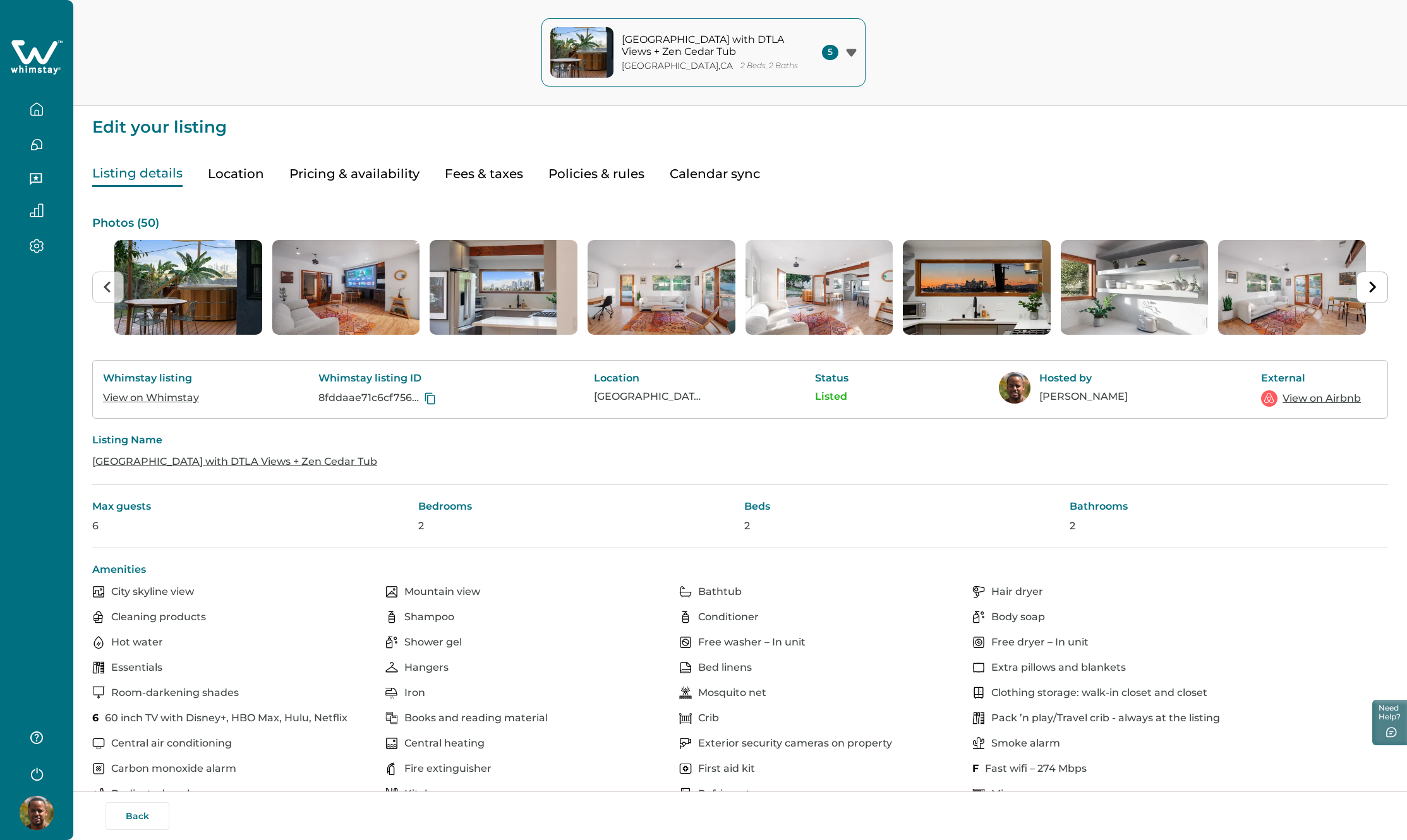
click at [350, 162] on button "Pricing & availability" at bounding box center [354, 174] width 130 height 26
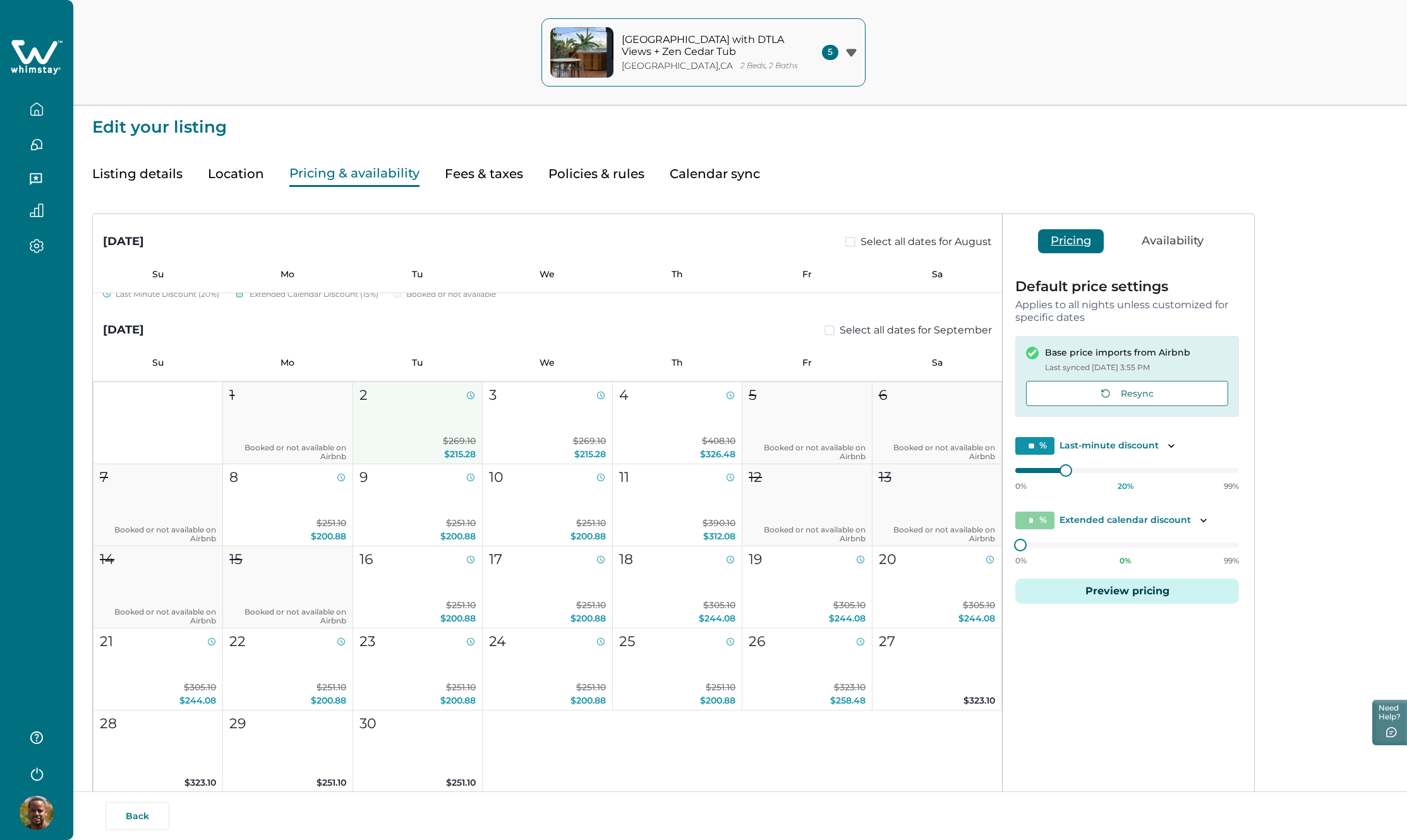
scroll to position [378, 0]
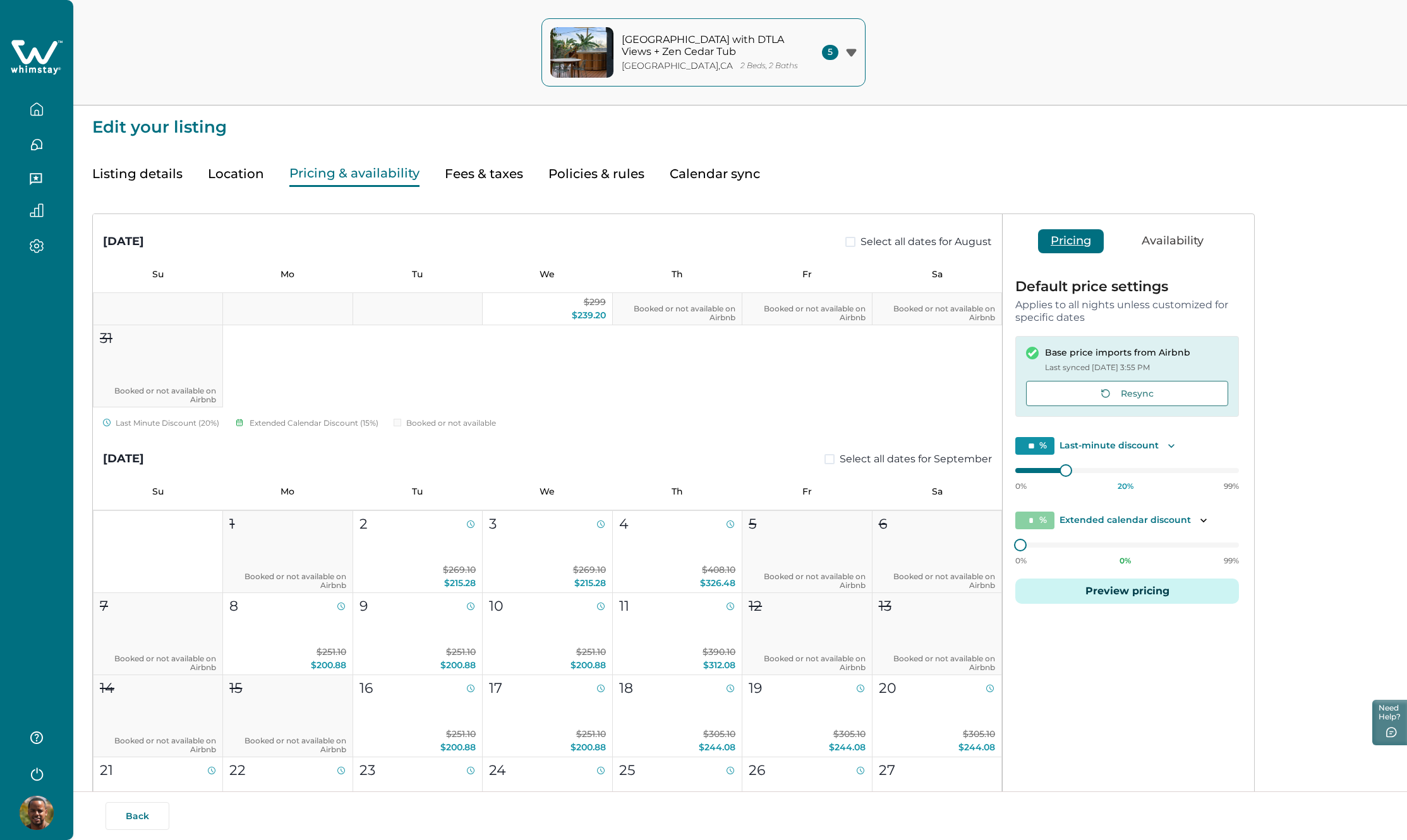
click at [1166, 447] on icon "Toggle description" at bounding box center [1172, 445] width 13 height 13
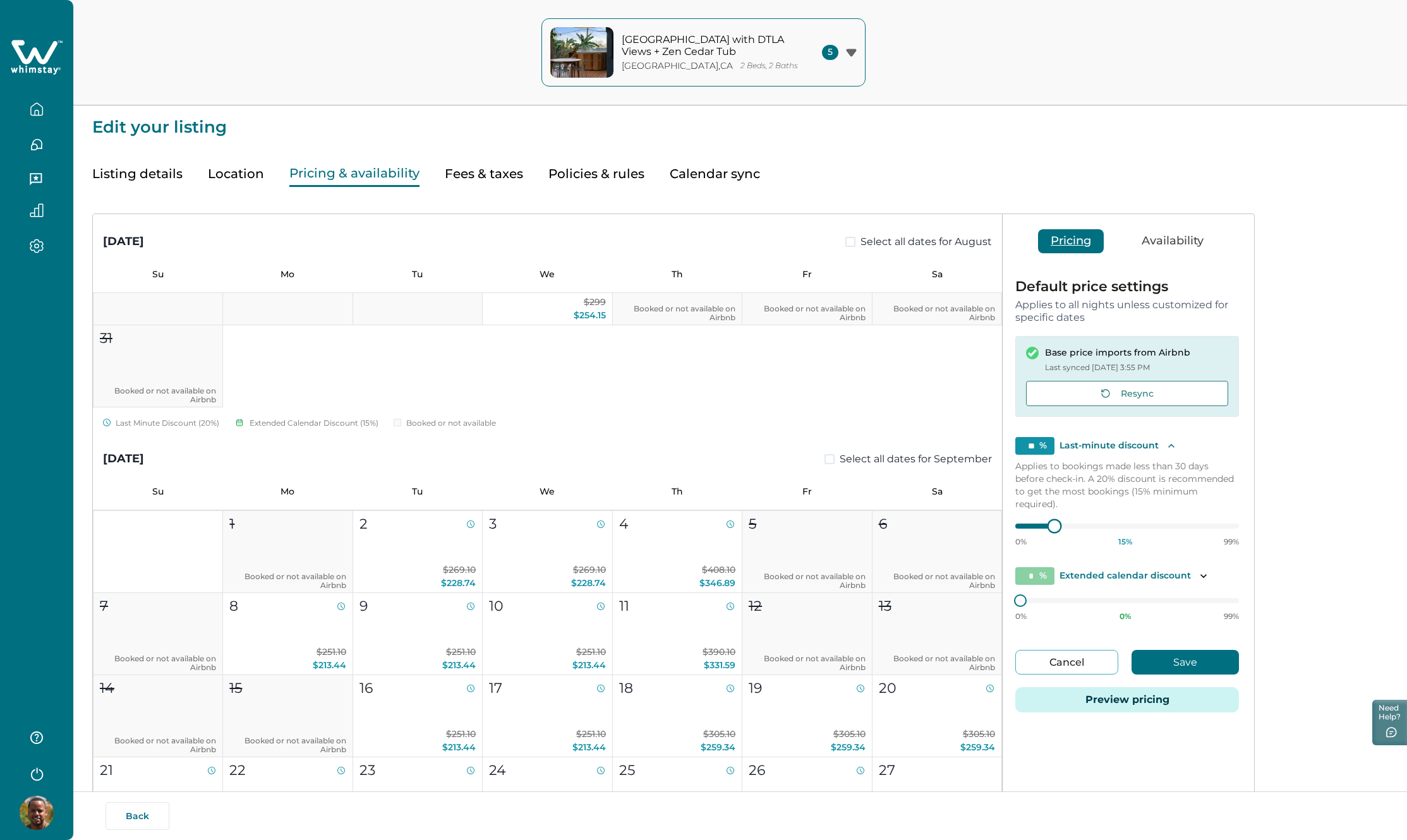
click at [1037, 530] on div "0% 15 % 99%" at bounding box center [1127, 530] width 224 height 31
type input "**"
click at [1031, 526] on div at bounding box center [1127, 526] width 224 height 0
click at [1017, 603] on div "Default price settings Applies to all nights unless customized for specific dat…" at bounding box center [1127, 504] width 249 height 473
type input "**"
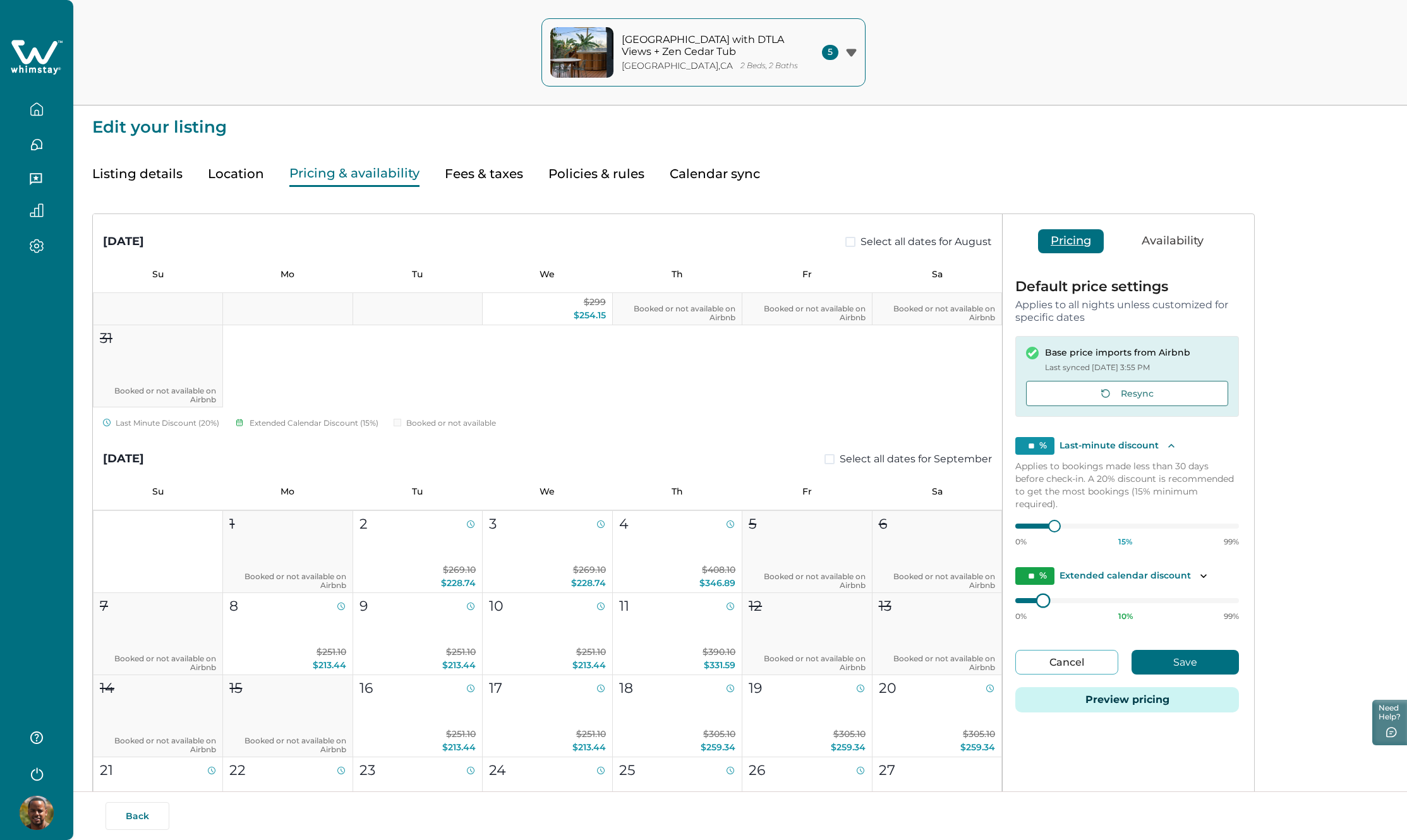
click at [1038, 606] on div "0% 10 % 99%" at bounding box center [1127, 605] width 224 height 31
click at [1176, 658] on button "Save" at bounding box center [1185, 662] width 107 height 25
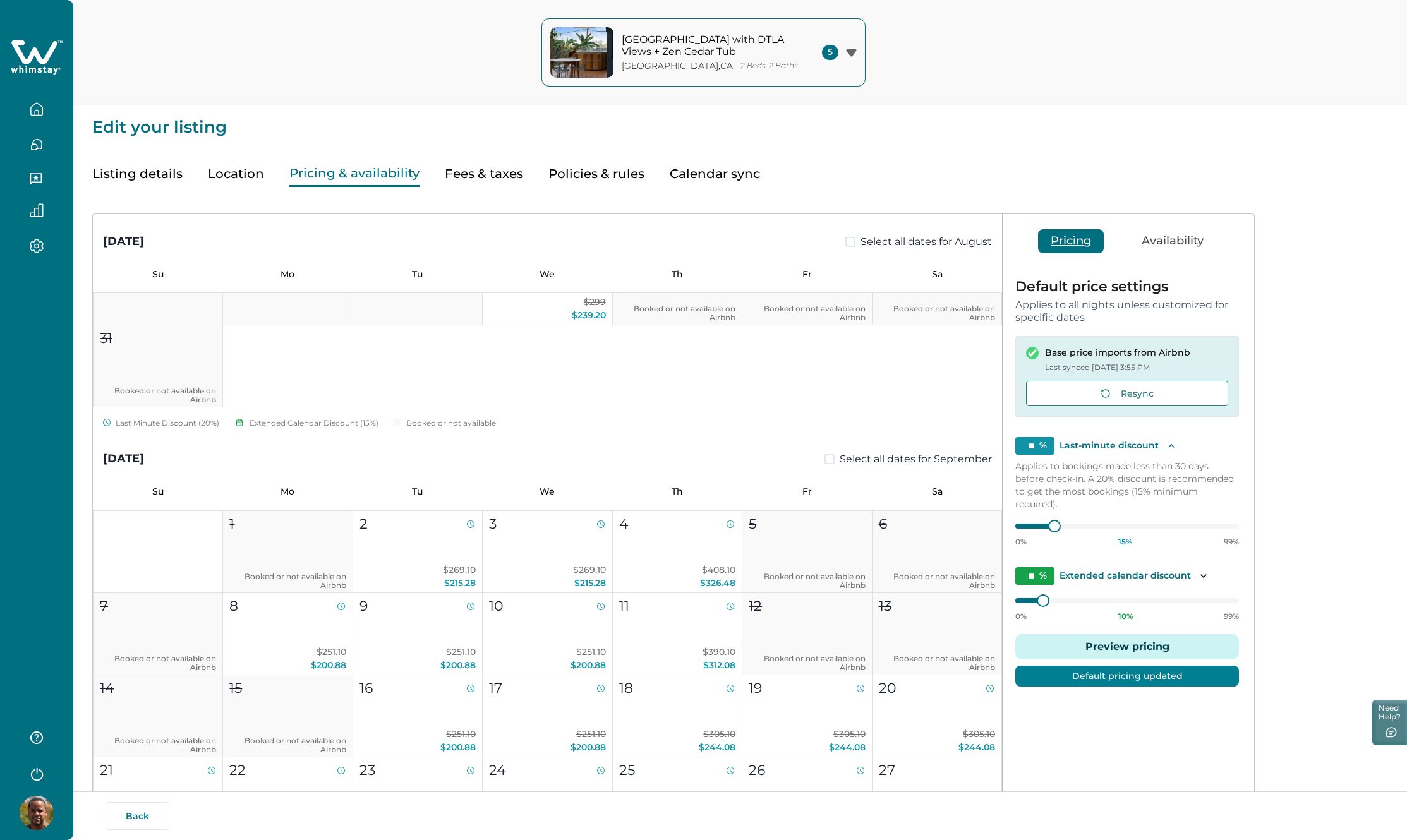
click at [1192, 240] on button "Availability" at bounding box center [1172, 241] width 87 height 24
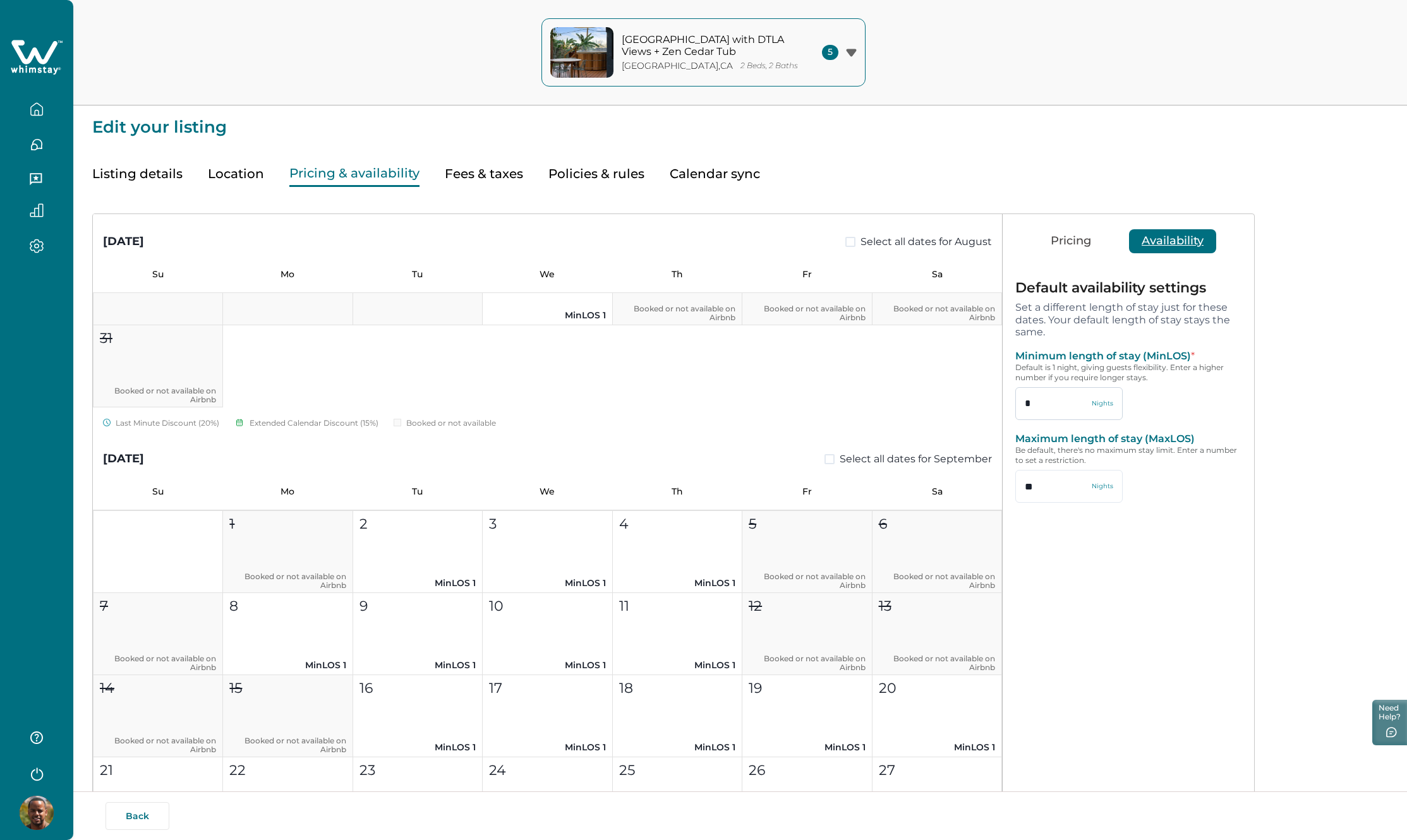
click at [1087, 409] on input "*" at bounding box center [1069, 403] width 107 height 33
click at [1167, 397] on div "Minimum length of stay (MinLOS) * Default is 1 night, giving guests flexibility…" at bounding box center [1127, 385] width 224 height 70
click at [630, 165] on button "Policies & rules" at bounding box center [596, 174] width 96 height 26
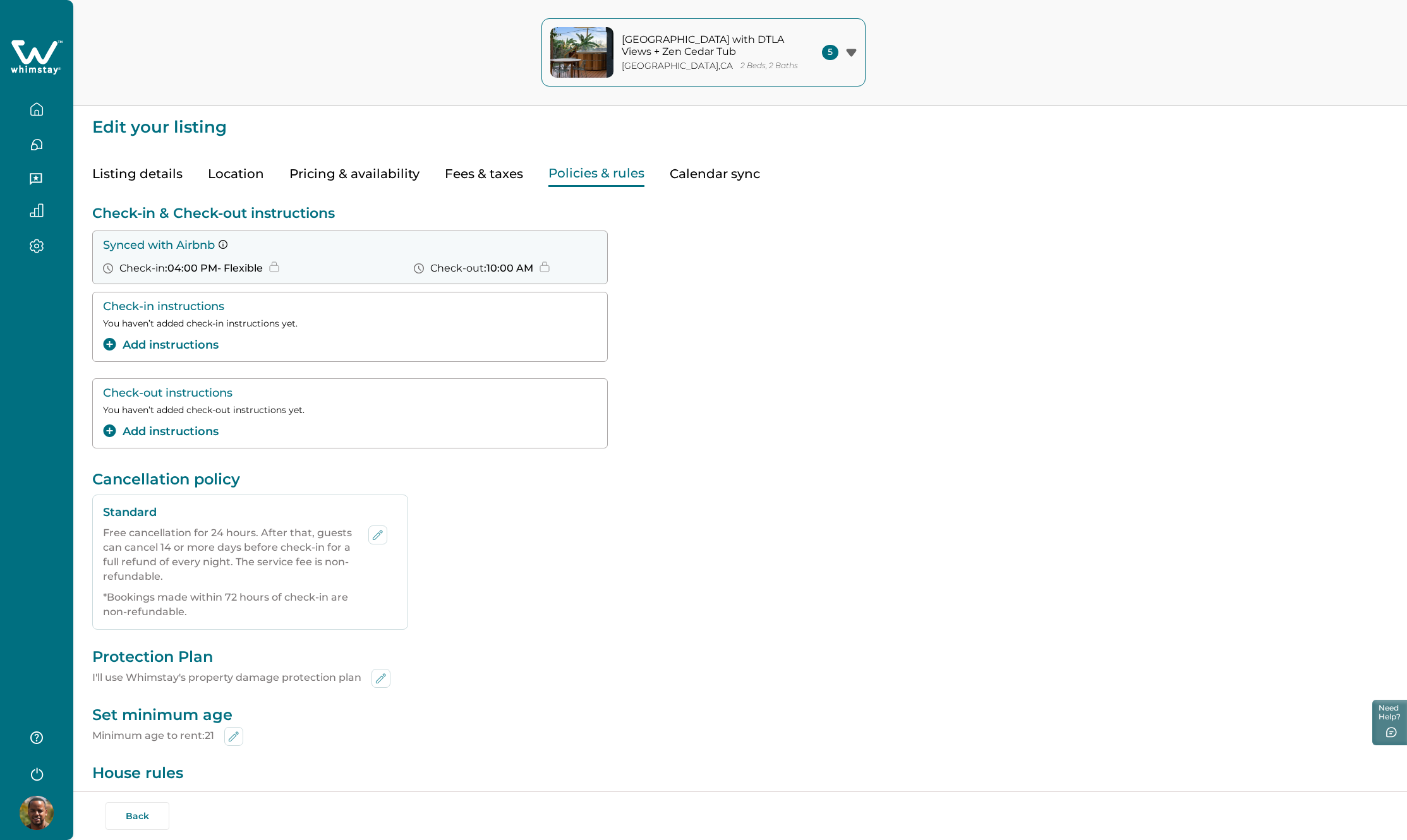
click at [127, 171] on button "Listing details" at bounding box center [137, 174] width 90 height 26
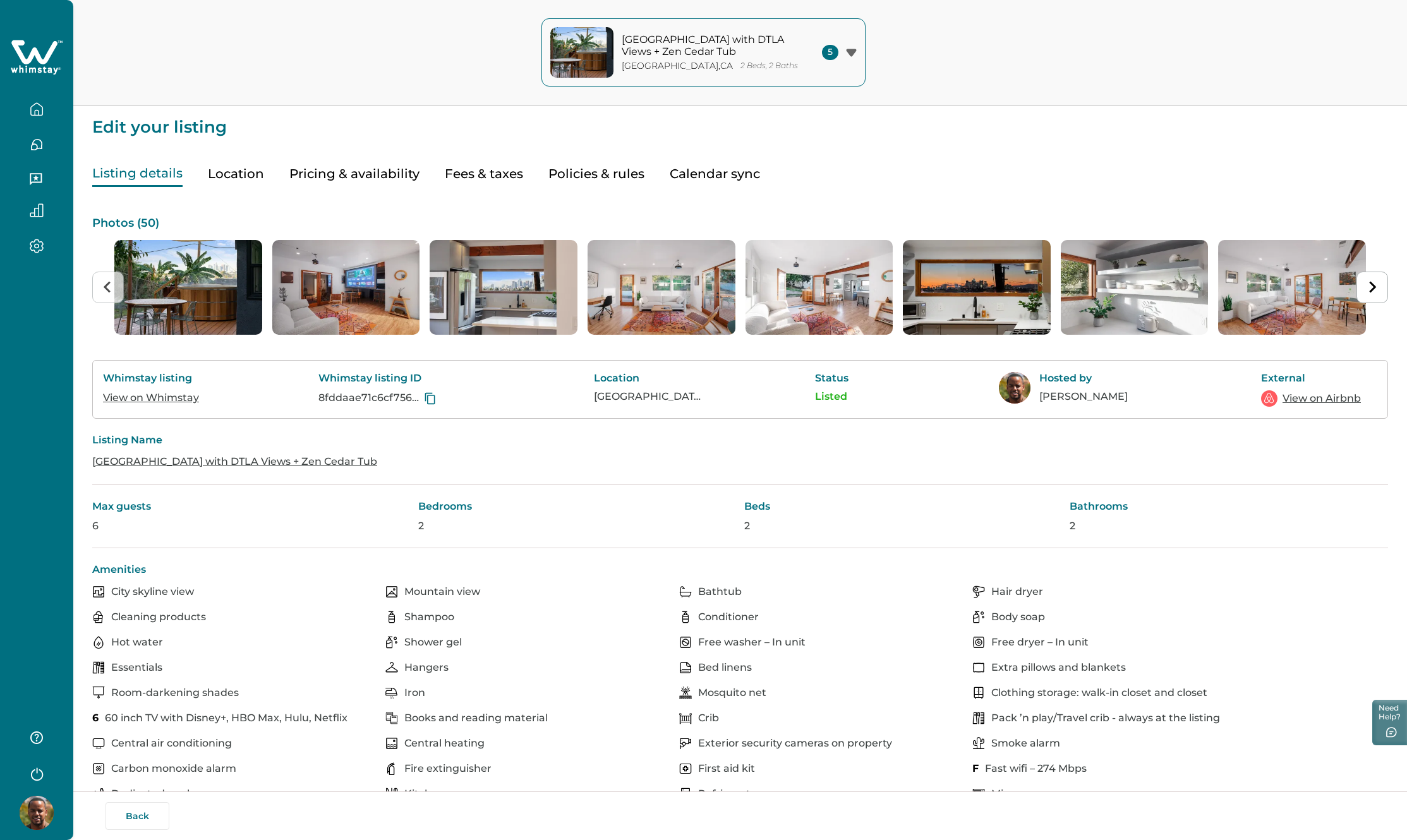
click at [38, 107] on icon "button" at bounding box center [37, 109] width 14 height 14
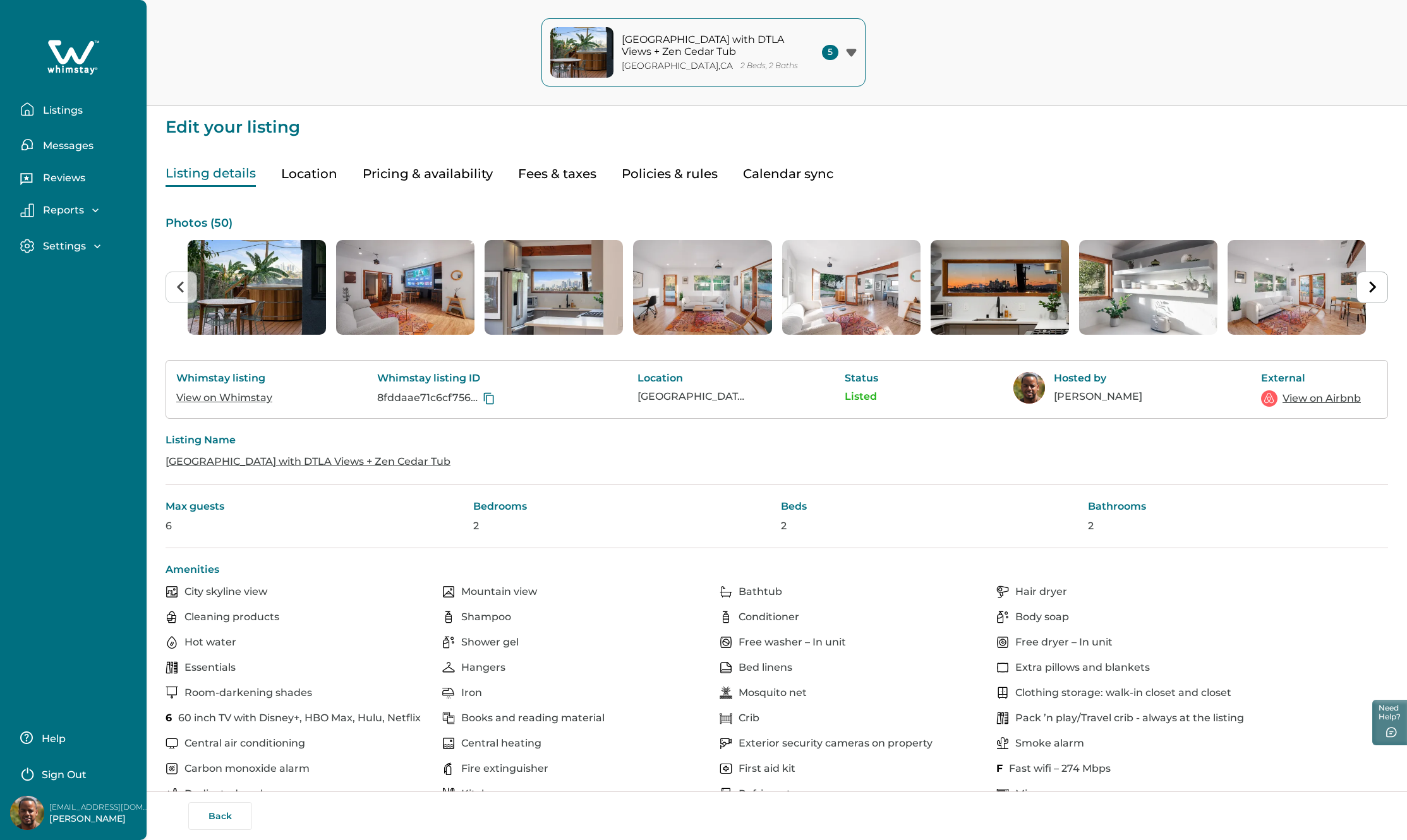
click at [1069, 132] on p "Edit your listing" at bounding box center [777, 121] width 1223 height 30
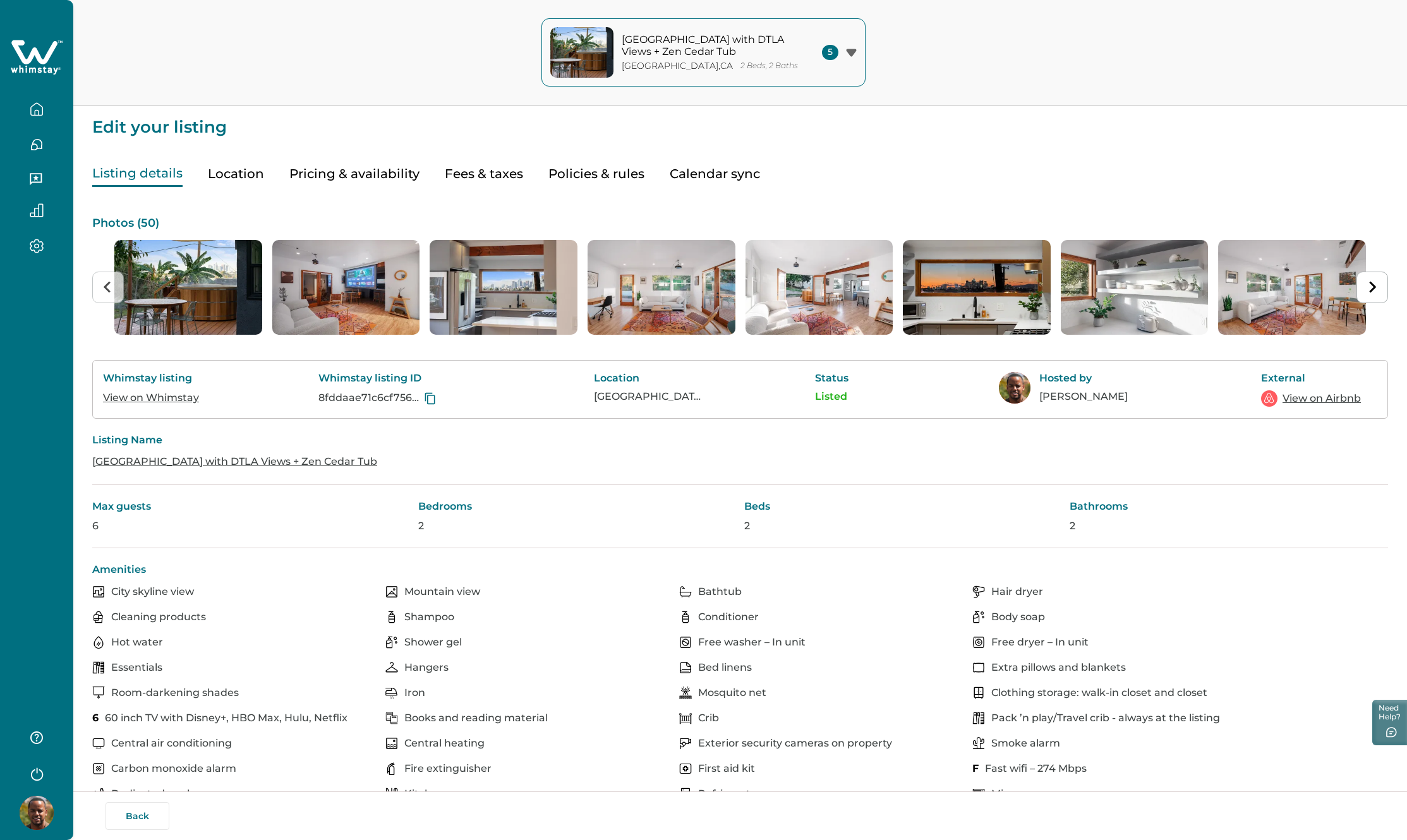
click at [837, 63] on button "Hillside House with DTLA Views + Zen Cedar Tub Los Angeles , CA 2 Beds, 2 Baths…" at bounding box center [704, 52] width 324 height 68
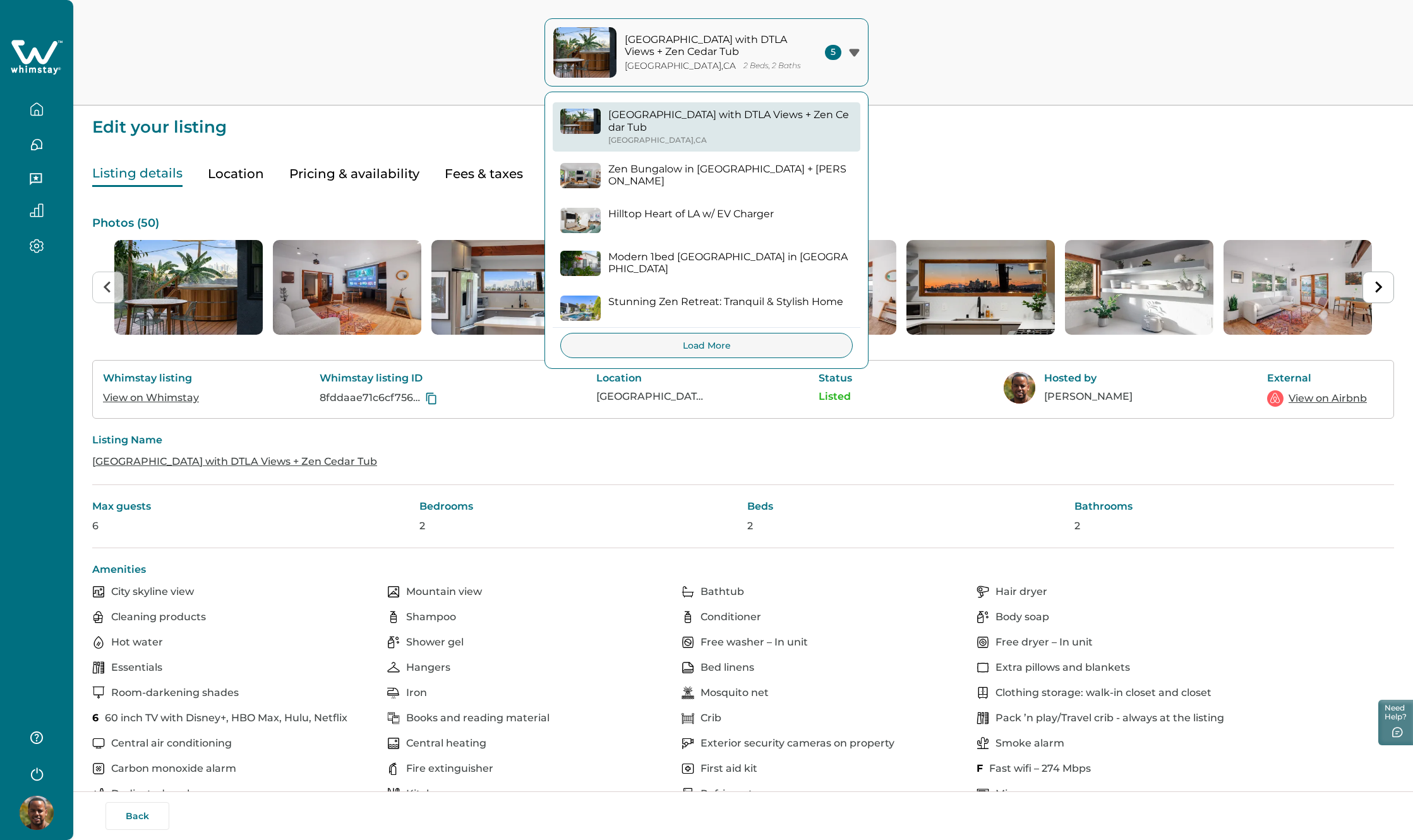
click at [667, 163] on p "Zen Bungalow in West Hollywood + Jacuzzi" at bounding box center [730, 175] width 244 height 25
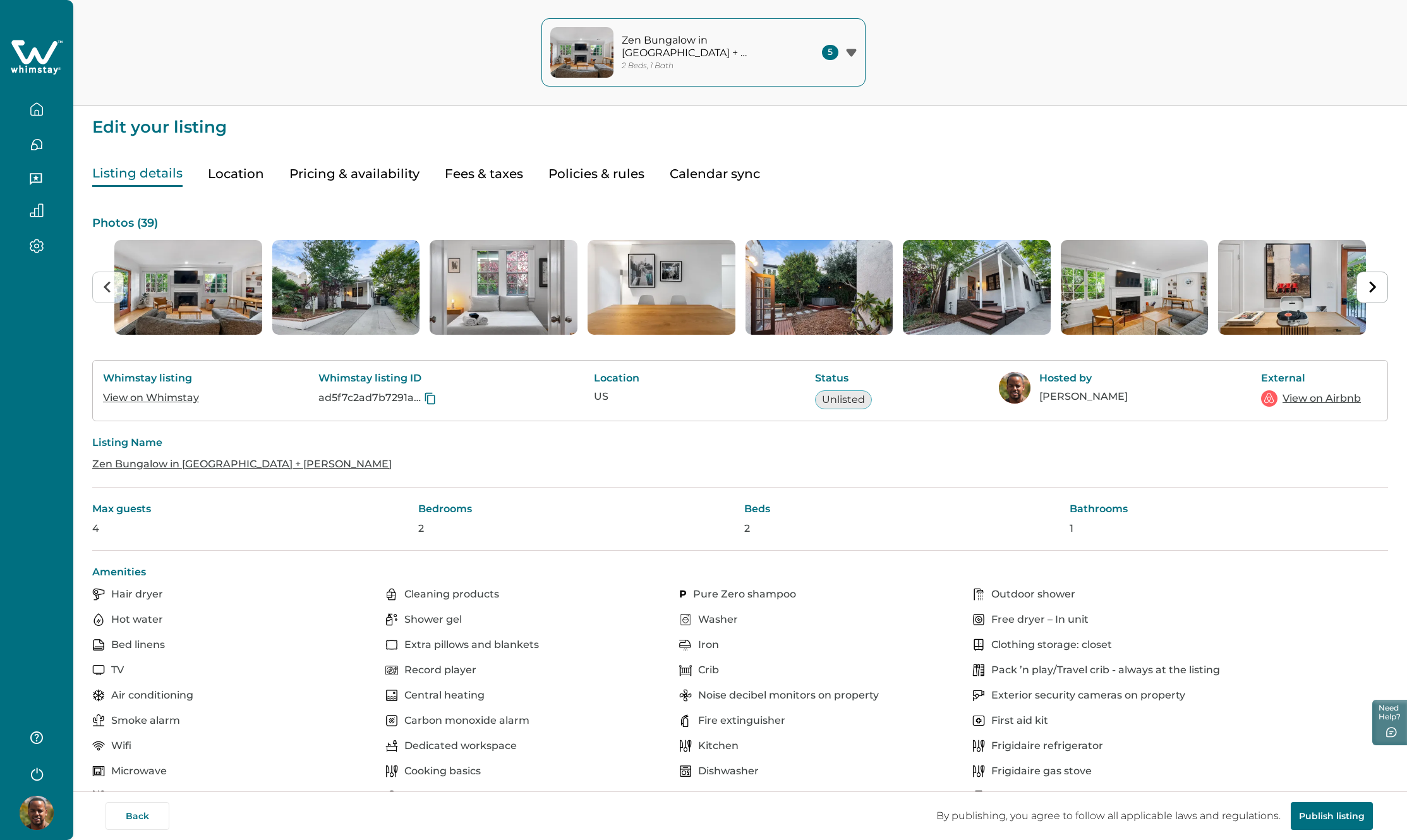
click at [1335, 815] on button "Publish listing" at bounding box center [1332, 815] width 82 height 28
click at [578, 55] on img "button" at bounding box center [582, 52] width 64 height 50
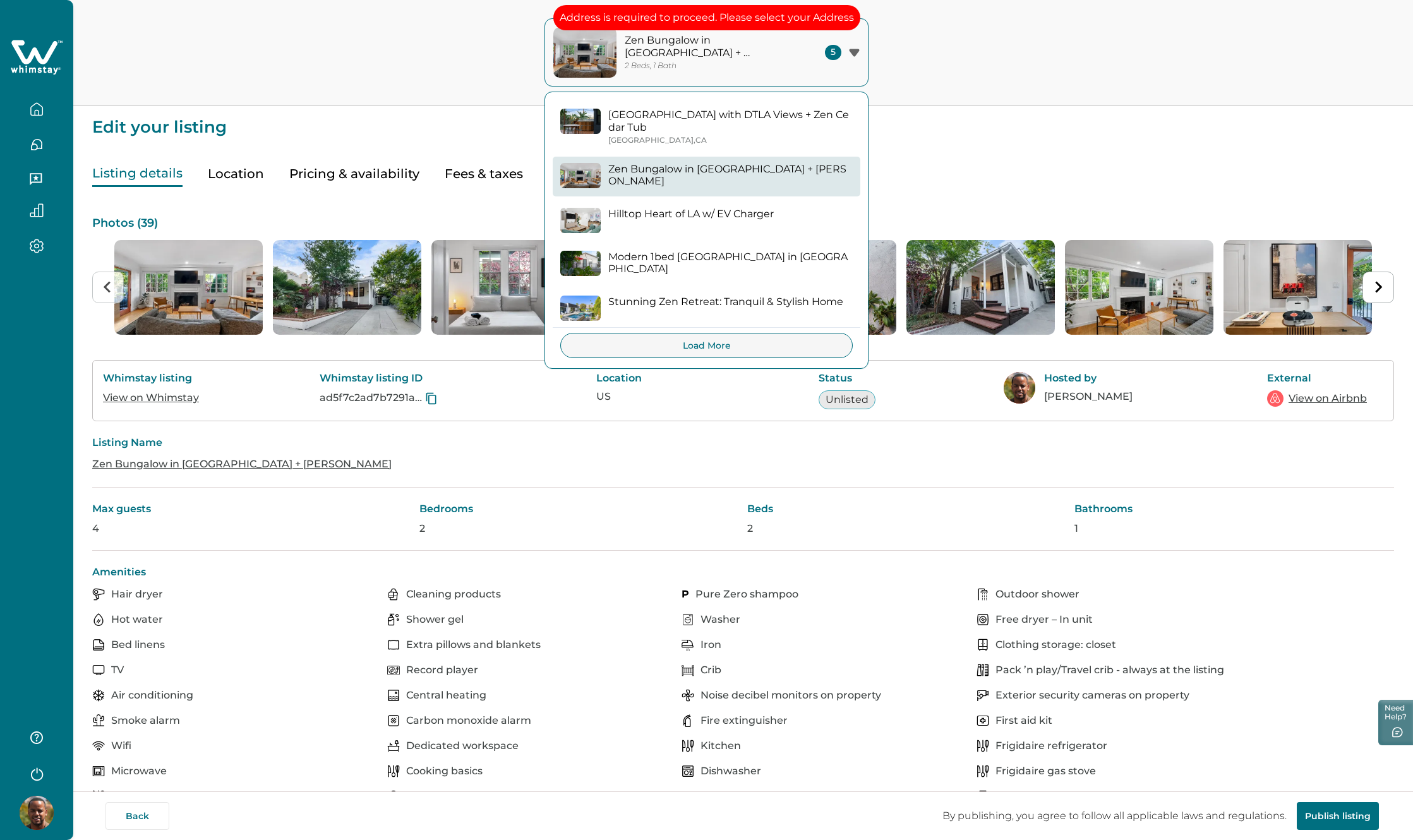
click at [578, 55] on img "button" at bounding box center [584, 52] width 64 height 50
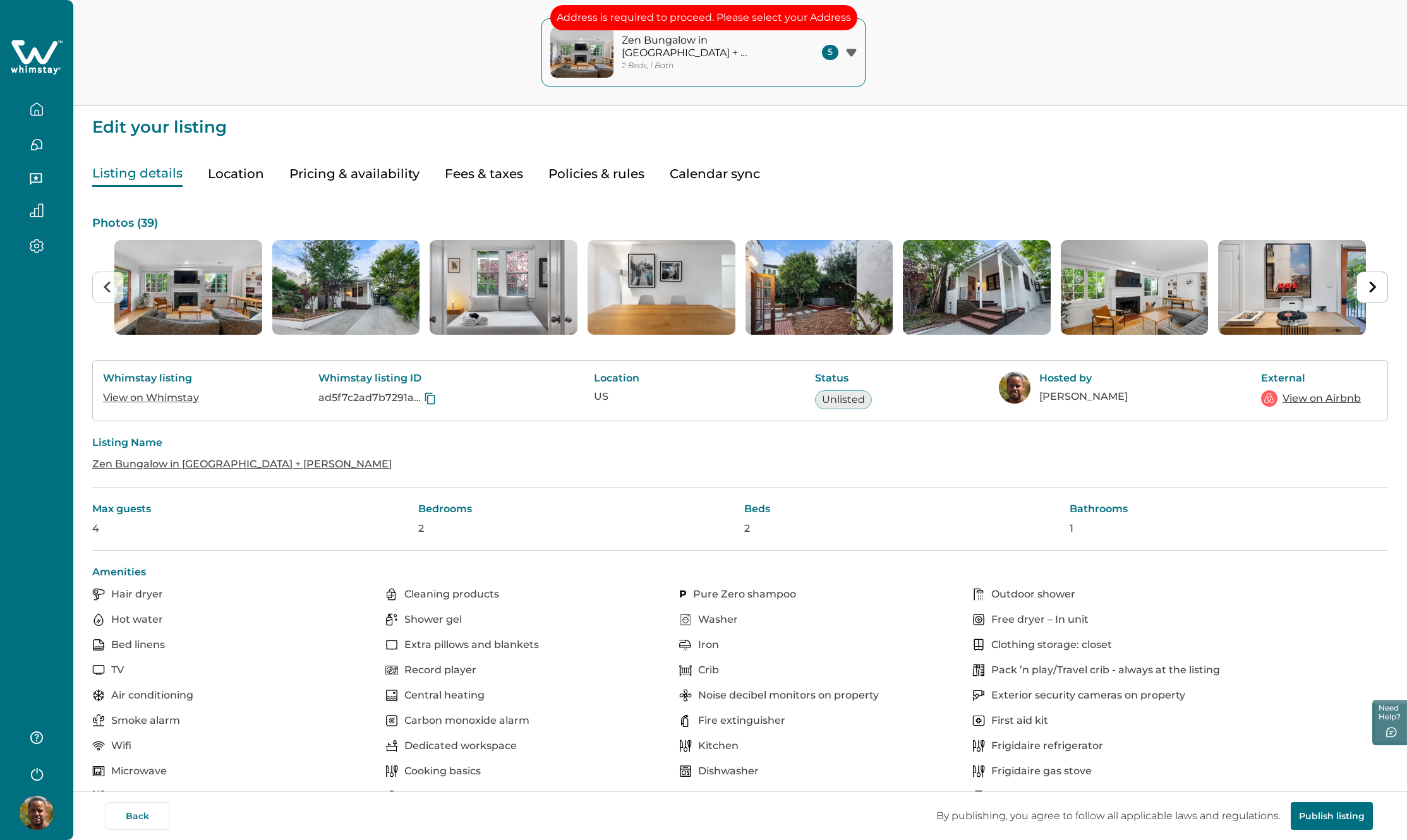
click at [38, 103] on icon "button" at bounding box center [37, 108] width 12 height 12
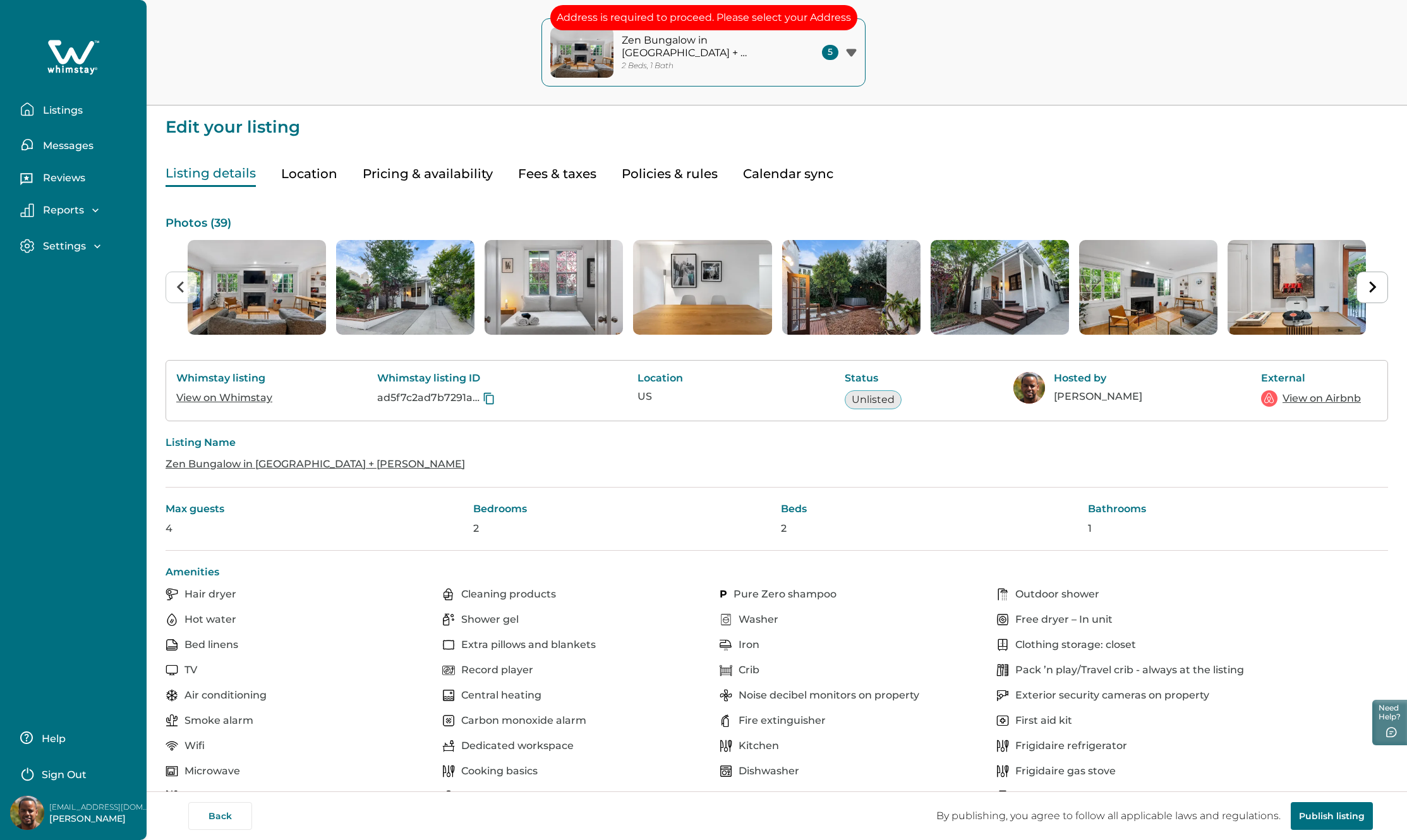
click at [71, 106] on p "Listings" at bounding box center [61, 110] width 44 height 13
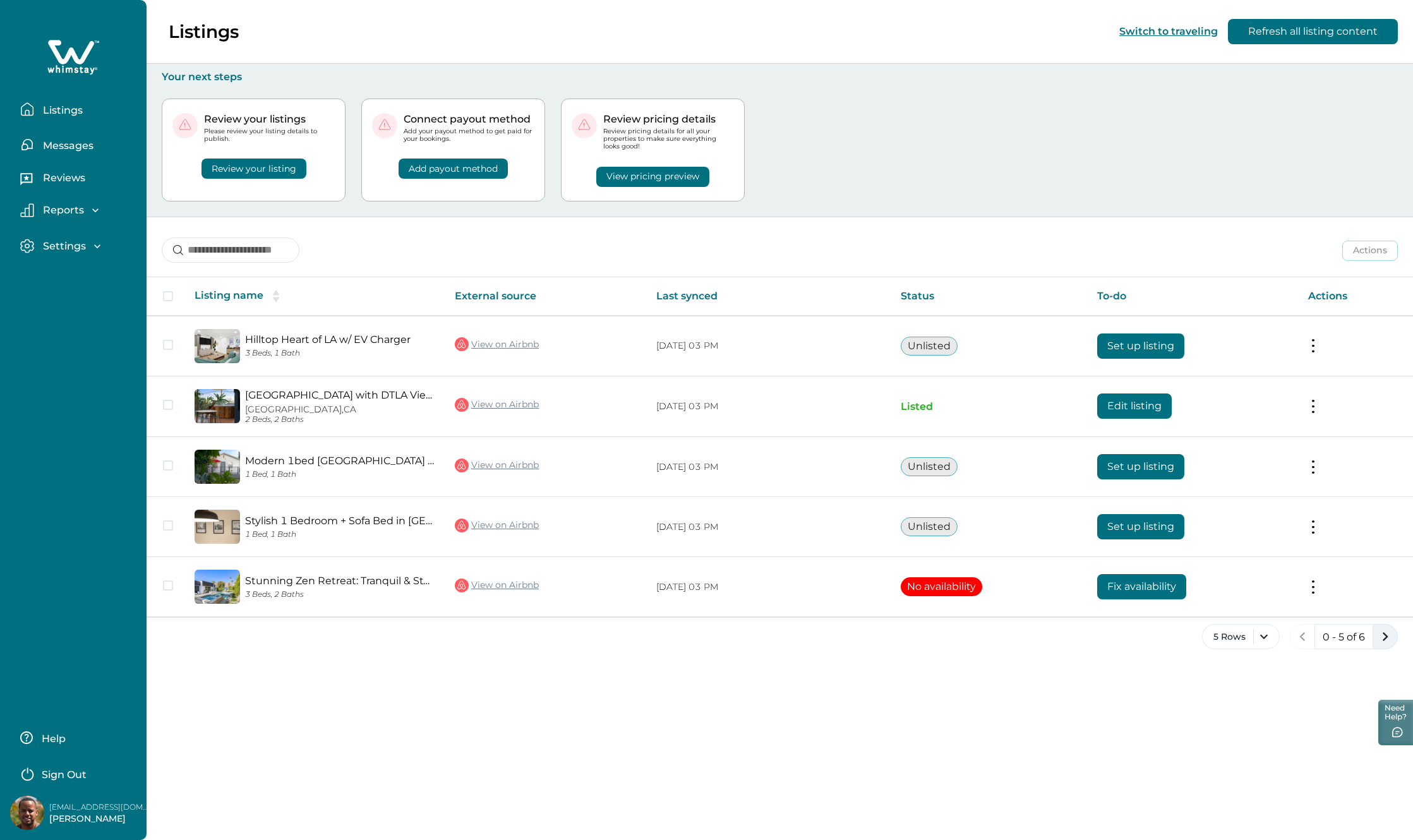
click at [1386, 639] on icon "next page" at bounding box center [1385, 637] width 18 height 18
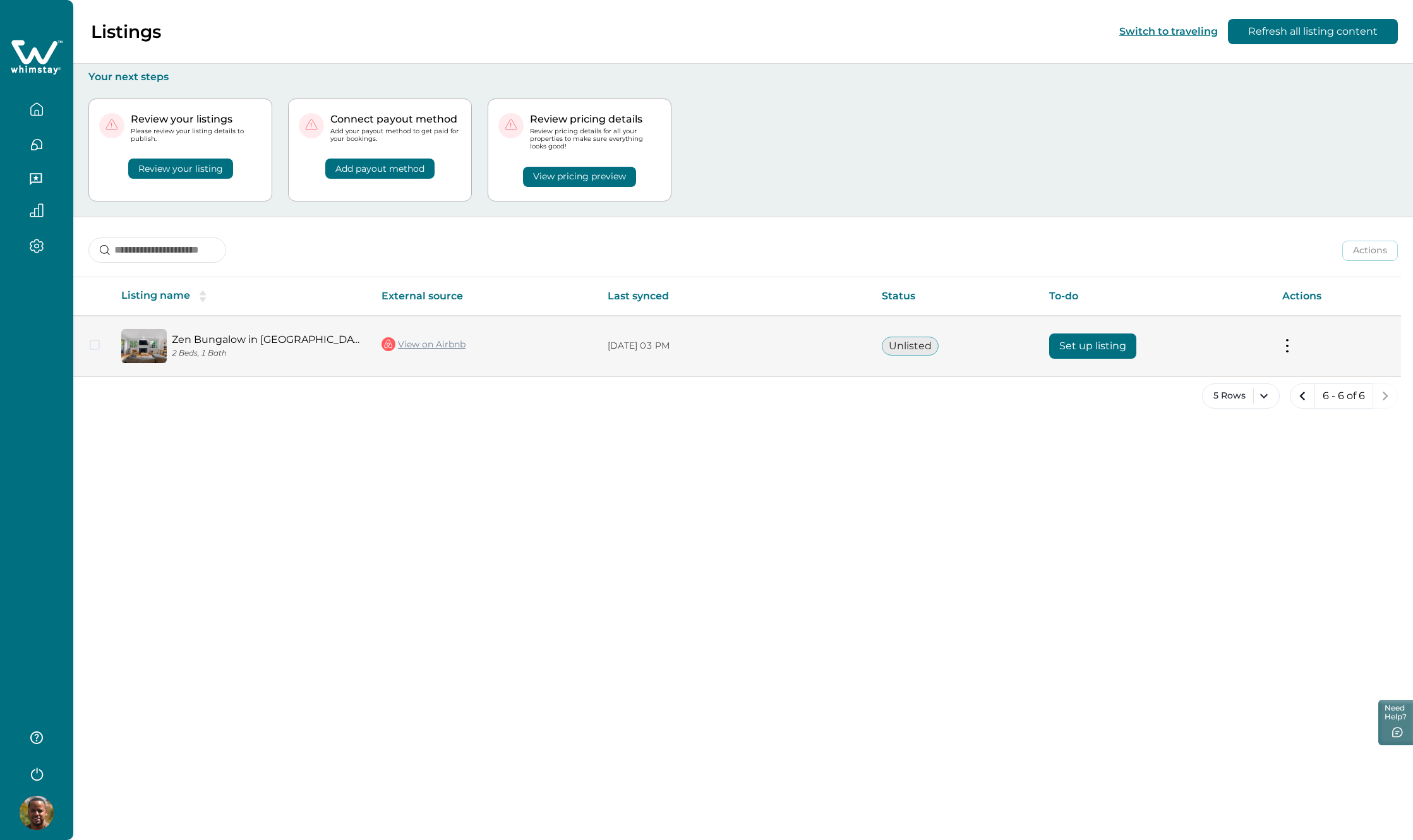
click at [1105, 338] on button "Set up listing" at bounding box center [1092, 346] width 87 height 25
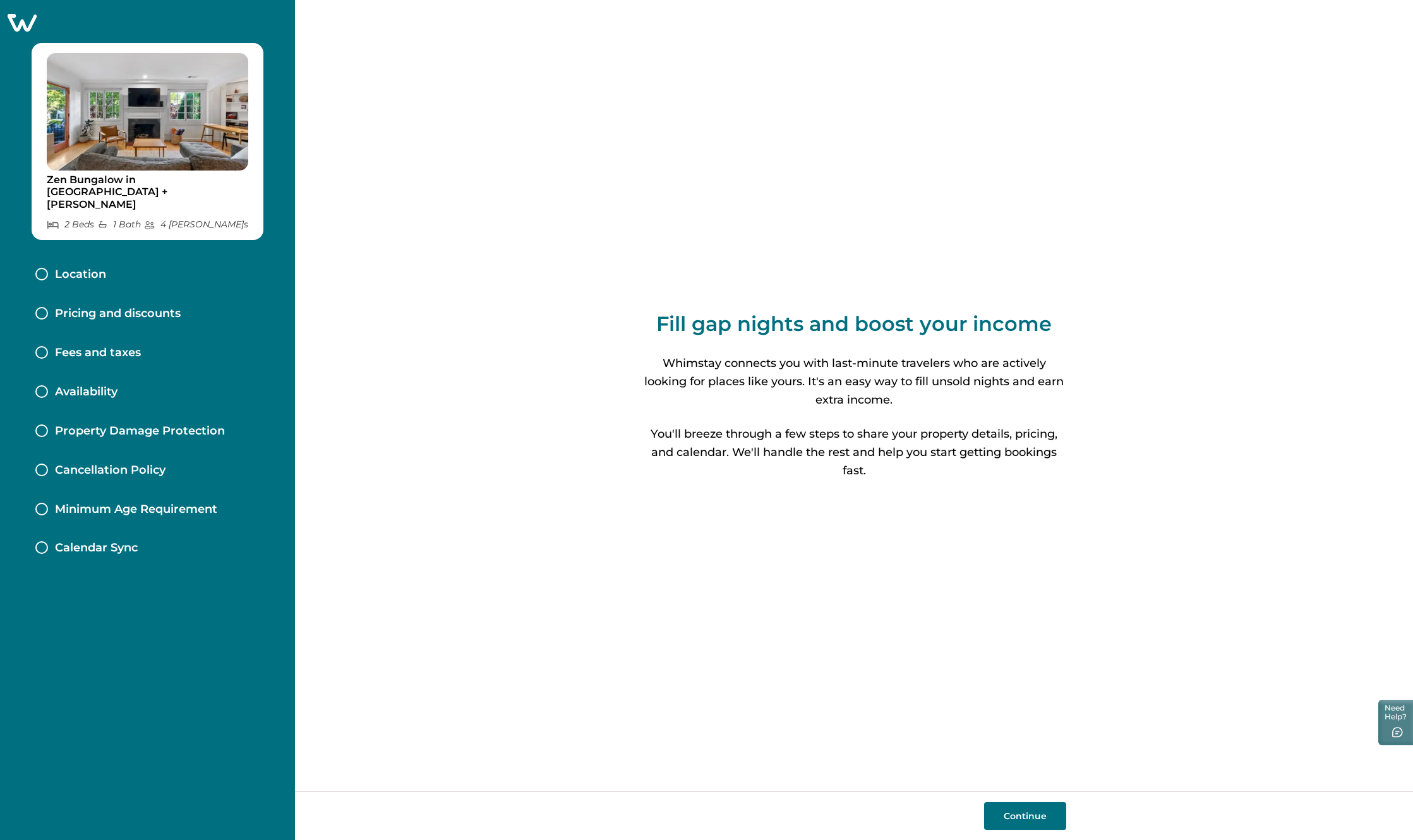
click at [1029, 810] on button "Continue" at bounding box center [1026, 815] width 82 height 28
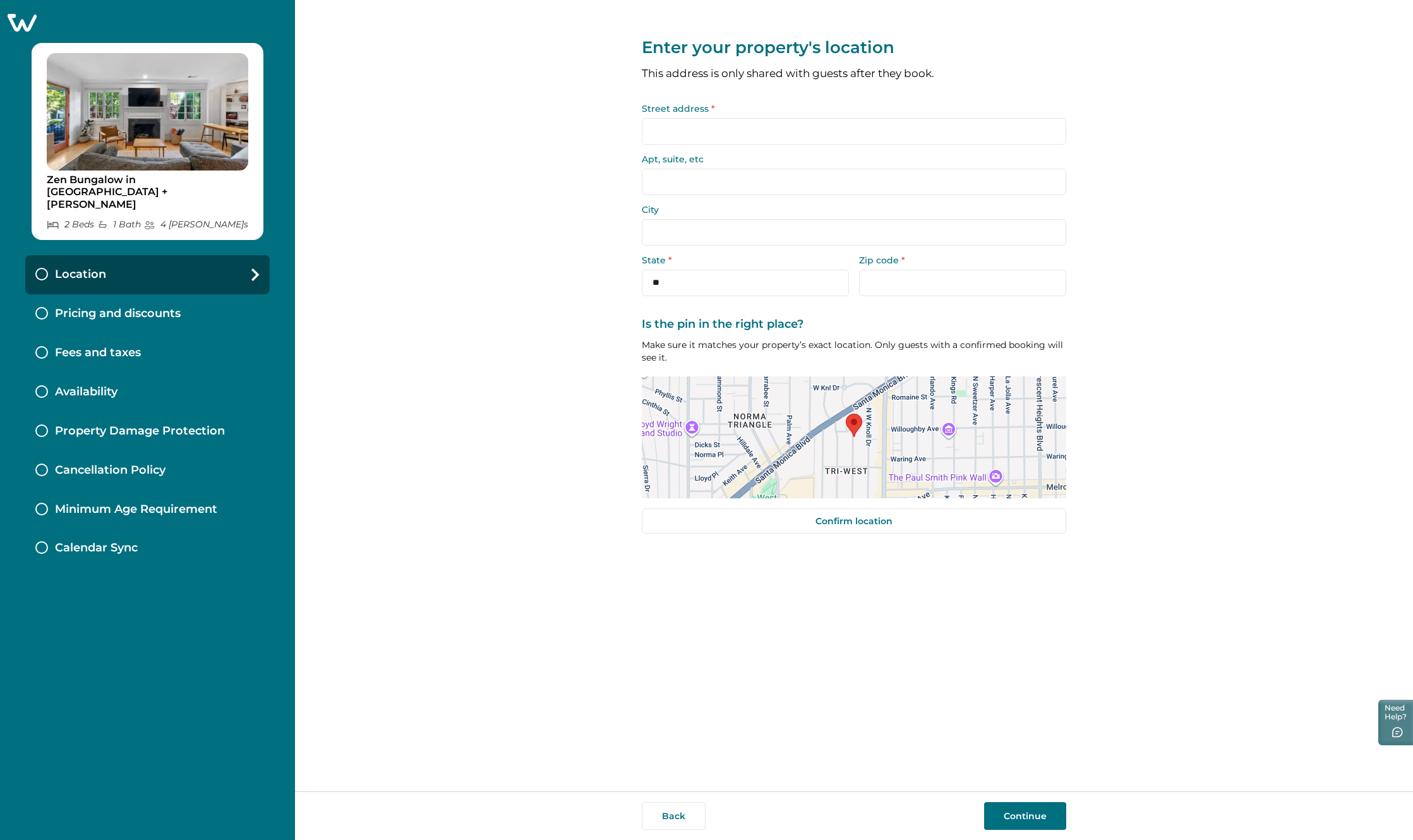
click at [719, 131] on input "Street address *" at bounding box center [854, 132] width 424 height 27
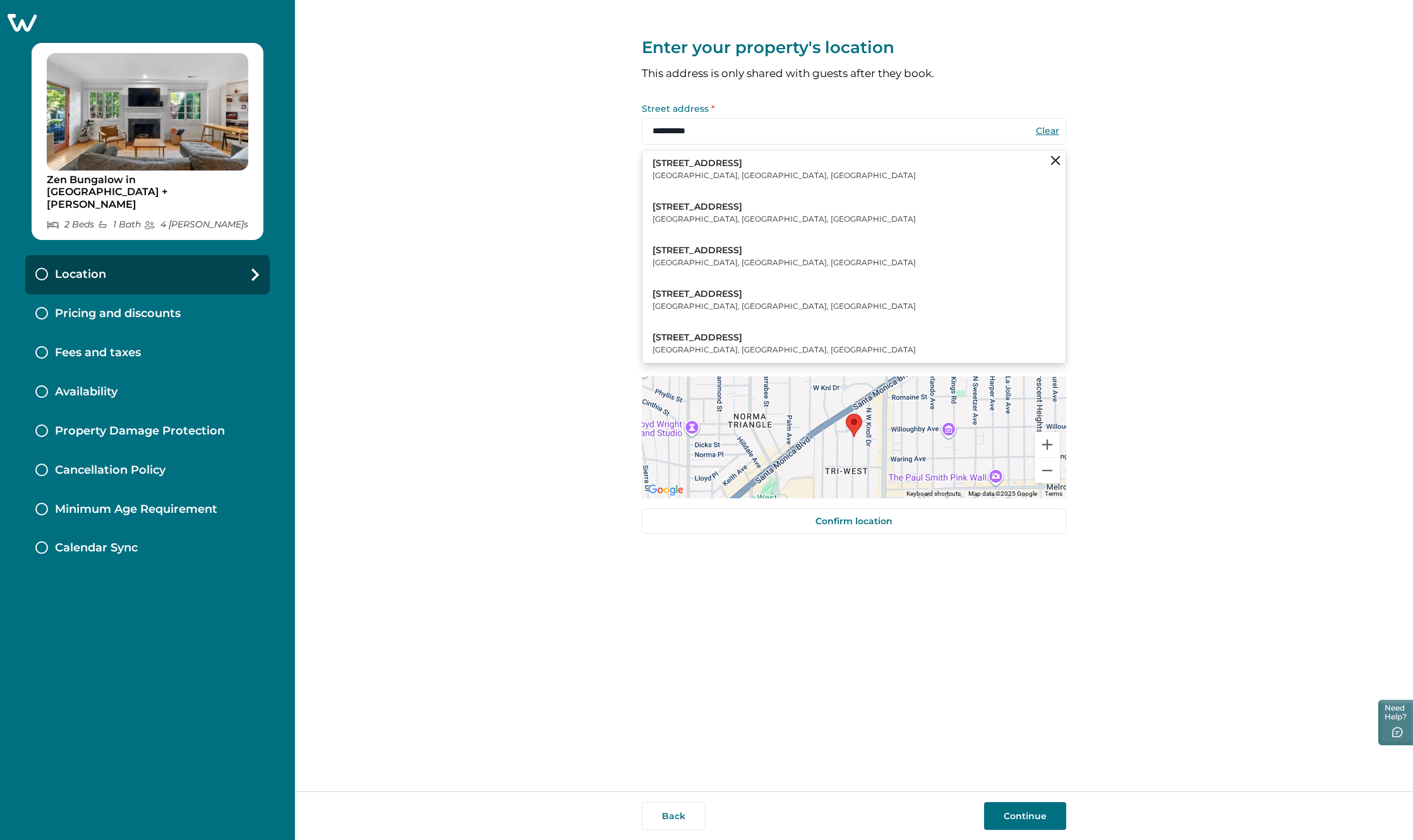
click at [734, 172] on p "West Hollywood, CA, USA" at bounding box center [784, 175] width 263 height 13
type input "**********"
select select "**"
type input "*****"
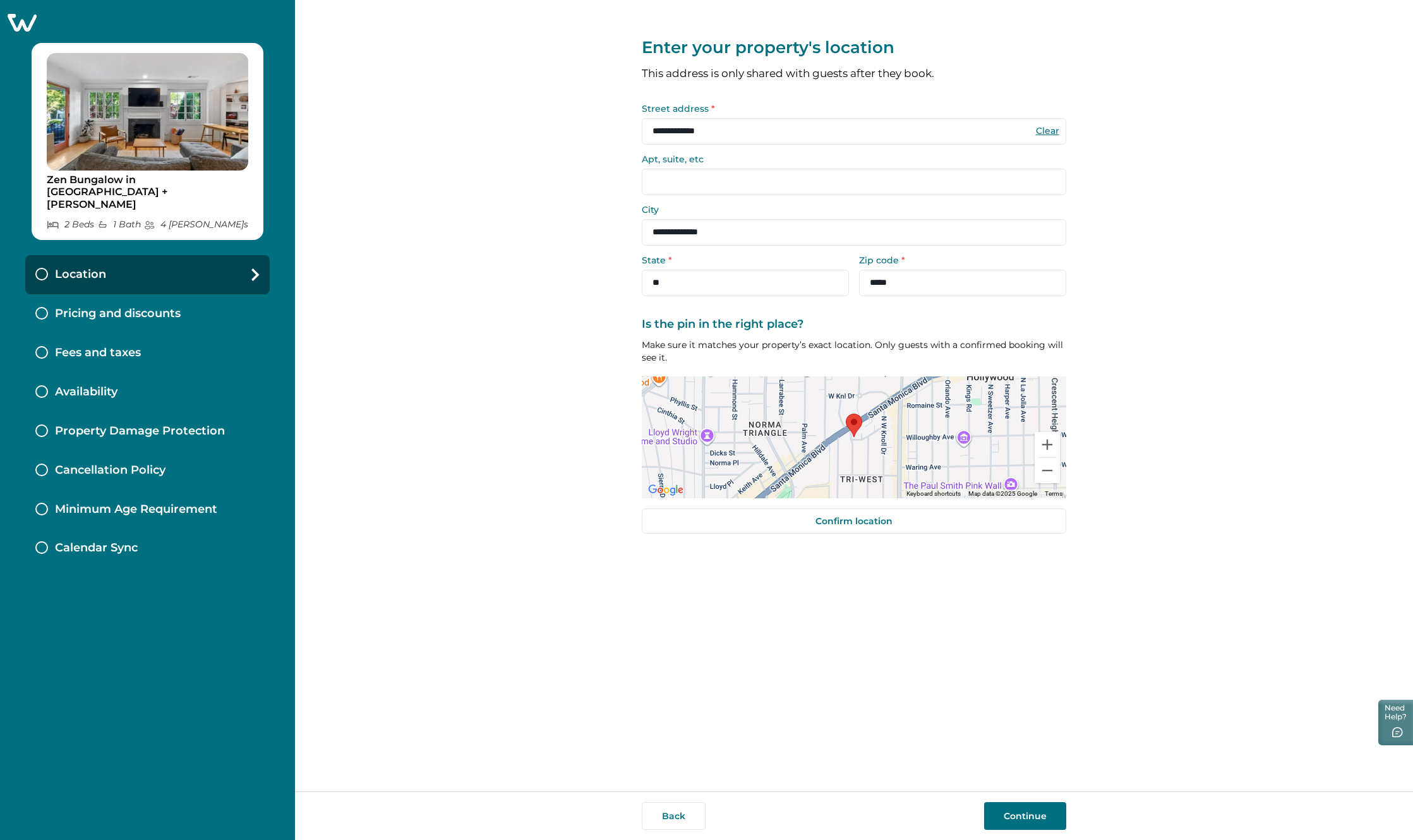
click at [1052, 817] on button "Continue" at bounding box center [1026, 815] width 82 height 28
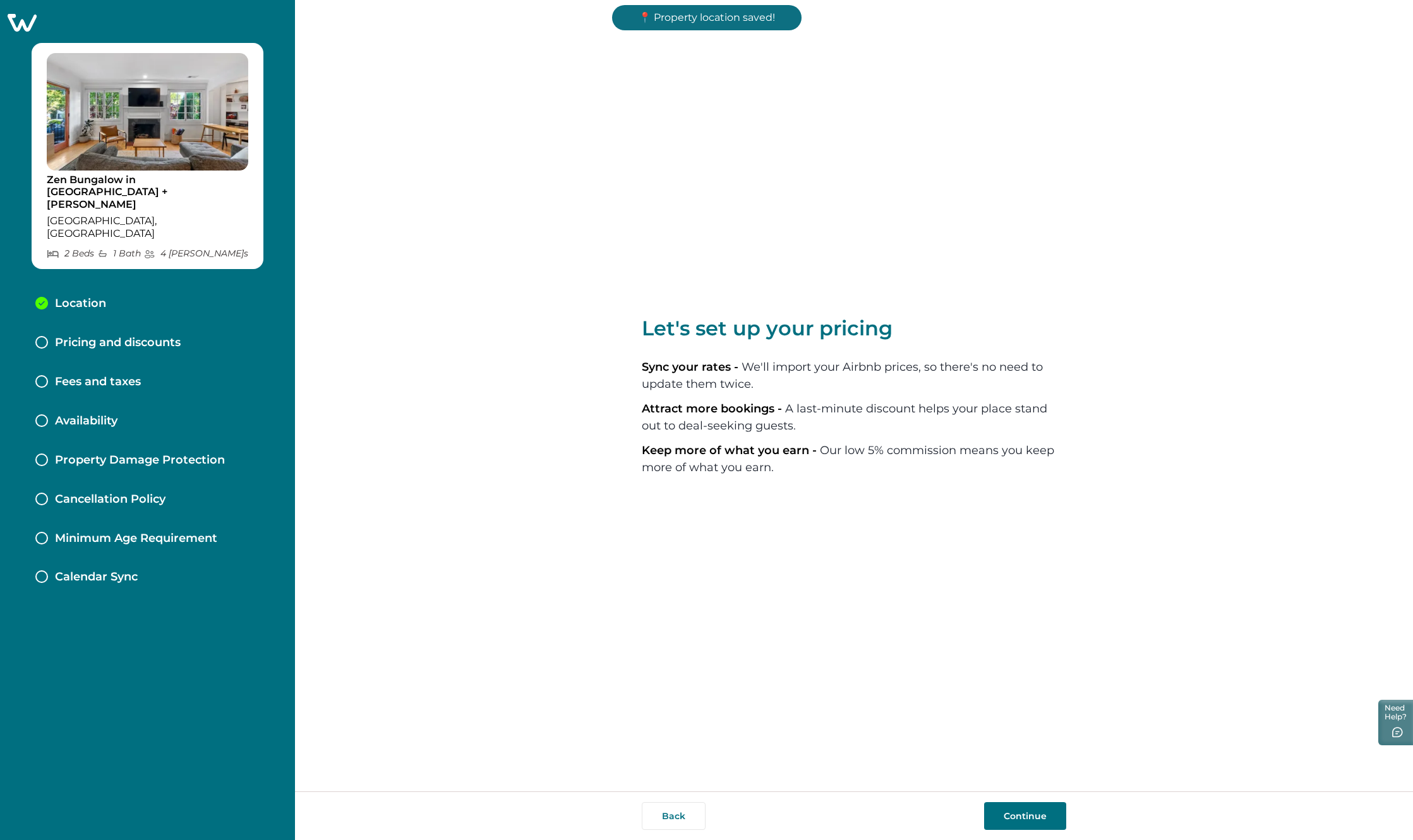
click at [1021, 823] on button "Continue" at bounding box center [1026, 815] width 82 height 28
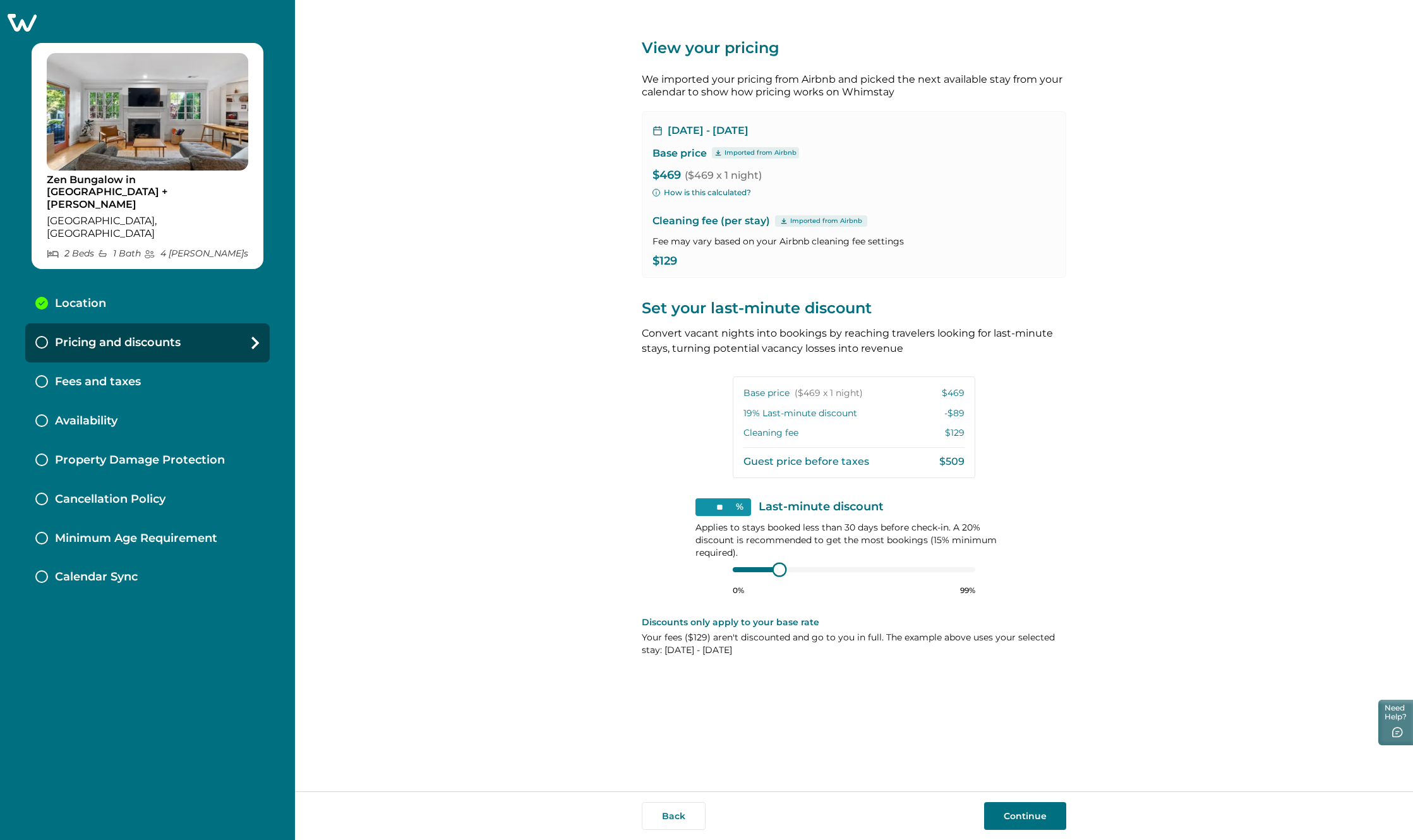
type input "**"
click at [781, 572] on div at bounding box center [781, 569] width 12 height 12
click at [1027, 817] on button "Continue" at bounding box center [1026, 815] width 82 height 28
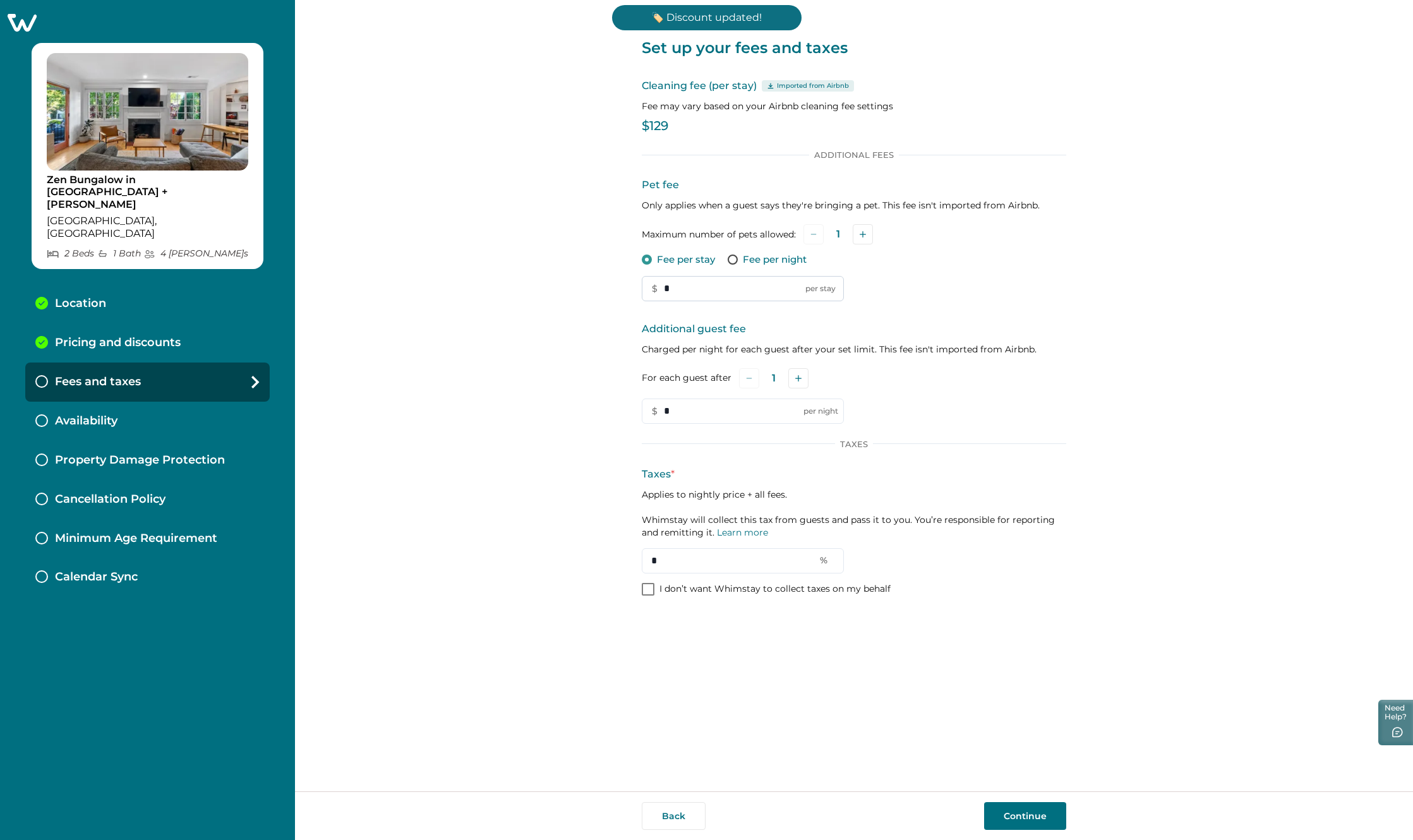
click at [676, 289] on input "*" at bounding box center [743, 288] width 202 height 25
type input "***"
click at [659, 122] on p "$129" at bounding box center [854, 126] width 424 height 13
click at [731, 411] on input "*" at bounding box center [743, 411] width 202 height 25
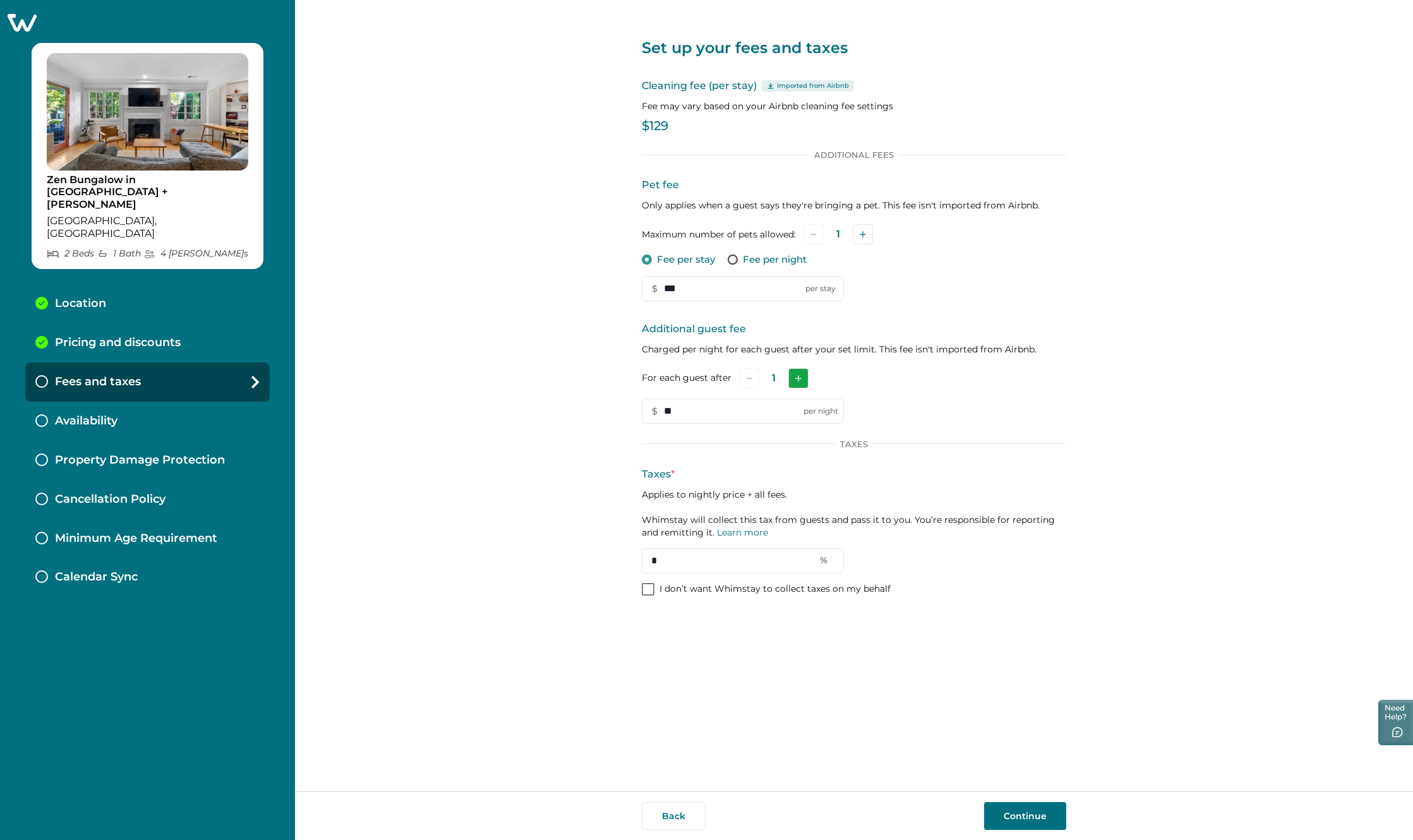
type input "**"
click at [804, 372] on button "Add" at bounding box center [798, 378] width 21 height 21
click at [804, 372] on button "Add" at bounding box center [800, 378] width 21 height 21
click at [686, 563] on input "*" at bounding box center [743, 561] width 202 height 25
type input "**"
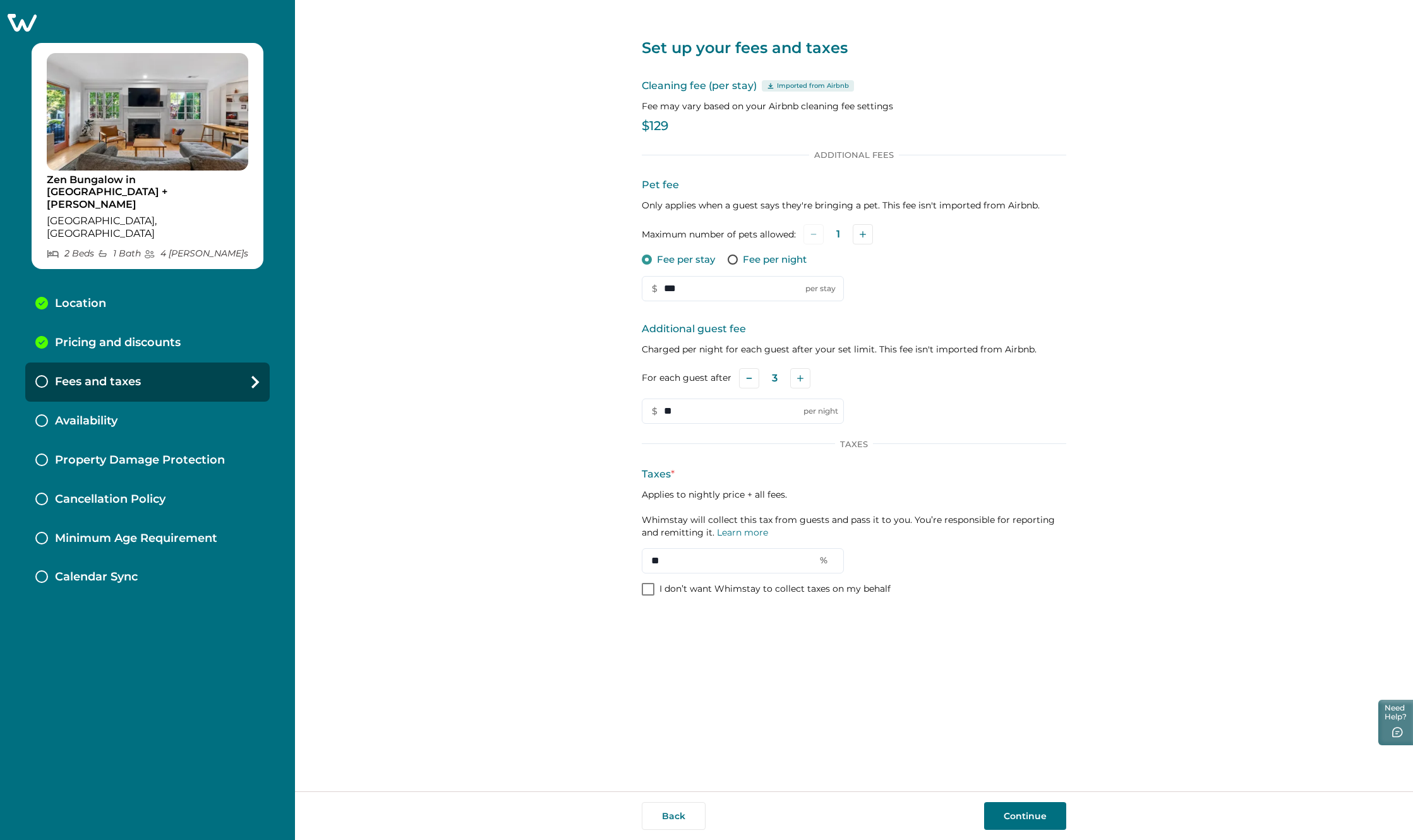
click at [933, 582] on div "Additional Fees Pet fee Only applies when a guest says they're bringing a pet. …" at bounding box center [854, 373] width 424 height 448
click at [1040, 823] on button "Continue" at bounding box center [1026, 815] width 82 height 28
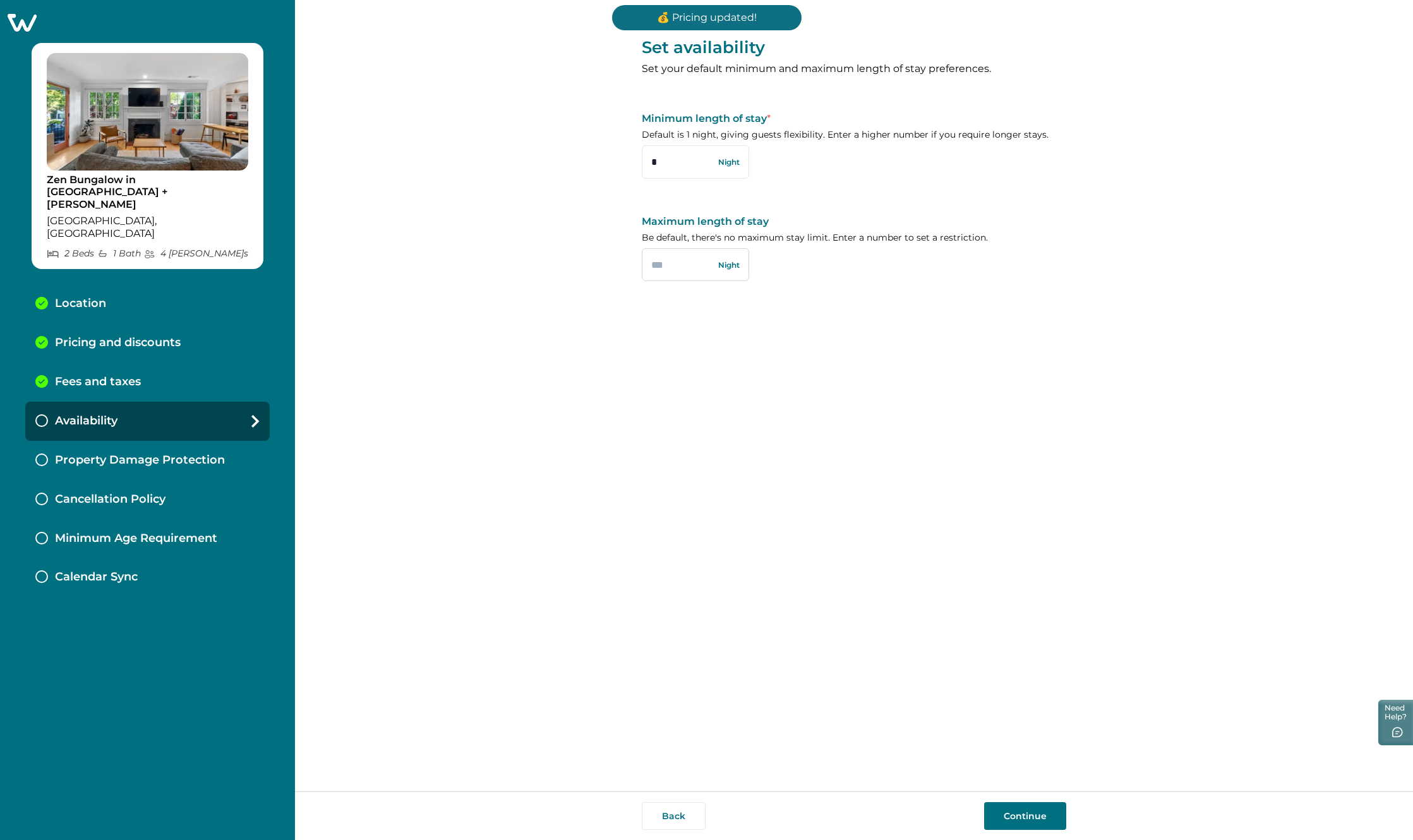
click at [682, 267] on input "text" at bounding box center [695, 264] width 107 height 33
type input "*"
type input "**"
click at [1015, 811] on button "Continue" at bounding box center [1026, 815] width 82 height 28
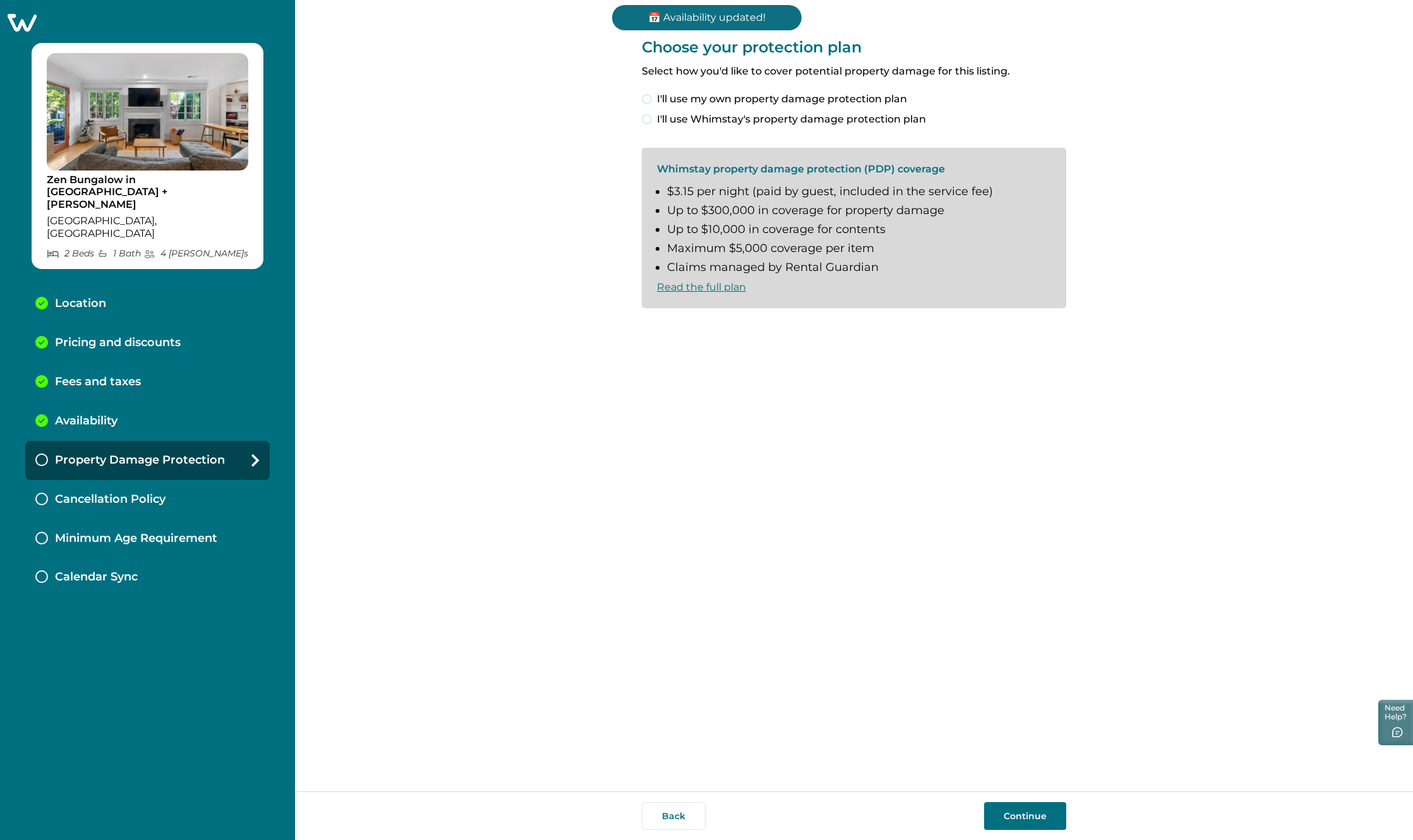
click at [789, 125] on span "I'll use Whimstay's property damage protection plan" at bounding box center [791, 119] width 269 height 15
click at [650, 332] on span at bounding box center [646, 328] width 10 height 10
click at [1037, 818] on button "Continue" at bounding box center [1026, 815] width 82 height 28
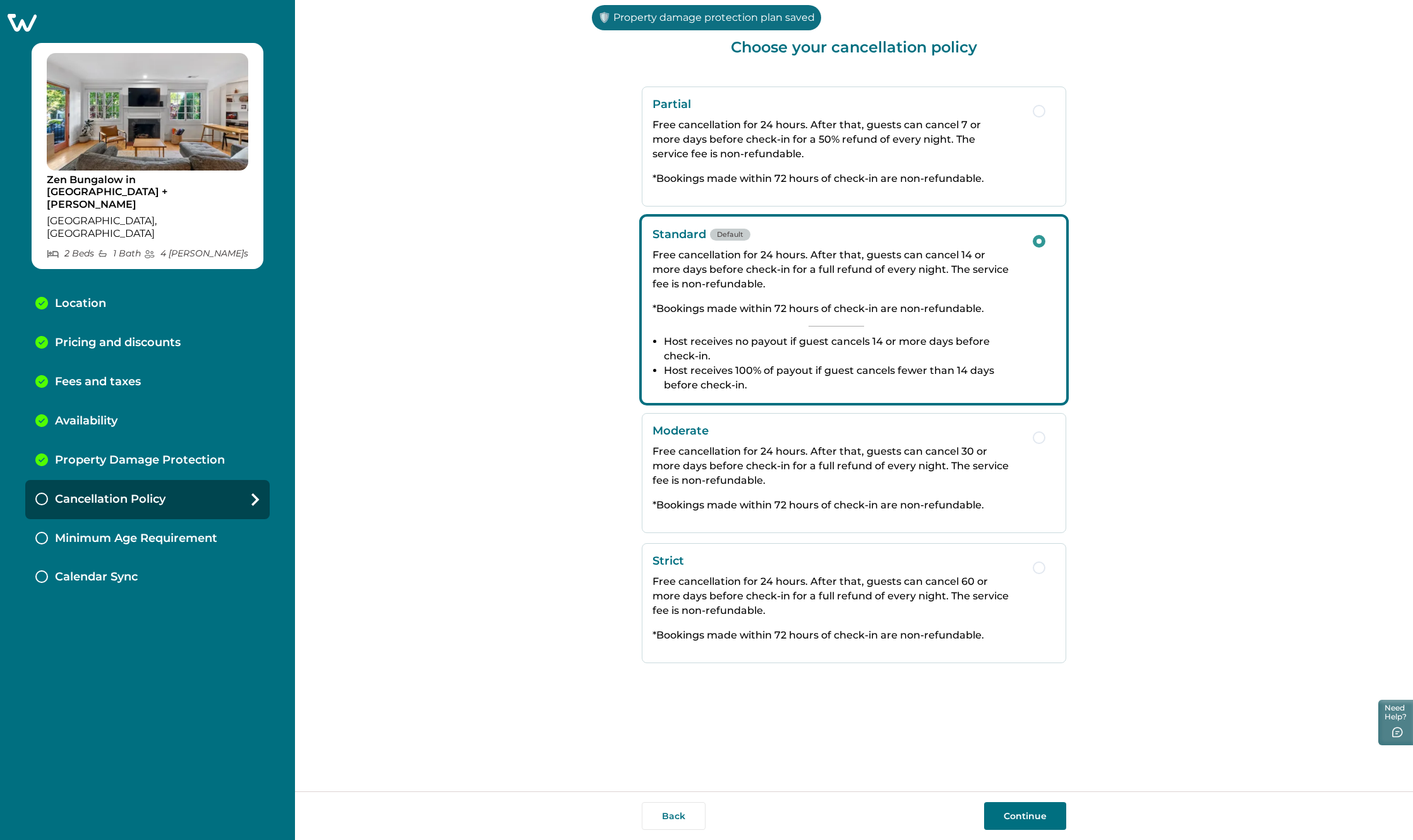
click at [1045, 819] on button "Continue" at bounding box center [1026, 815] width 82 height 28
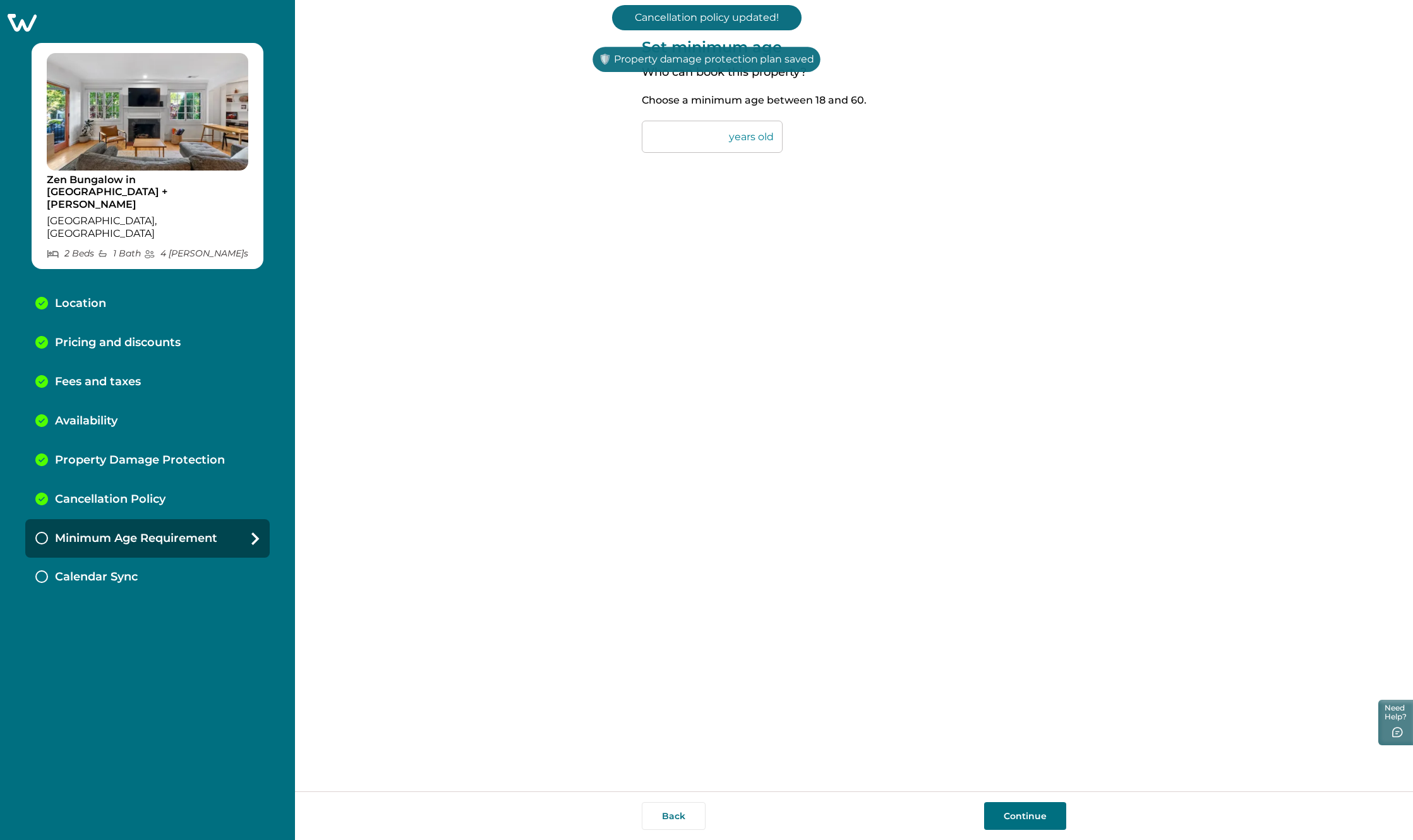
click at [713, 142] on input "**" at bounding box center [711, 137] width 140 height 32
type input "*"
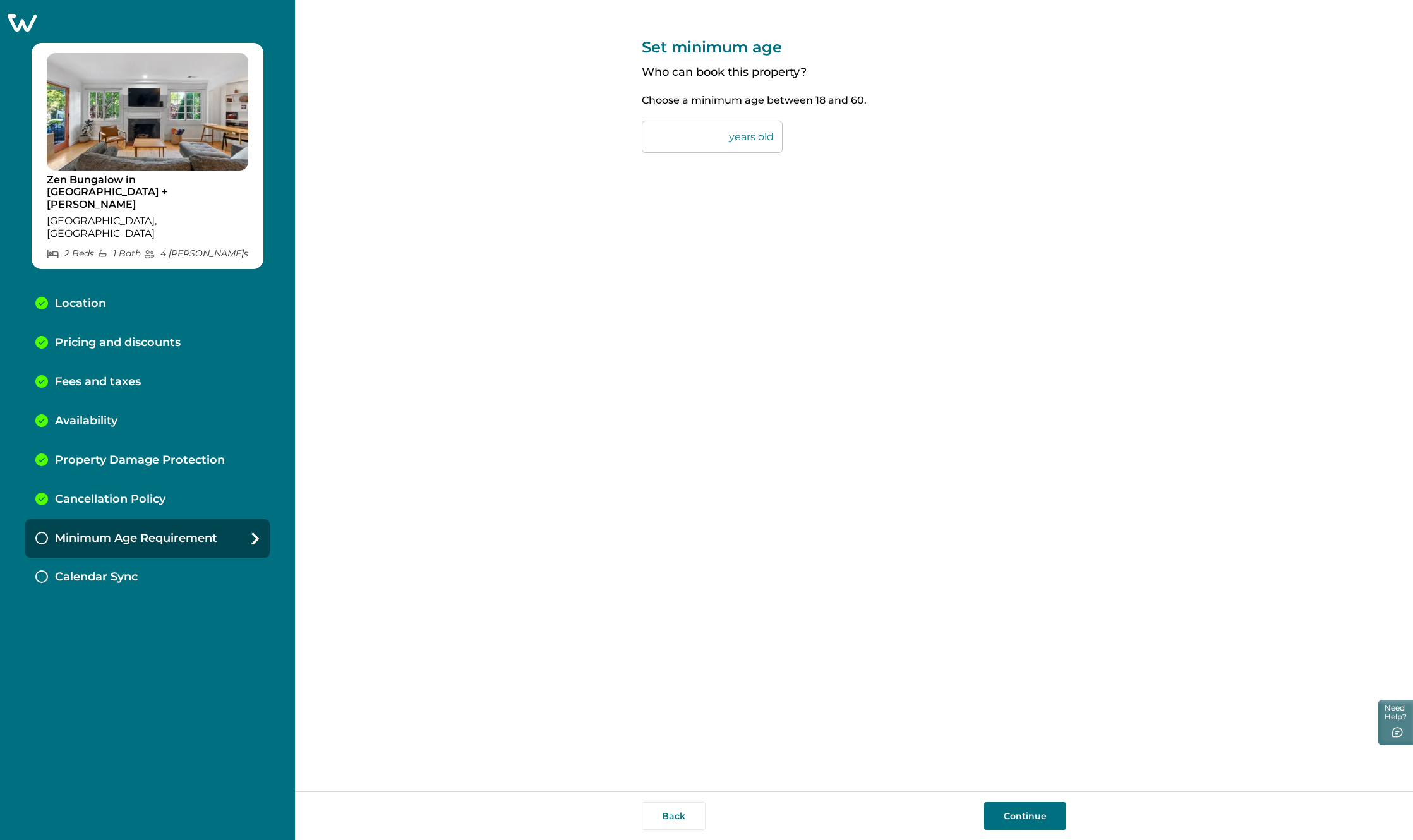
type input "**"
click at [1035, 818] on button "Continue" at bounding box center [1026, 815] width 82 height 28
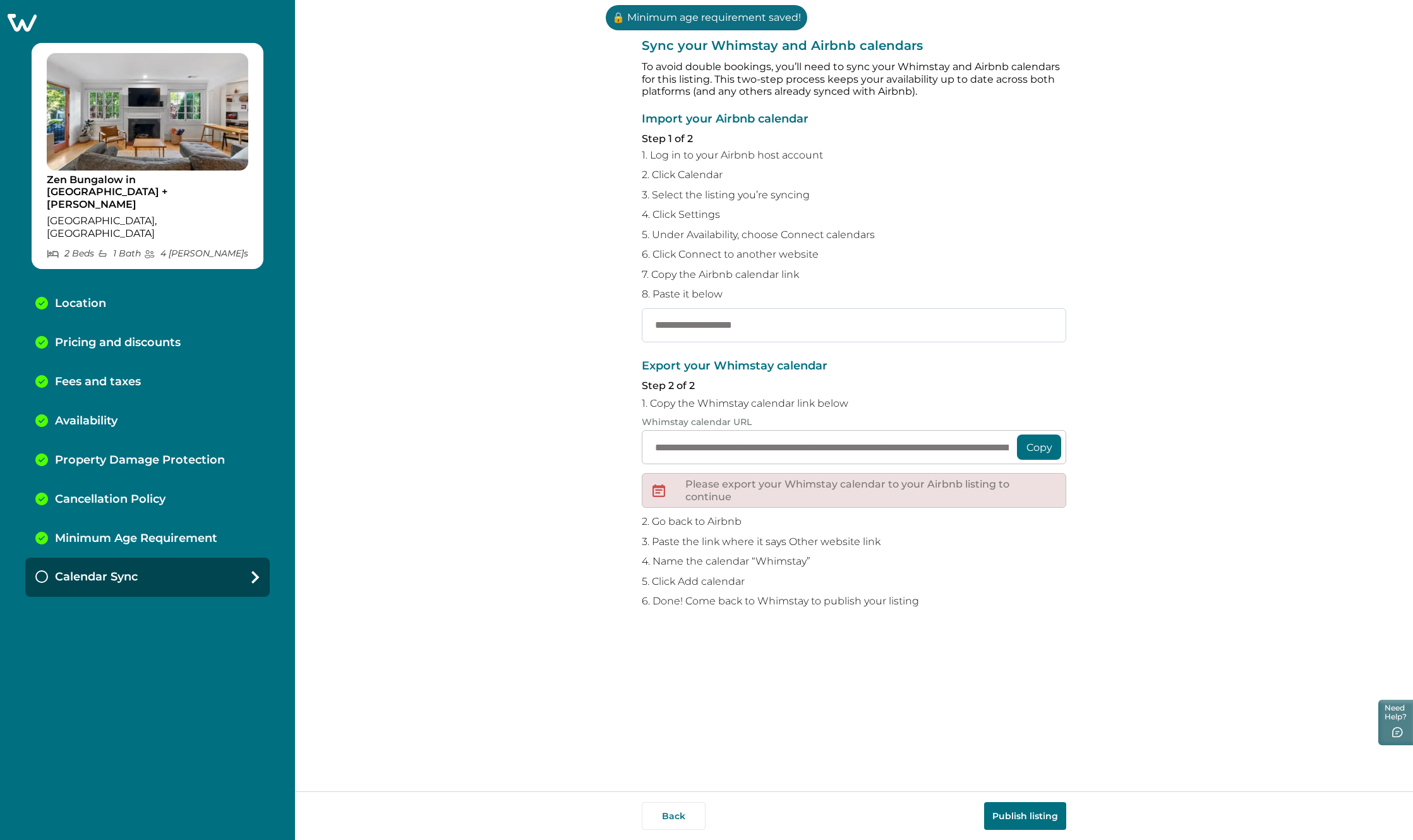
click at [745, 323] on input "text" at bounding box center [854, 325] width 424 height 34
paste input "**********"
type input "**********"
click at [982, 272] on p "7. Copy the Airbnb calendar link" at bounding box center [854, 275] width 424 height 13
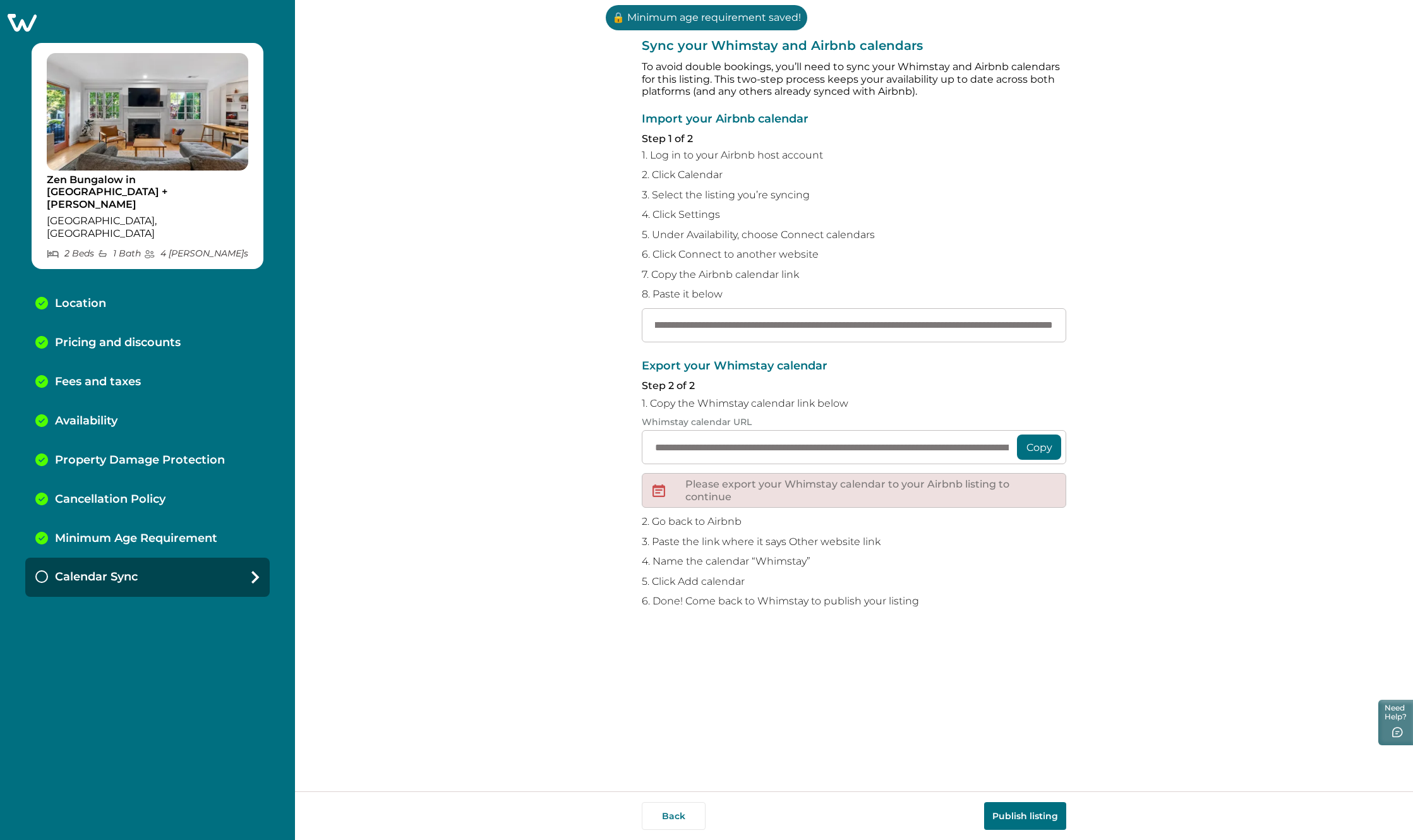
scroll to position [0, 0]
click at [898, 327] on input "**********" at bounding box center [854, 325] width 424 height 34
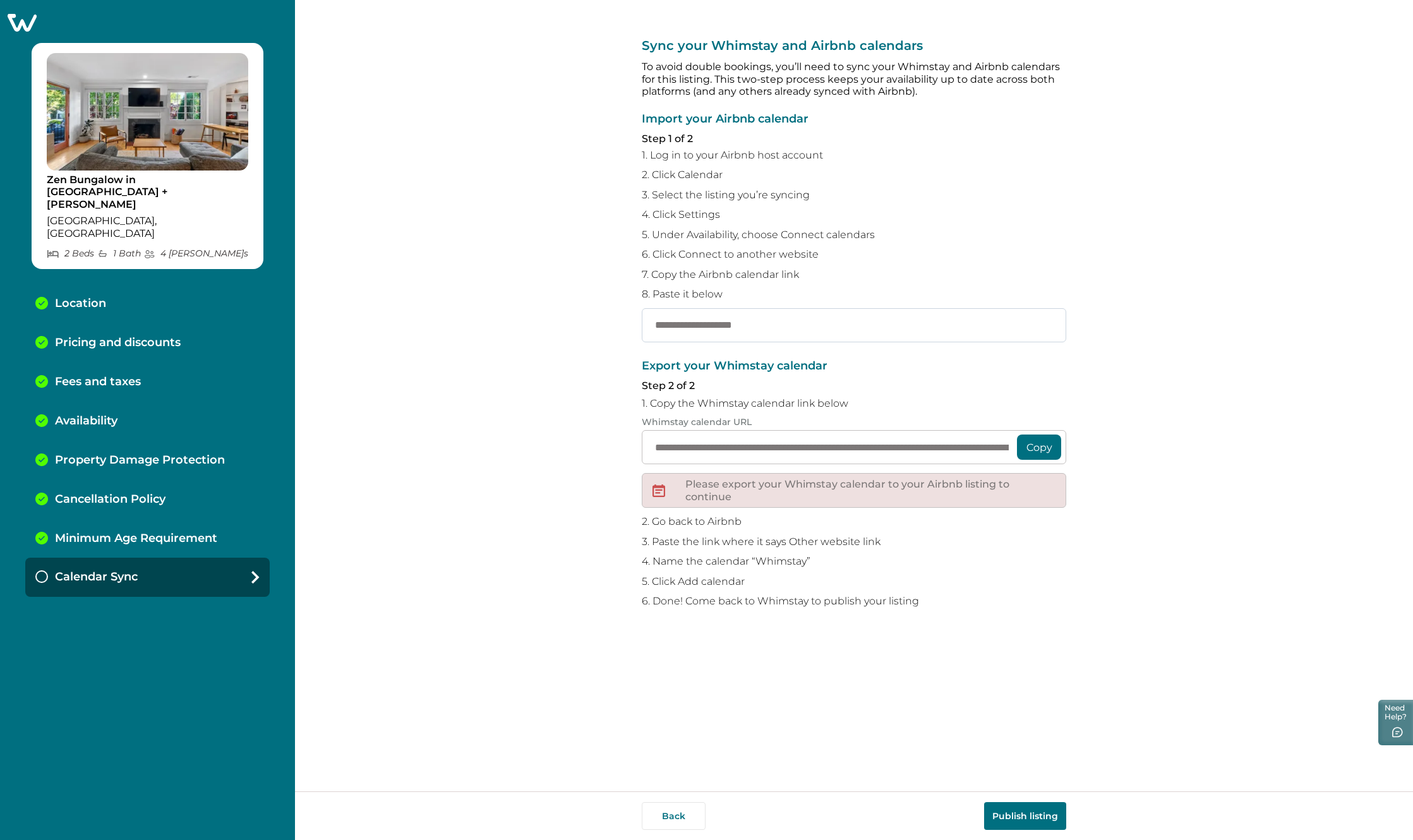
click at [773, 317] on input "text" at bounding box center [854, 325] width 424 height 34
paste input "**********"
type input "**********"
click at [741, 446] on input "**********" at bounding box center [854, 447] width 424 height 34
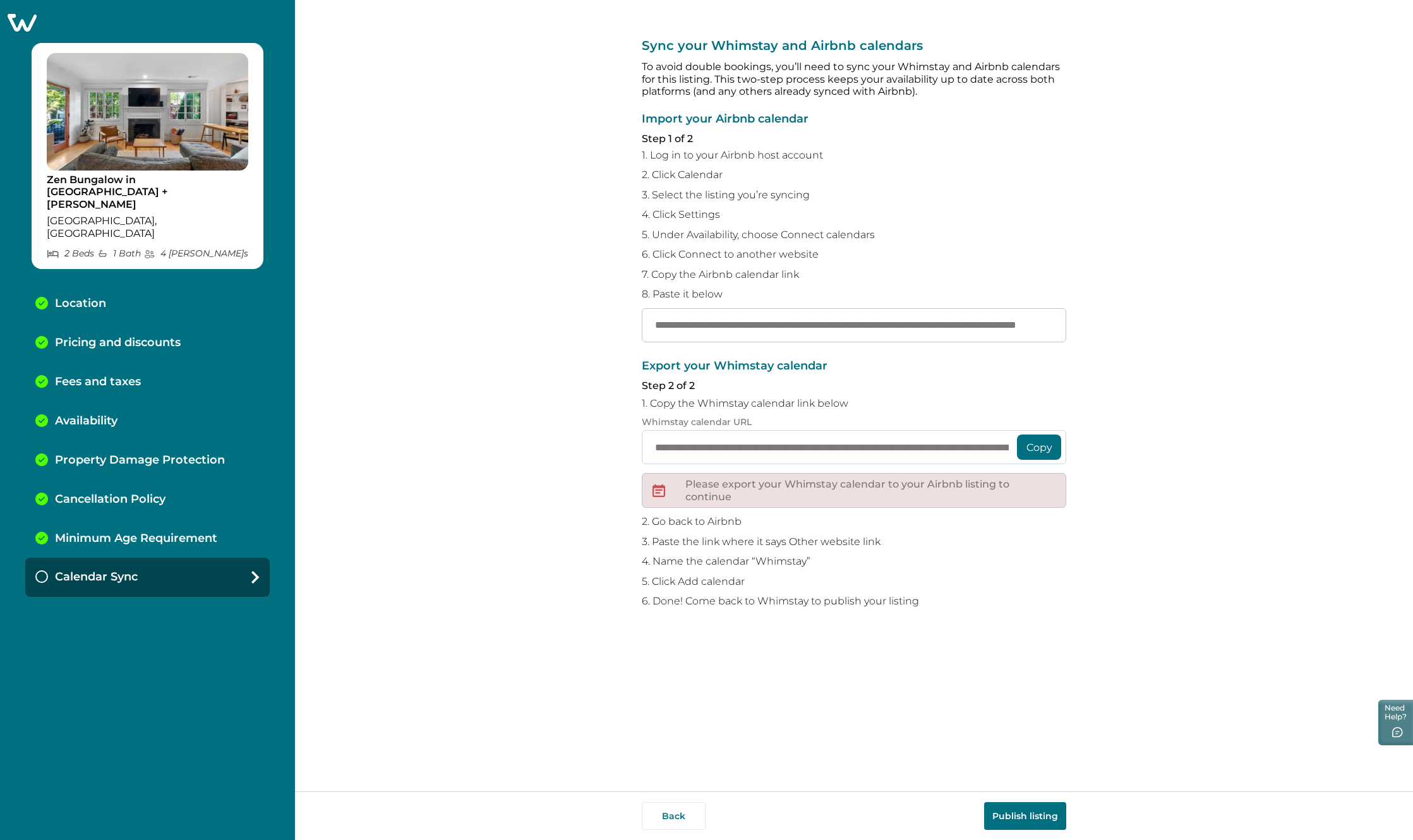
scroll to position [0, 0]
click at [1026, 454] on button "Copy" at bounding box center [1038, 447] width 44 height 25
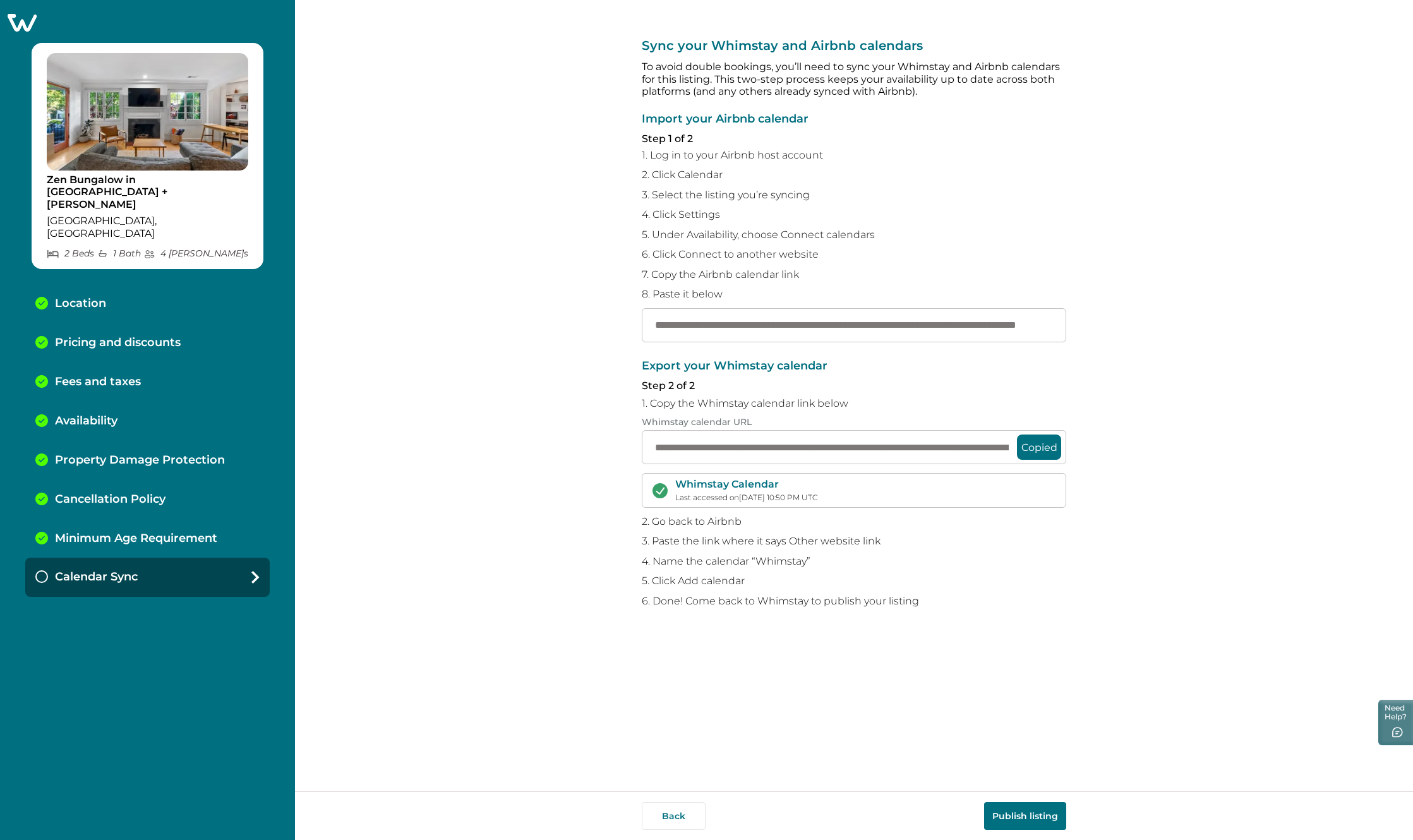
click at [1034, 813] on button "Publish listing" at bounding box center [1026, 815] width 82 height 28
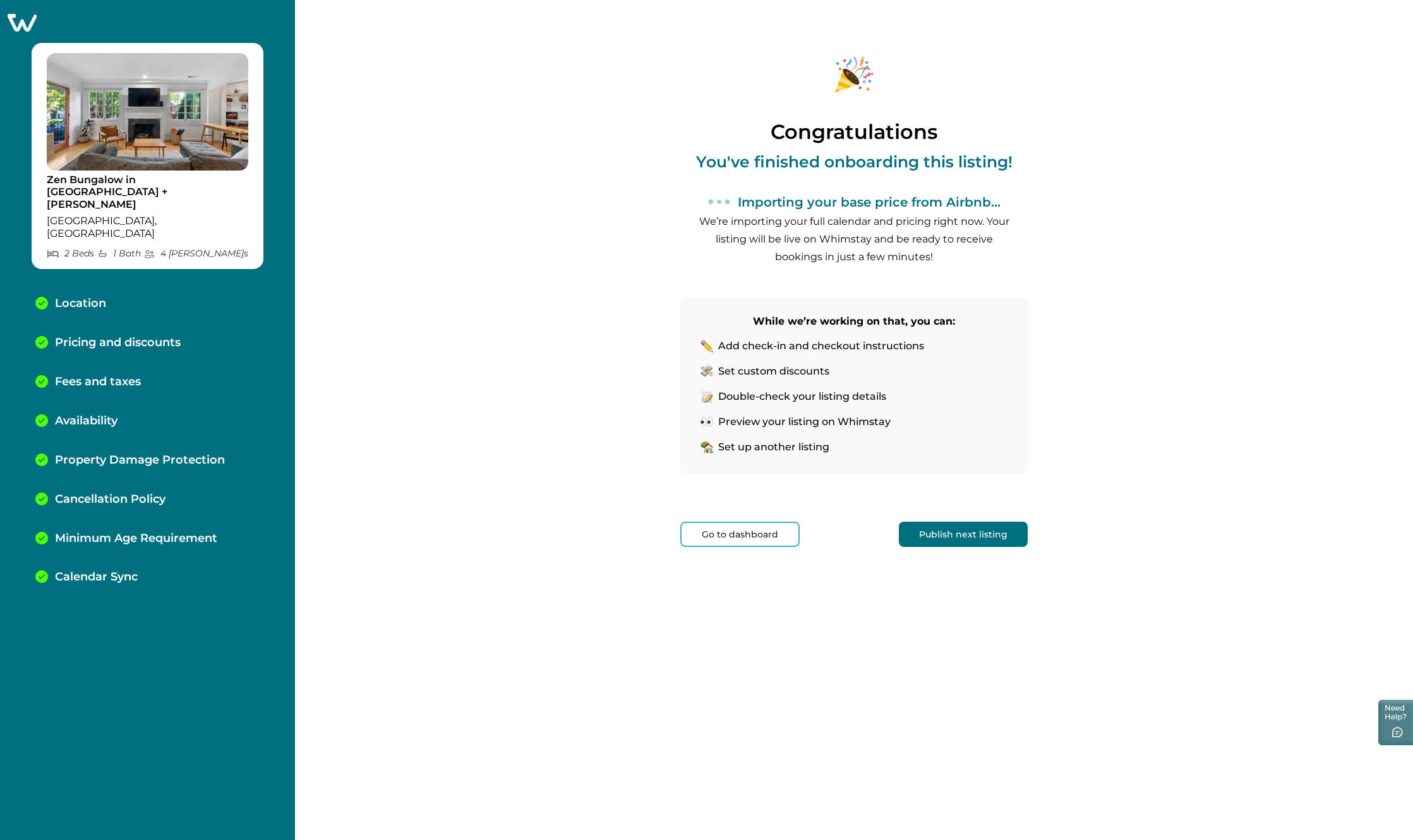
click at [986, 536] on button "Publish next listing" at bounding box center [963, 534] width 129 height 25
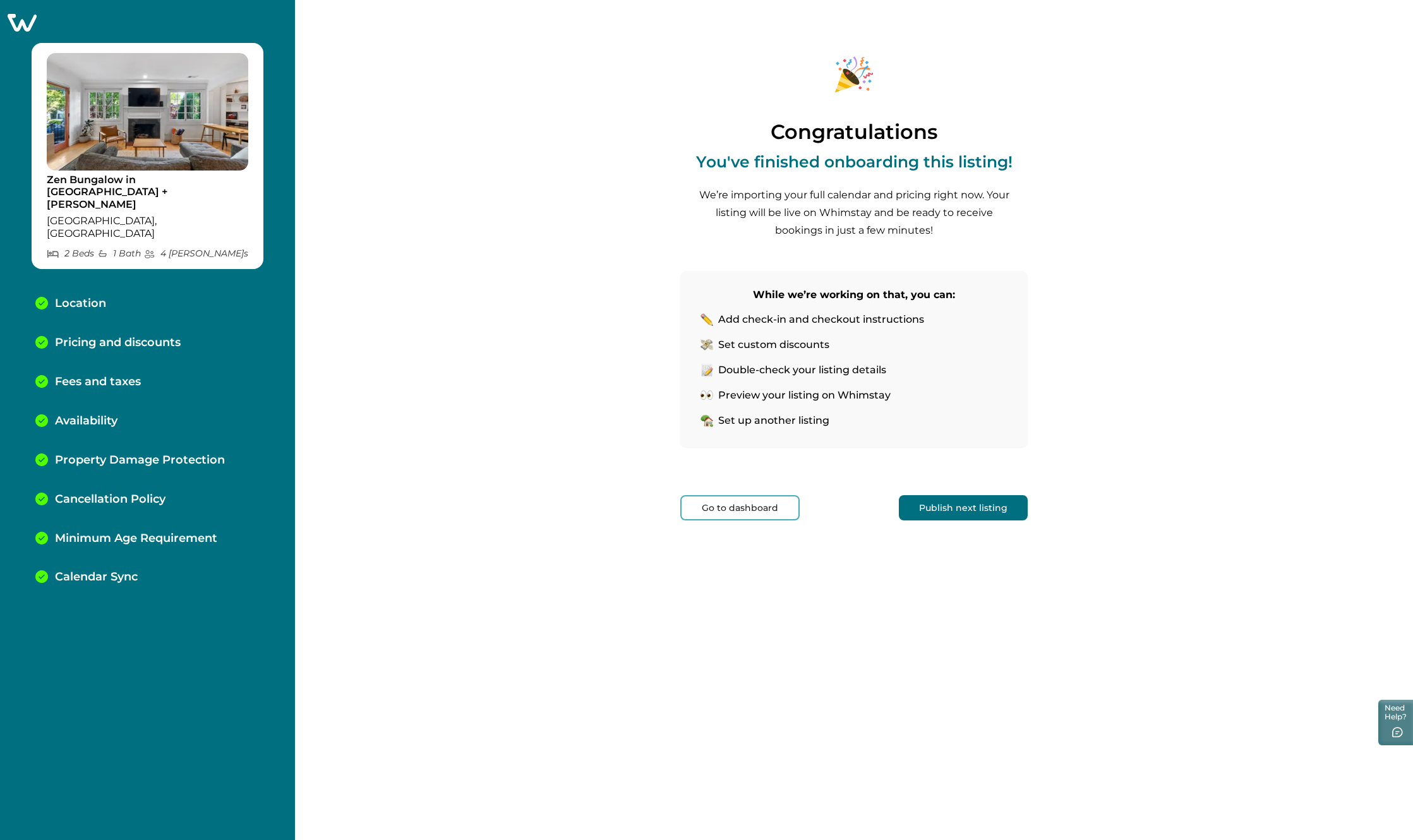
click at [765, 522] on div "Congratulations You've finished onboarding this listing! We’re importing your f…" at bounding box center [854, 293] width 347 height 586
click at [757, 510] on button "Go to dashboard" at bounding box center [739, 507] width 119 height 25
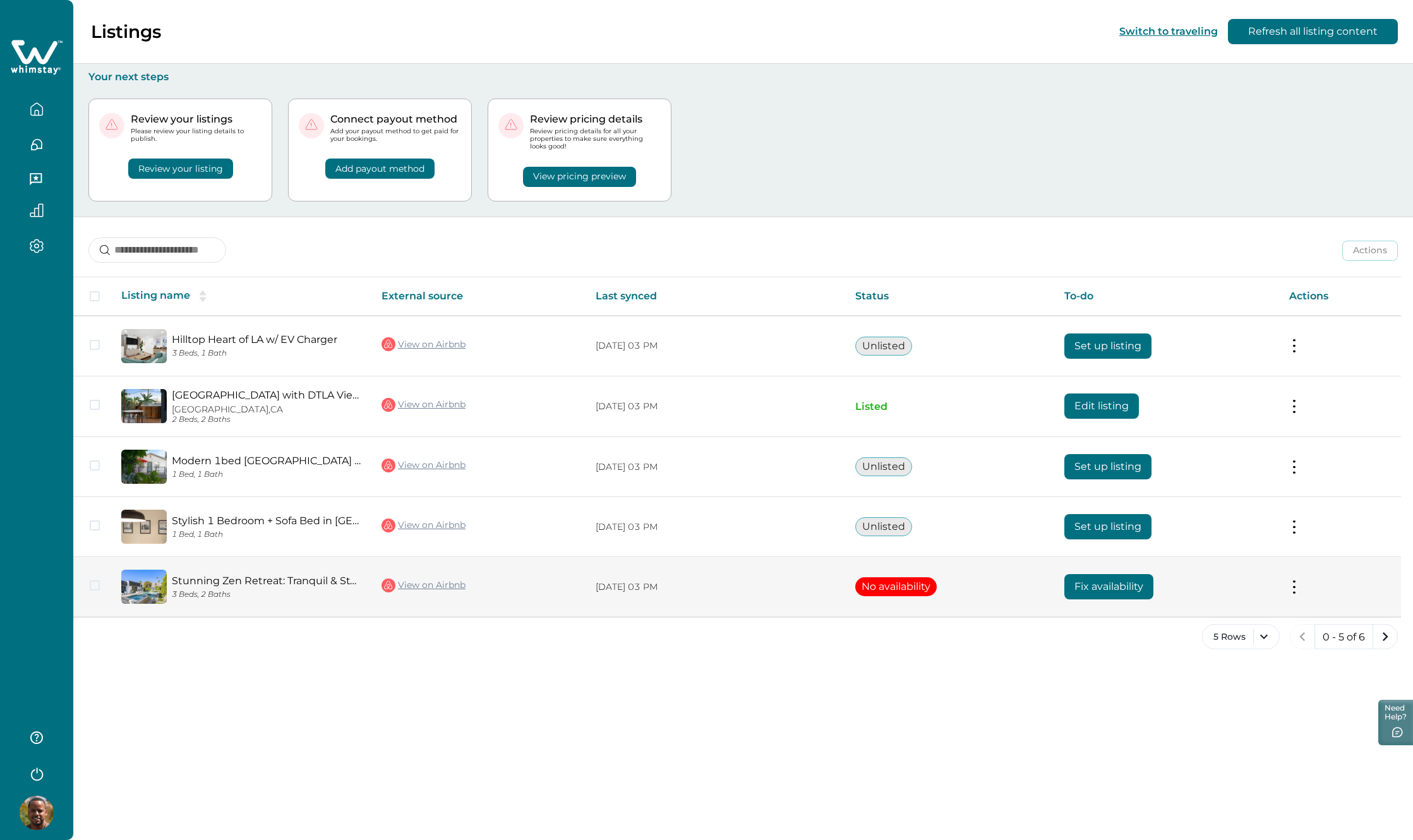
click at [1298, 585] on button at bounding box center [1294, 587] width 10 height 13
click at [91, 588] on span at bounding box center [94, 585] width 10 height 10
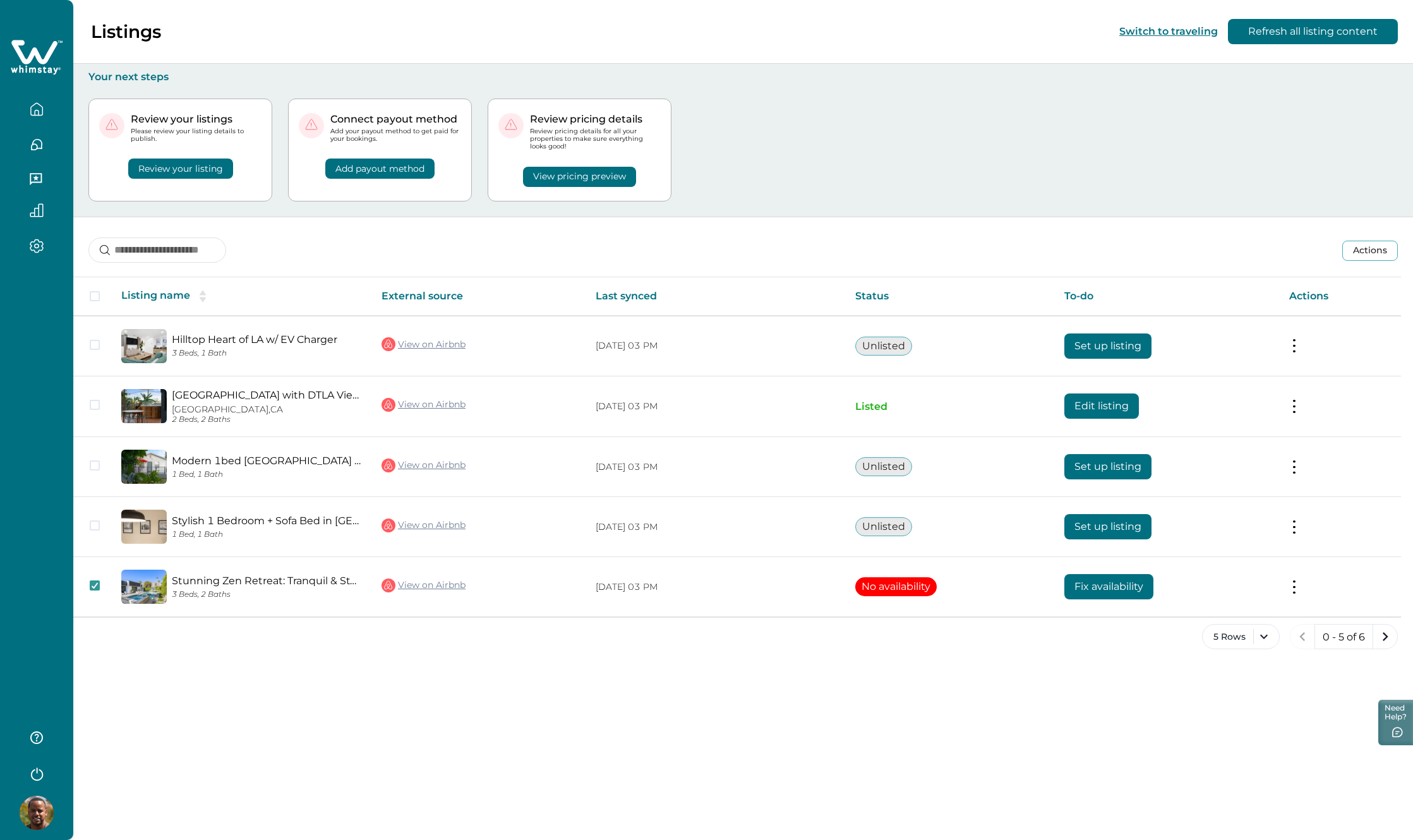
click at [1387, 255] on button "Actions" at bounding box center [1370, 250] width 55 height 21
click at [1339, 338] on button "Unlist listing" at bounding box center [1326, 335] width 130 height 23
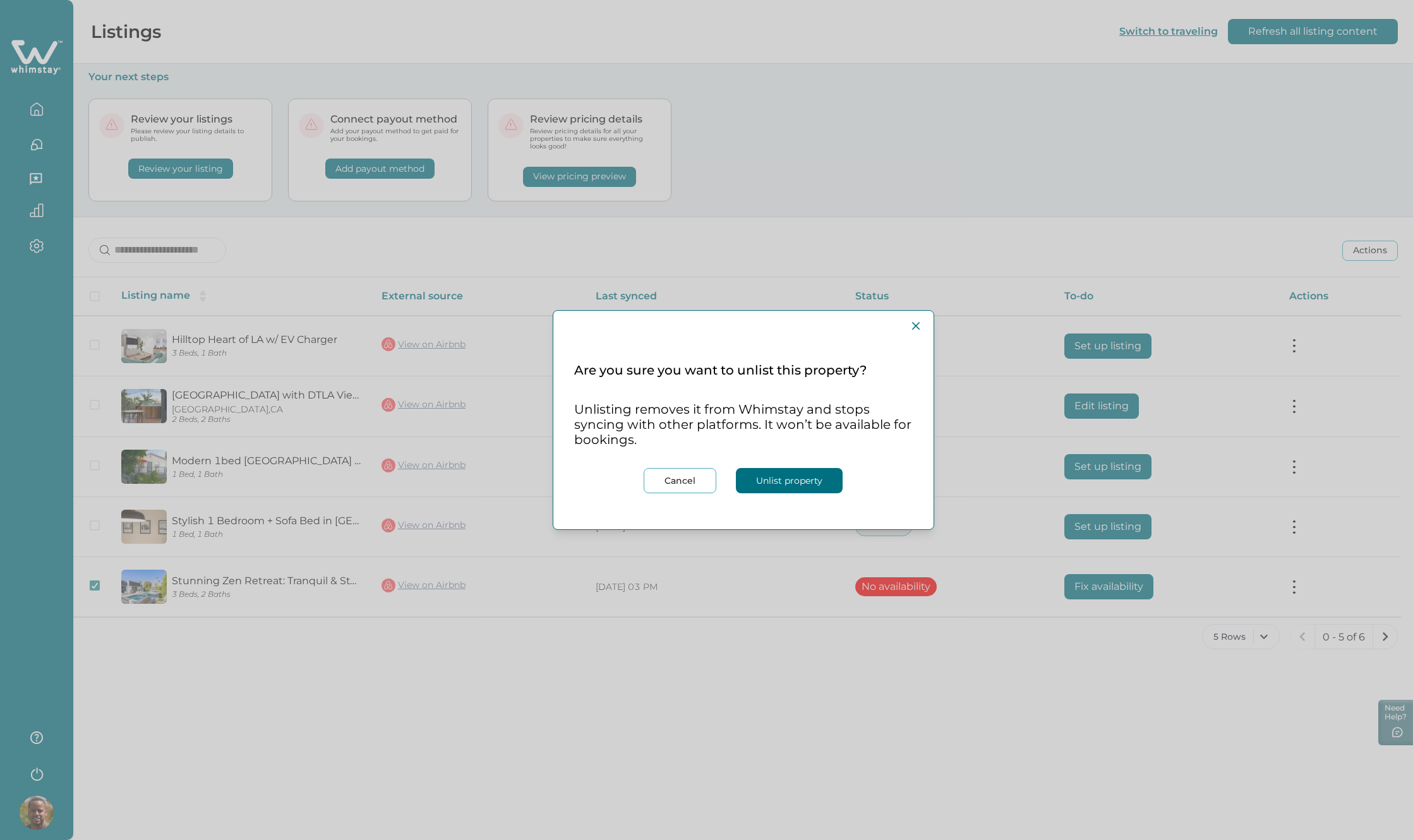
click at [804, 479] on button "Unlist property" at bounding box center [788, 480] width 106 height 25
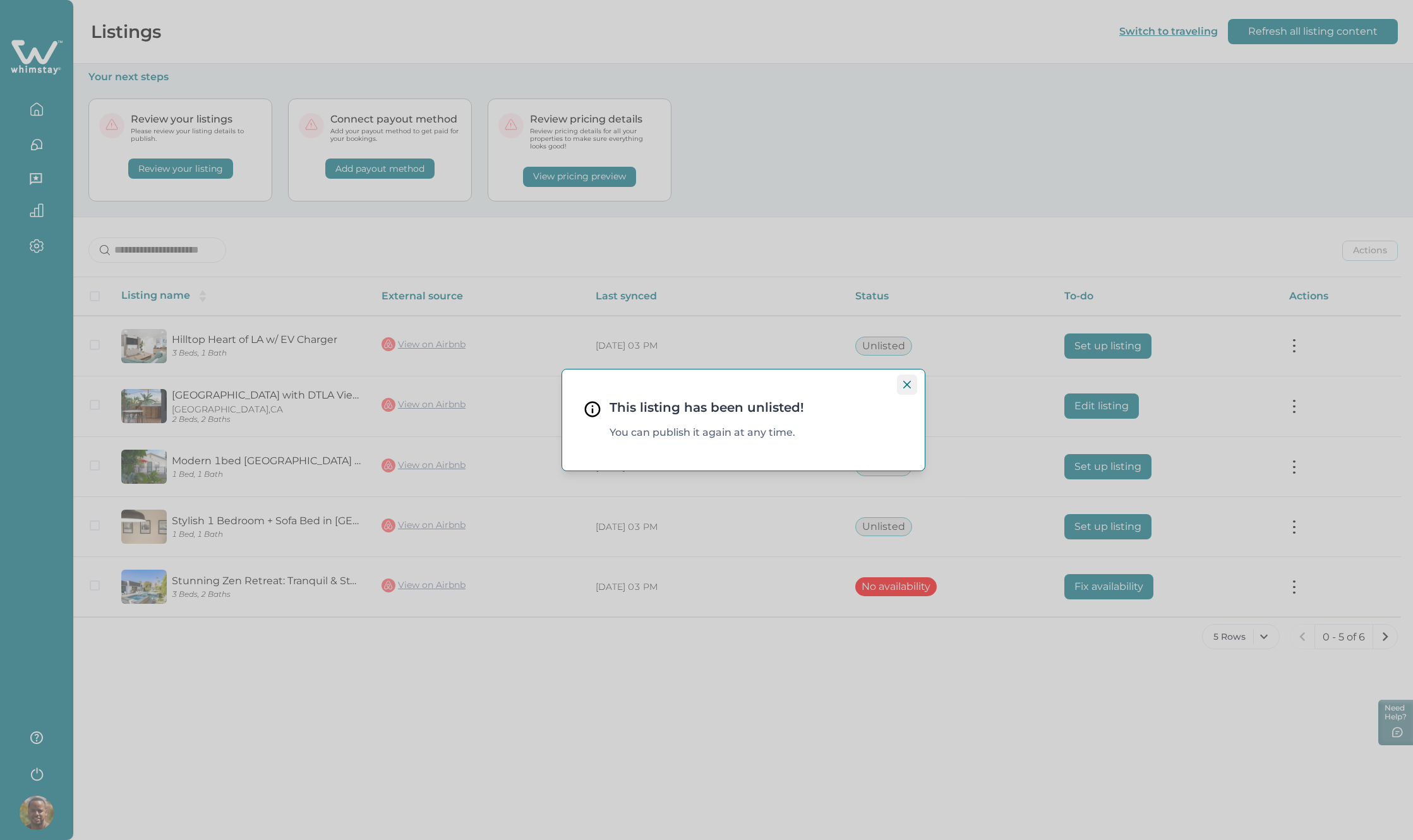
click at [903, 387] on icon "Close" at bounding box center [907, 385] width 7 height 7
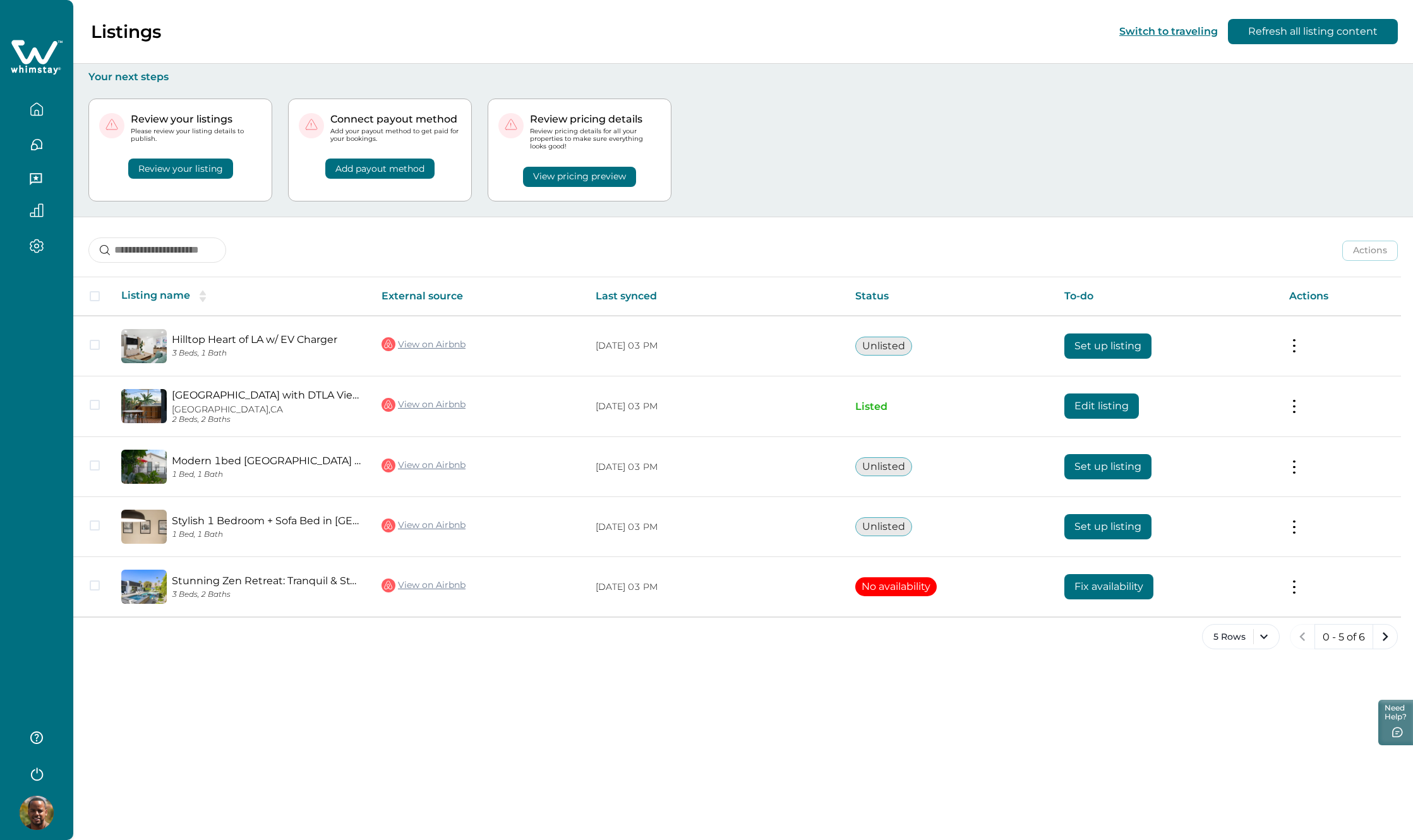
click at [877, 293] on th "Status" at bounding box center [949, 296] width 209 height 38
click at [1386, 629] on icon "next page" at bounding box center [1385, 637] width 18 height 18
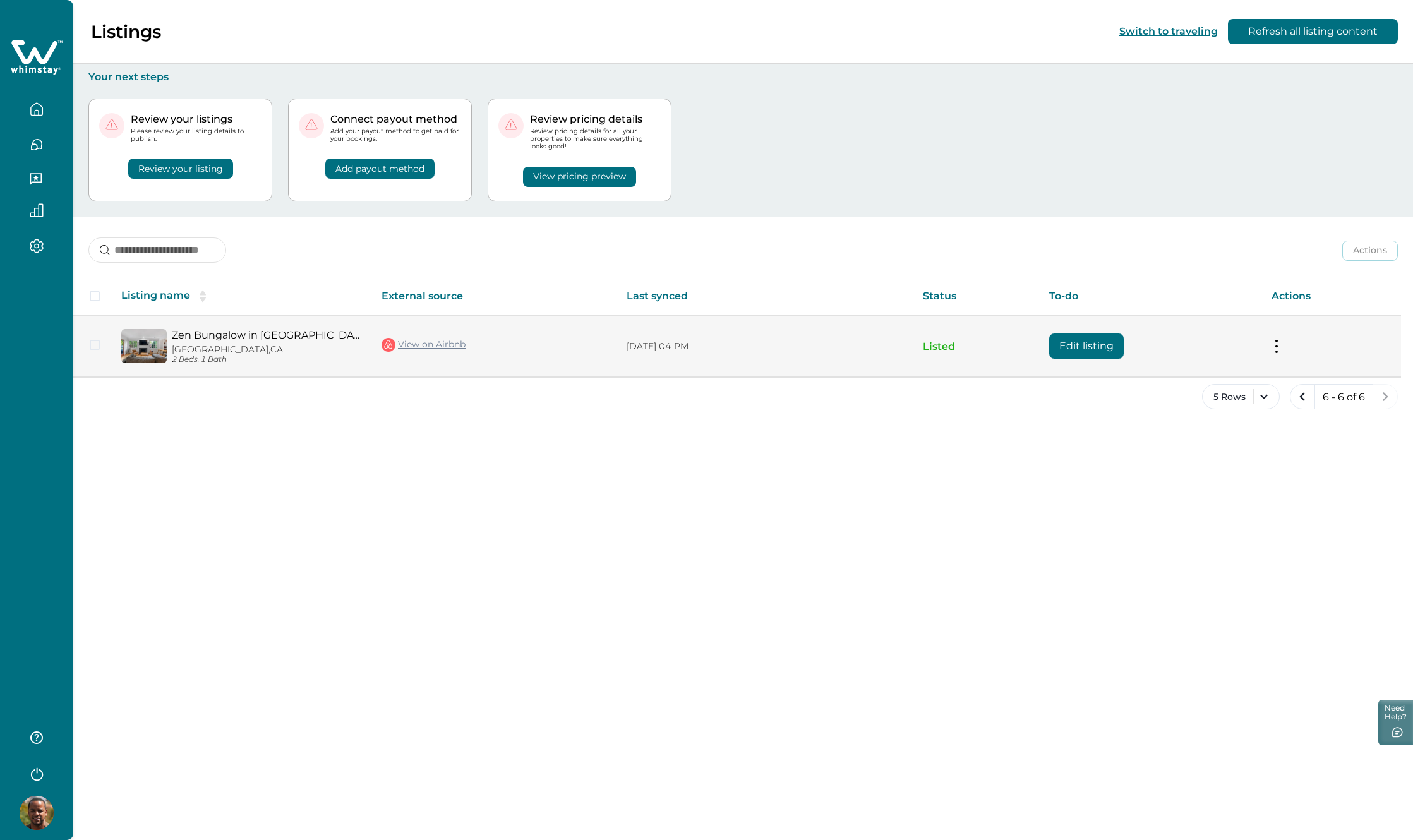
click at [208, 355] on p "2 Beds, 1 Bath" at bounding box center [267, 360] width 190 height 10
click at [146, 340] on img at bounding box center [144, 346] width 46 height 34
click at [234, 340] on link "Zen Bungalow in West Hollywood + Jacuzzi" at bounding box center [267, 335] width 190 height 12
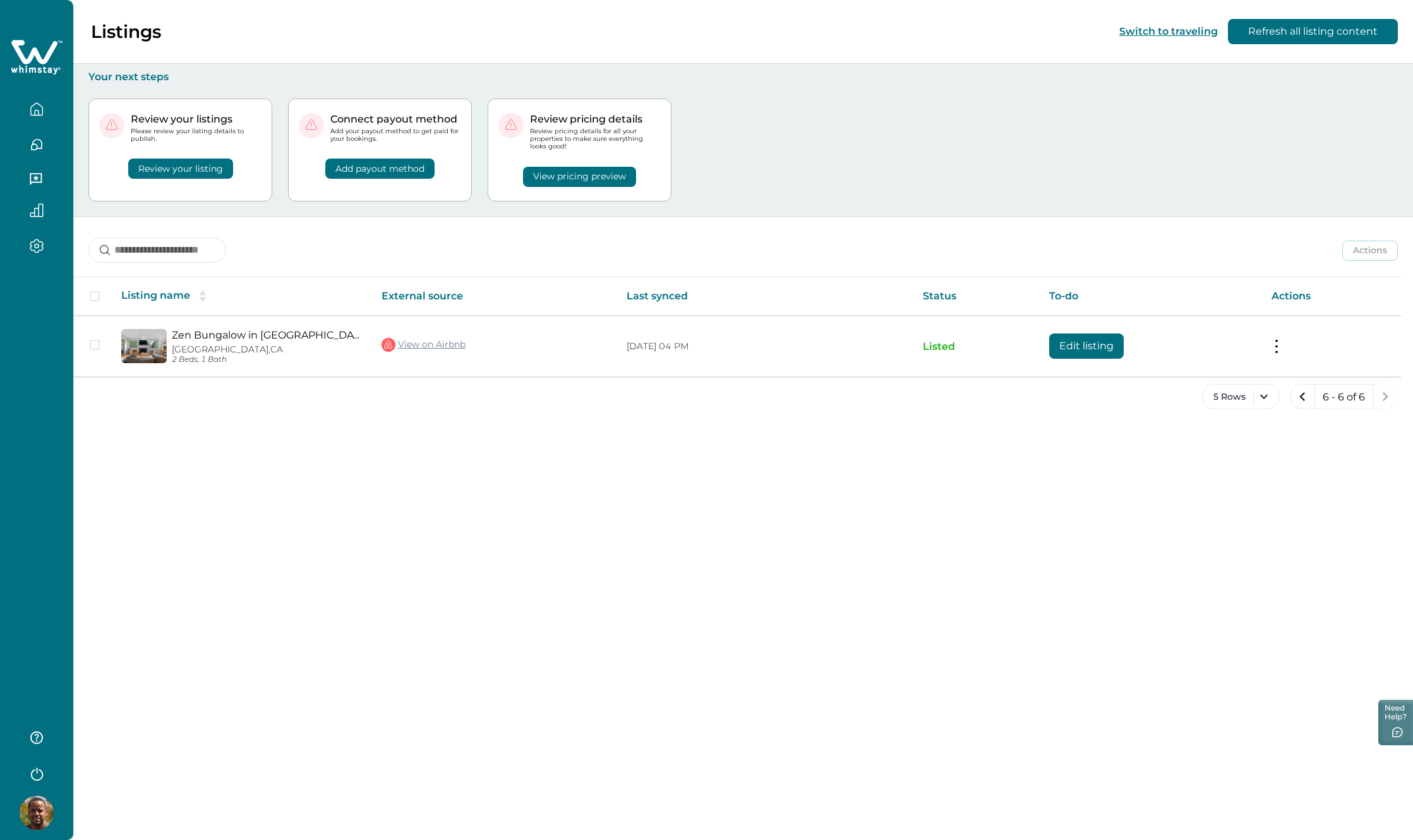
click at [36, 186] on icon "button" at bounding box center [37, 180] width 14 height 14
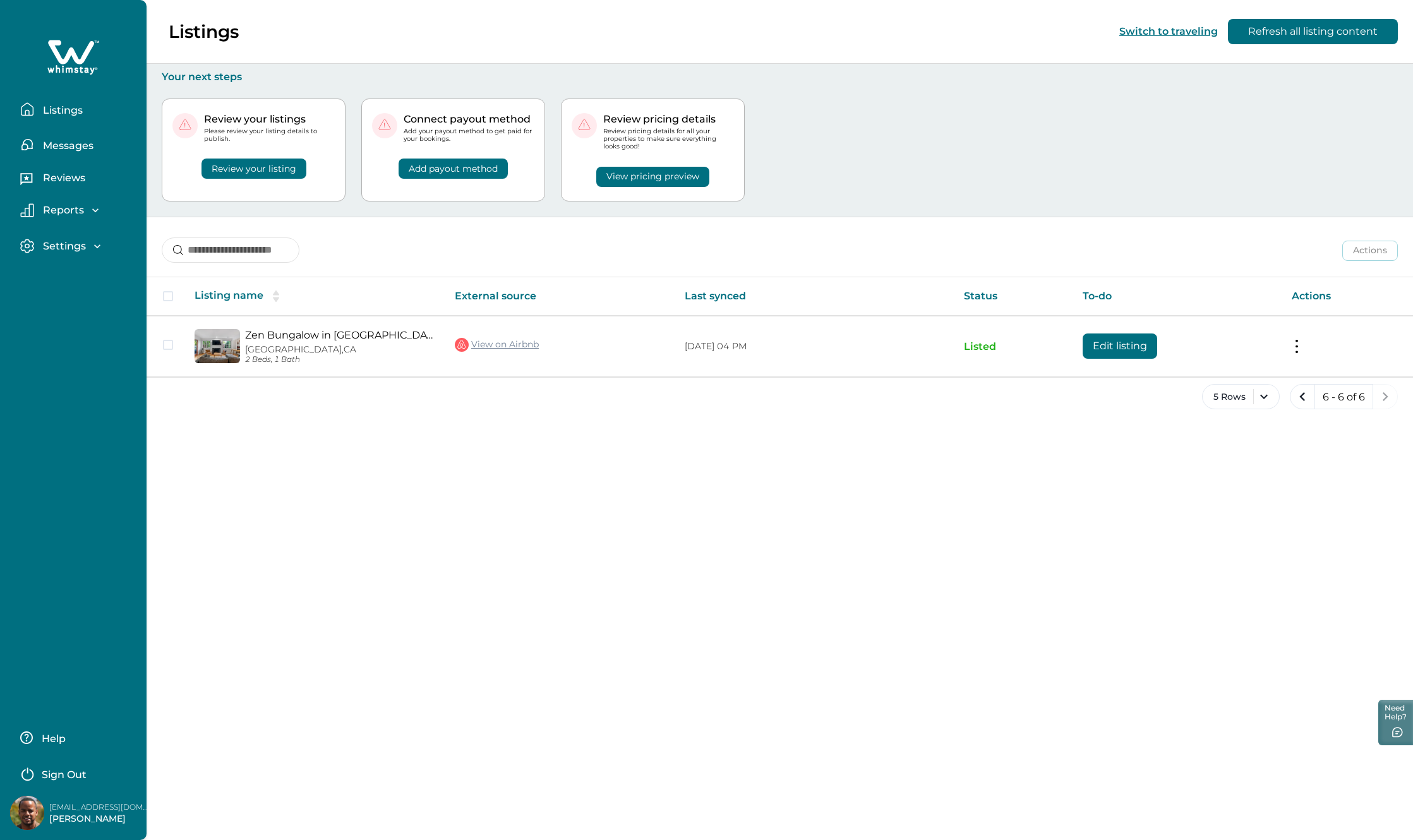
click at [70, 216] on p "Reports" at bounding box center [62, 210] width 45 height 13
click at [82, 319] on p "Settings" at bounding box center [63, 318] width 47 height 13
click at [91, 272] on button "Reservations" at bounding box center [87, 263] width 116 height 25
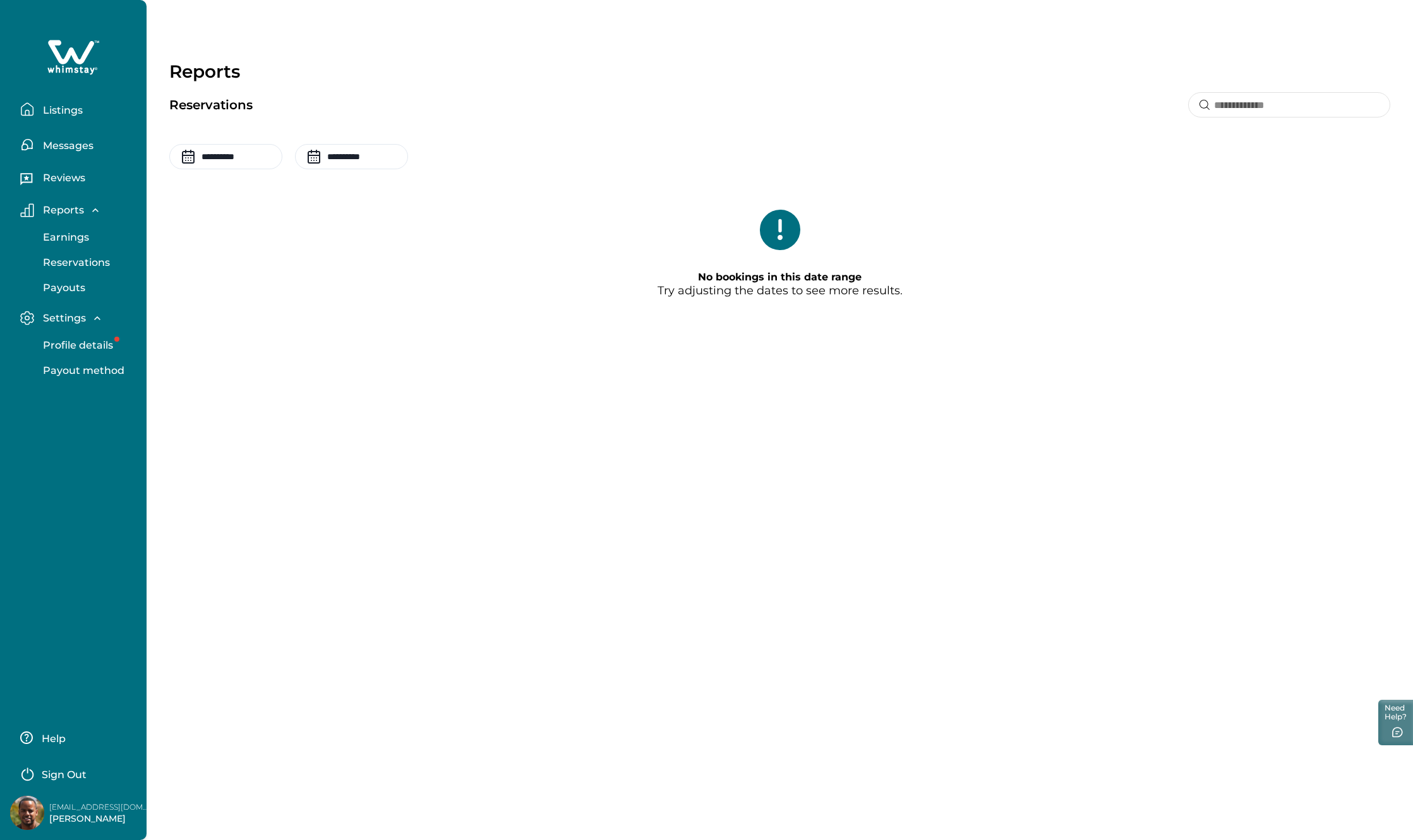
click at [79, 178] on p "Reviews" at bounding box center [63, 178] width 47 height 13
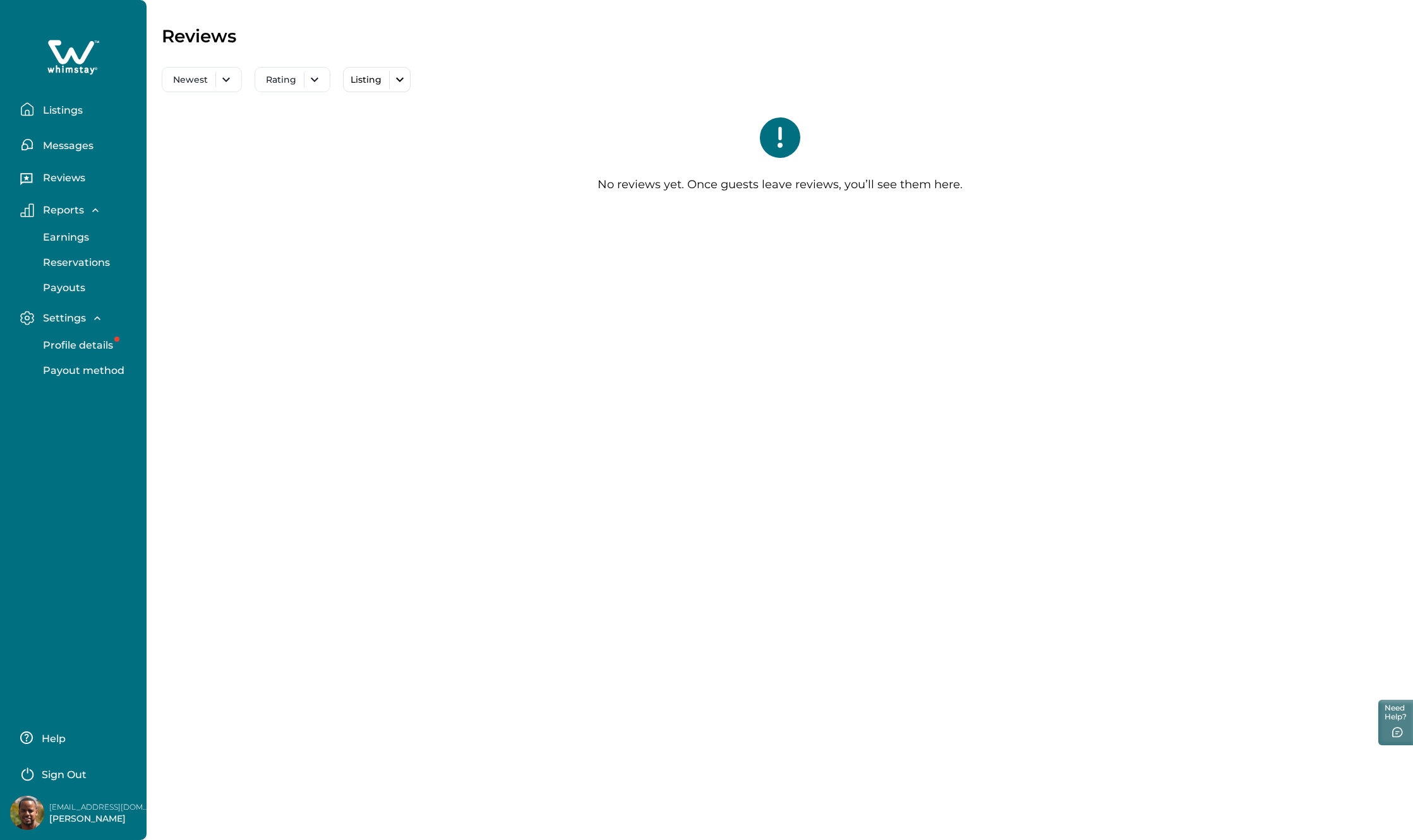
click at [76, 115] on p "Listings" at bounding box center [61, 110] width 44 height 13
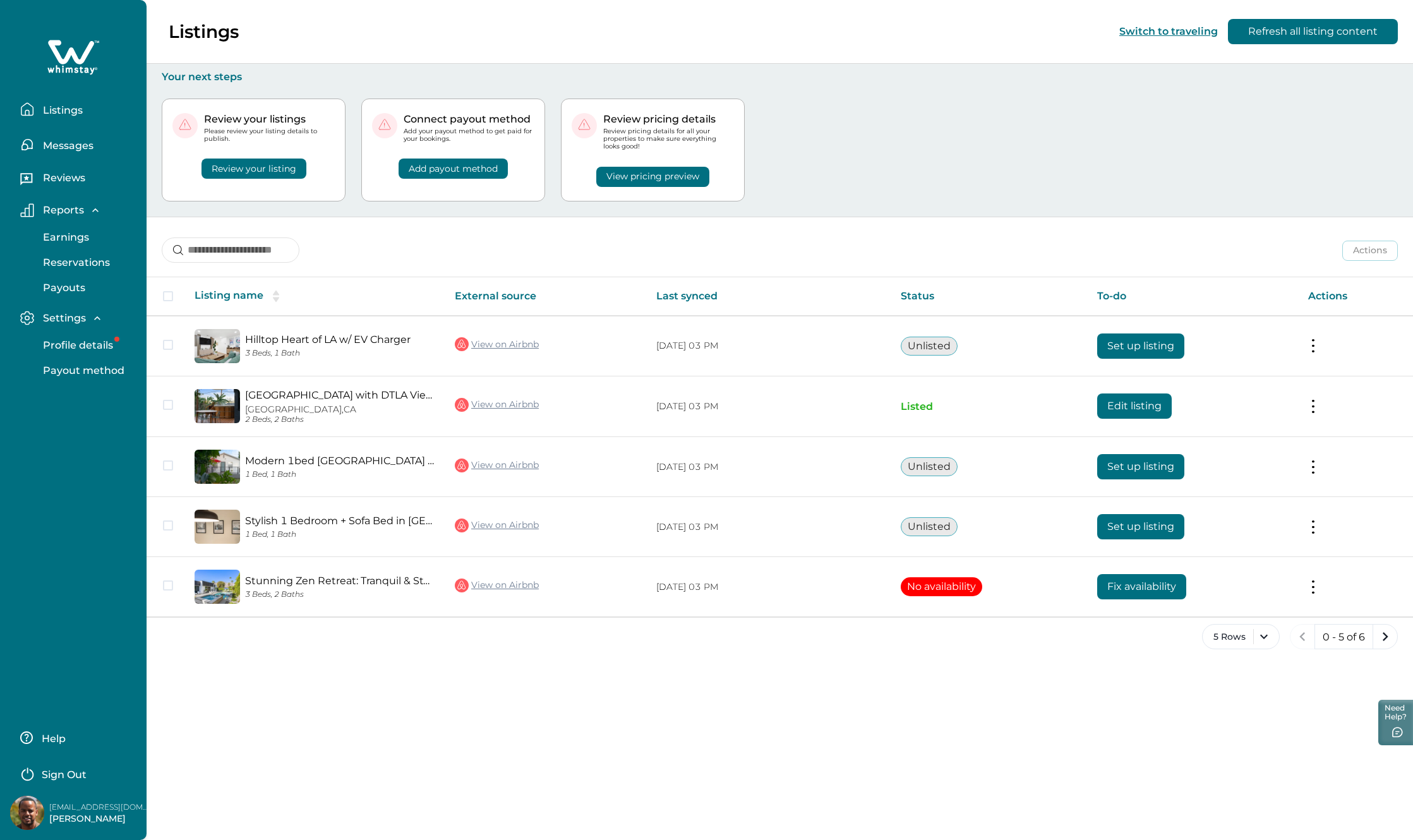
click at [278, 160] on button "Review your listing" at bounding box center [253, 168] width 105 height 21
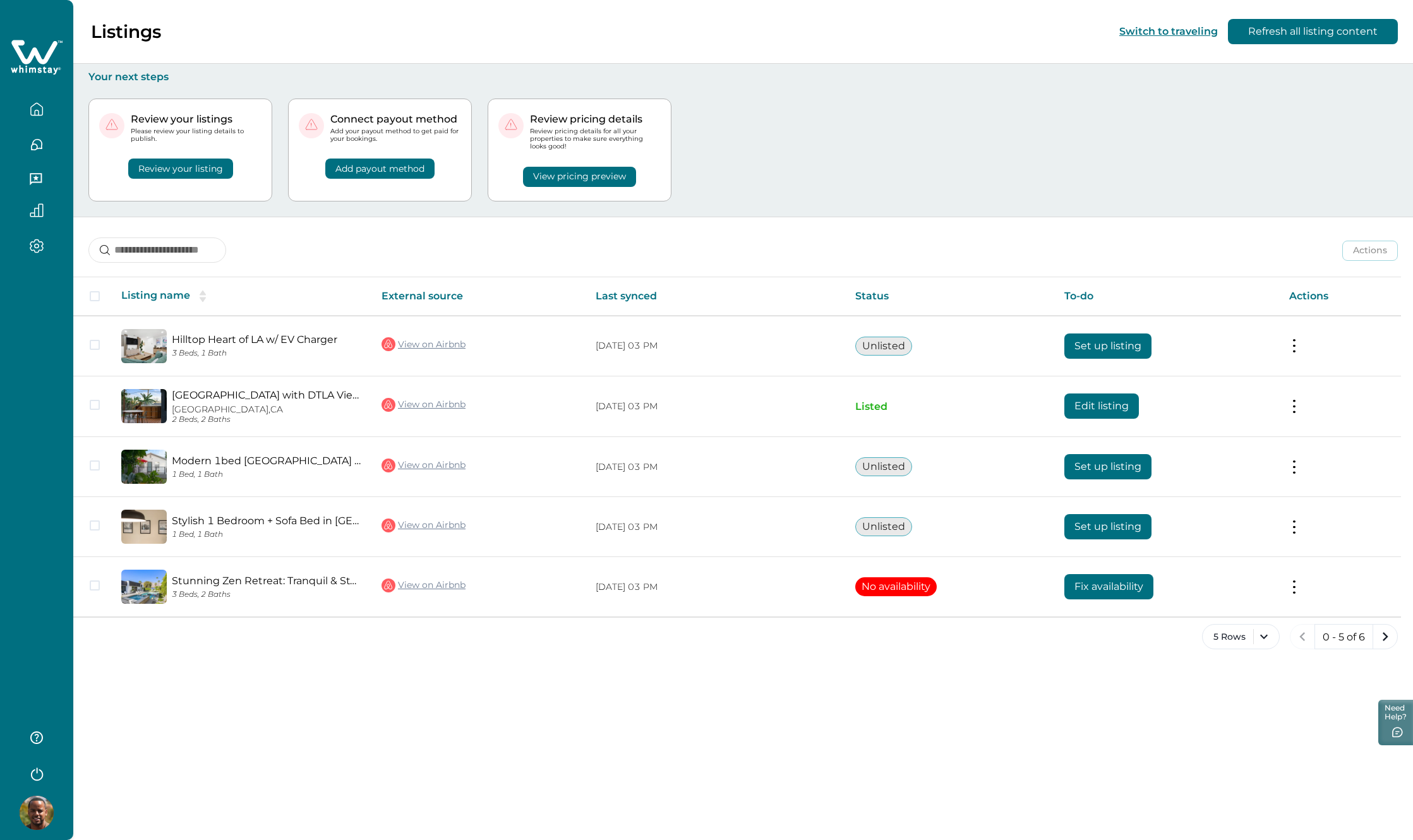
click at [415, 169] on button "Add payout method" at bounding box center [379, 168] width 109 height 21
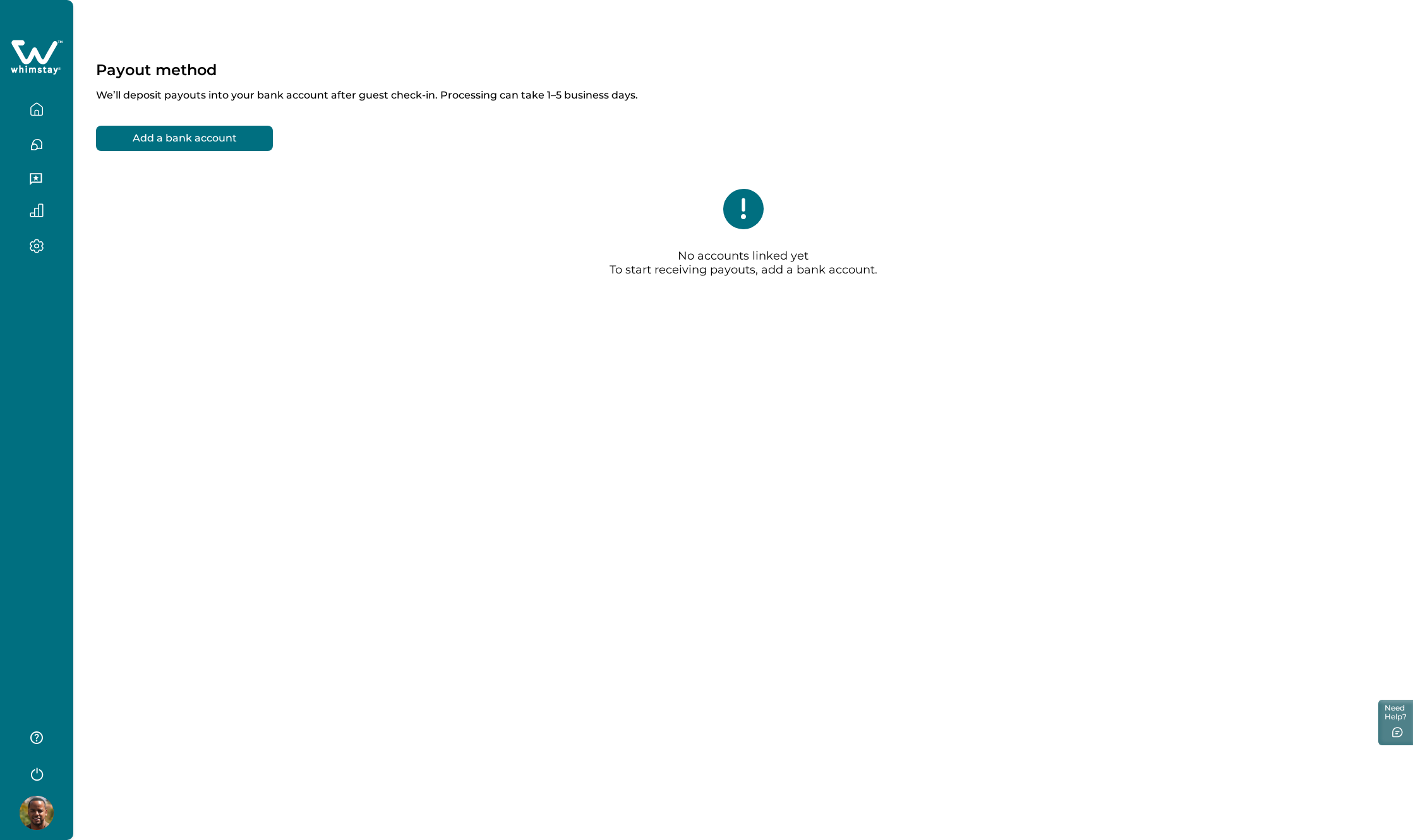
click at [209, 131] on button "Add a bank account" at bounding box center [184, 138] width 177 height 25
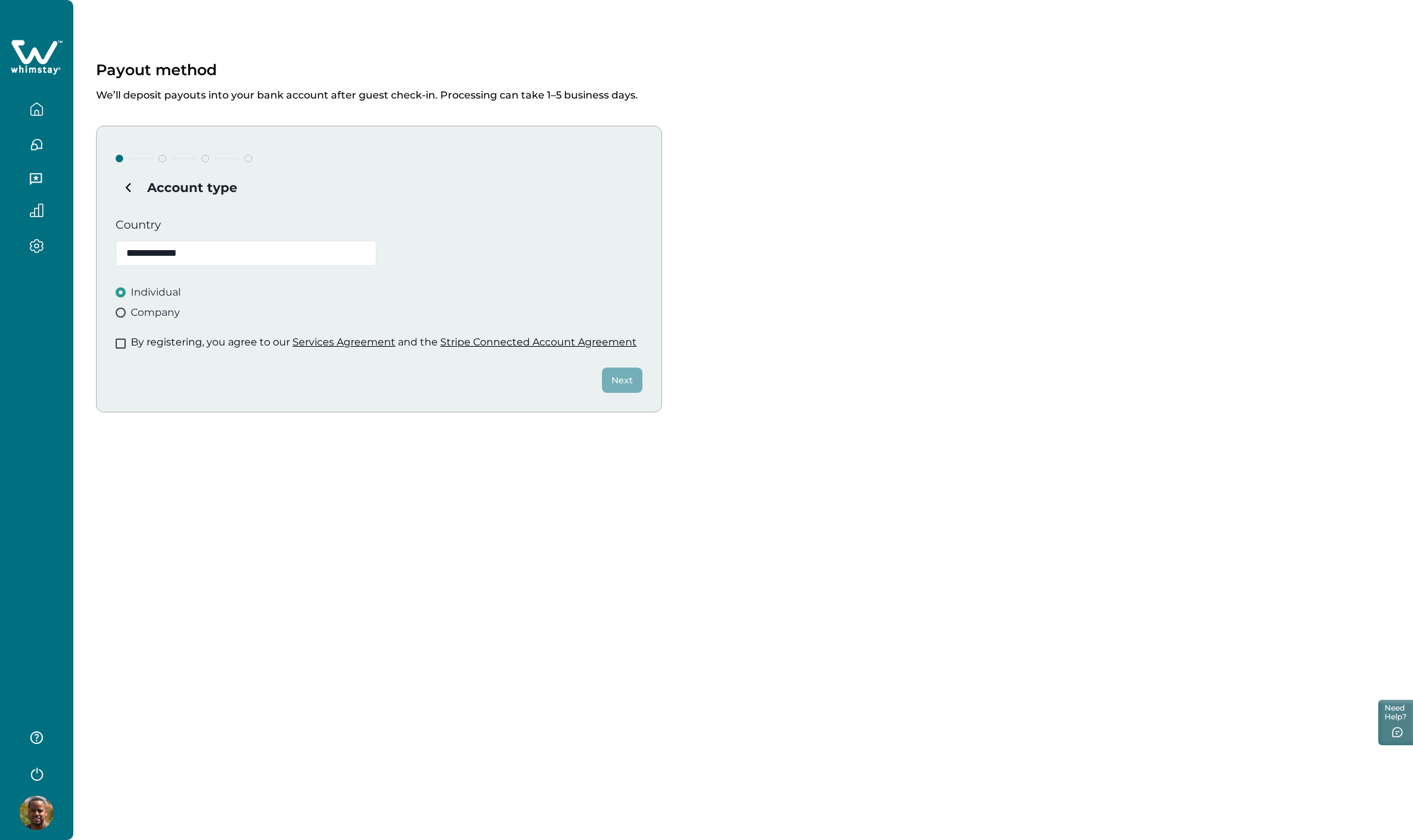
click at [132, 346] on p "By registering, you agree to our Services Agreement and the Stripe Connected Ac…" at bounding box center [383, 342] width 506 height 13
click at [119, 344] on span at bounding box center [120, 343] width 10 height 10
click at [604, 369] on button "Next" at bounding box center [622, 380] width 40 height 25
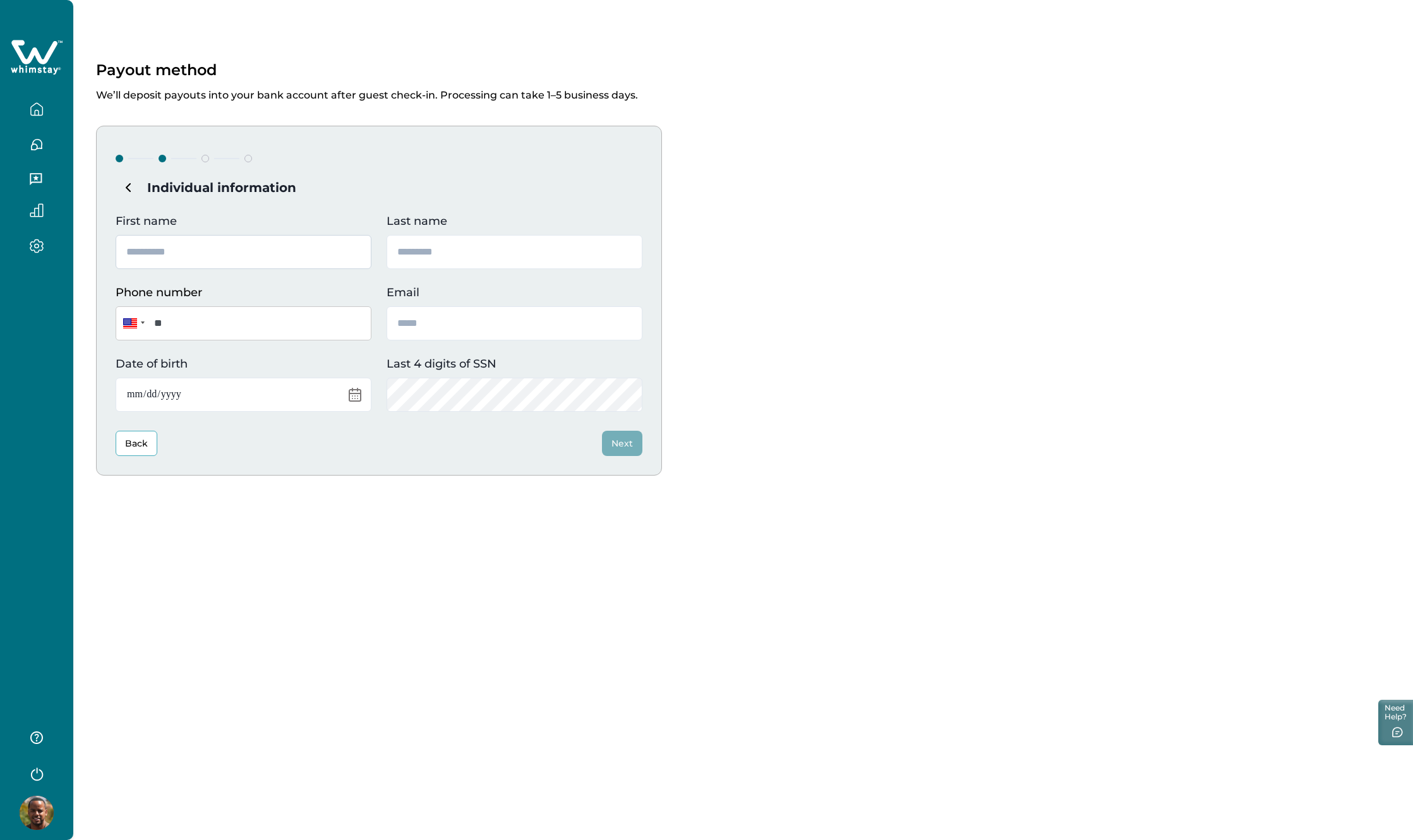
click at [197, 259] on input "First name" at bounding box center [243, 252] width 256 height 34
type input "****"
type input "********"
type input "**********"
click at [242, 329] on input "**" at bounding box center [243, 323] width 256 height 34
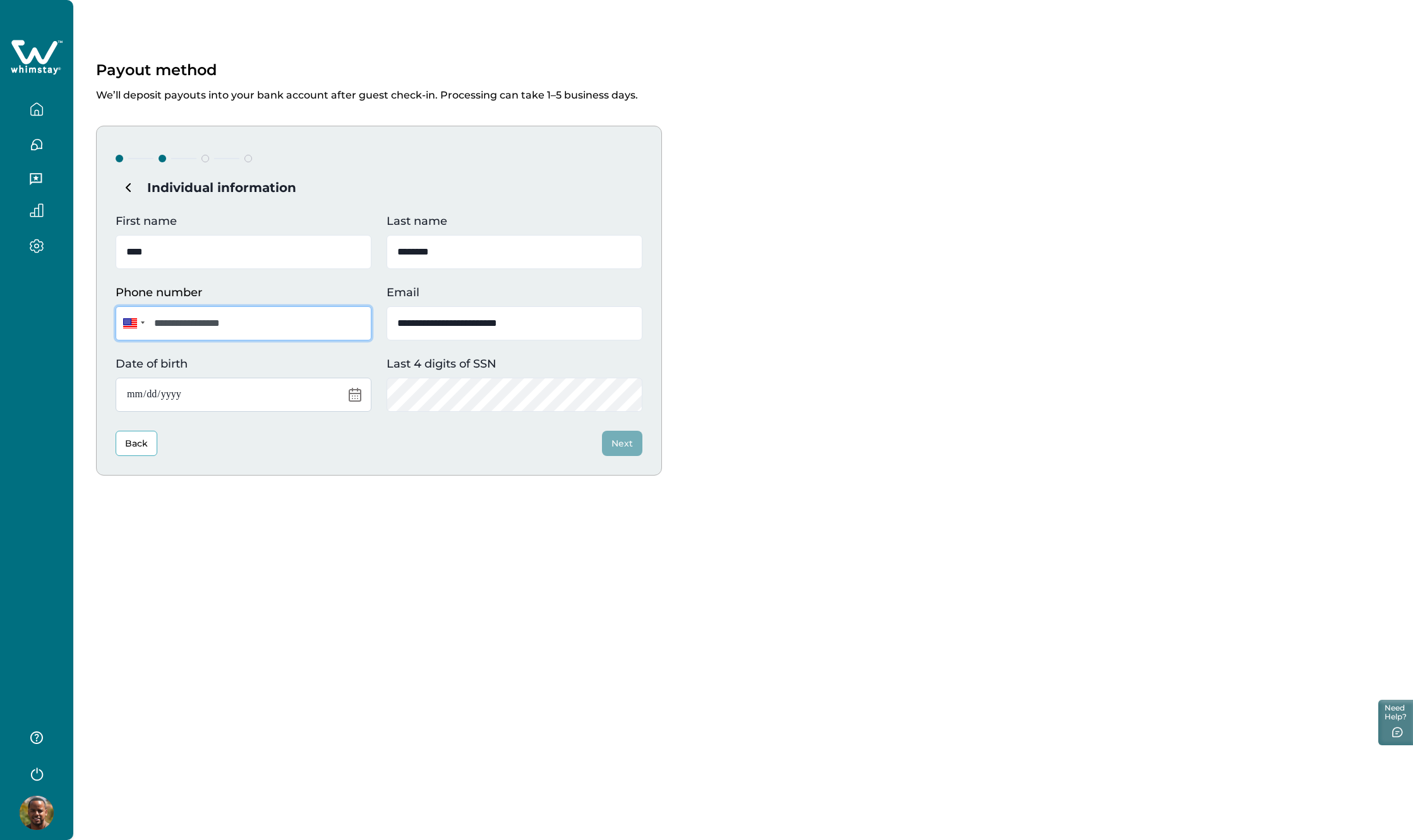
type input "**********"
click at [349, 391] on input "Date of birth" at bounding box center [243, 395] width 256 height 34
type input "**********"
click at [625, 439] on button "Next" at bounding box center [622, 443] width 40 height 25
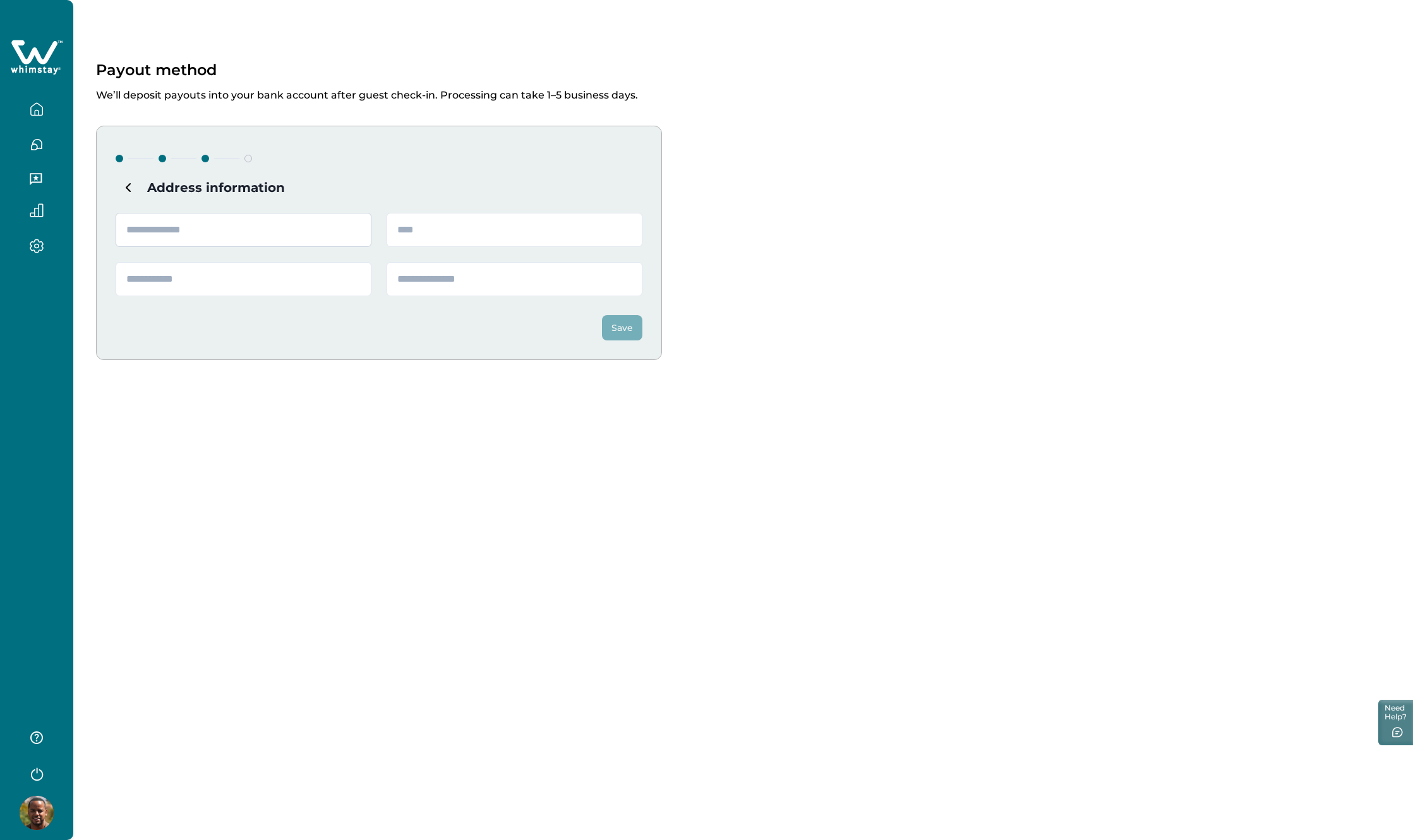
click at [246, 246] on input "text" at bounding box center [243, 230] width 256 height 34
type input "**********"
type input "**"
type input "*****"
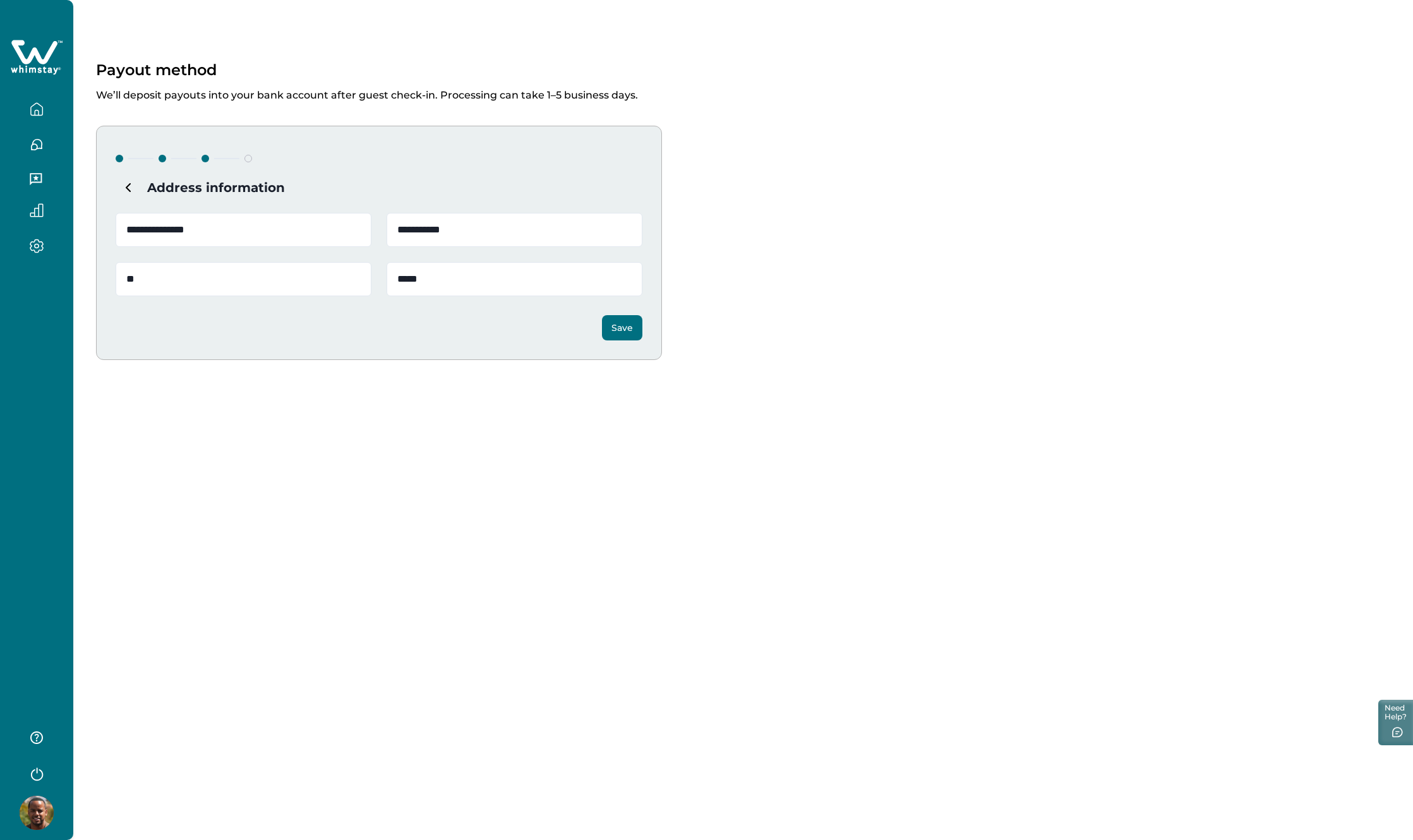
click at [628, 325] on button "Save" at bounding box center [622, 327] width 40 height 25
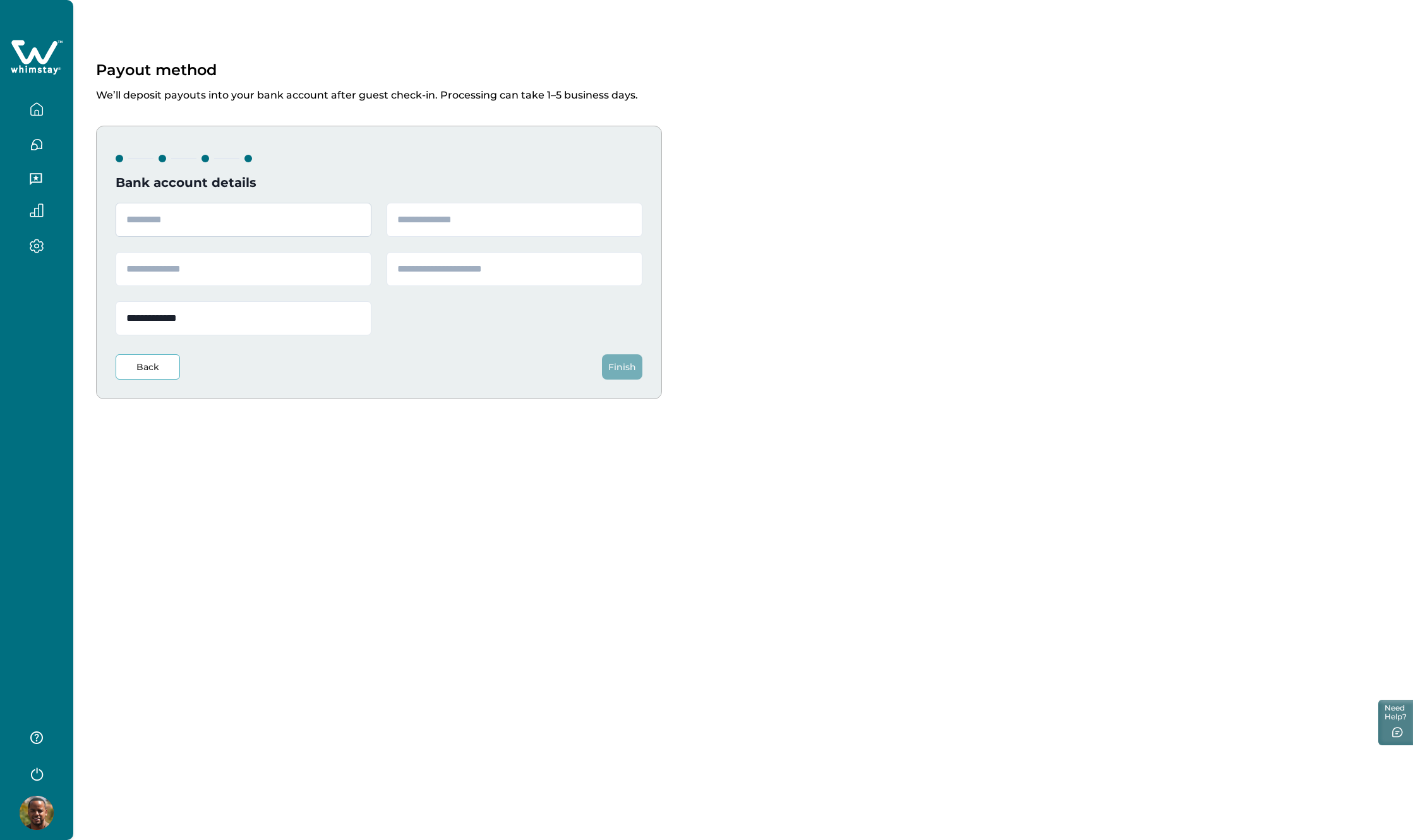
click at [220, 225] on input "text" at bounding box center [243, 220] width 256 height 34
